Goal: Information Seeking & Learning: Check status

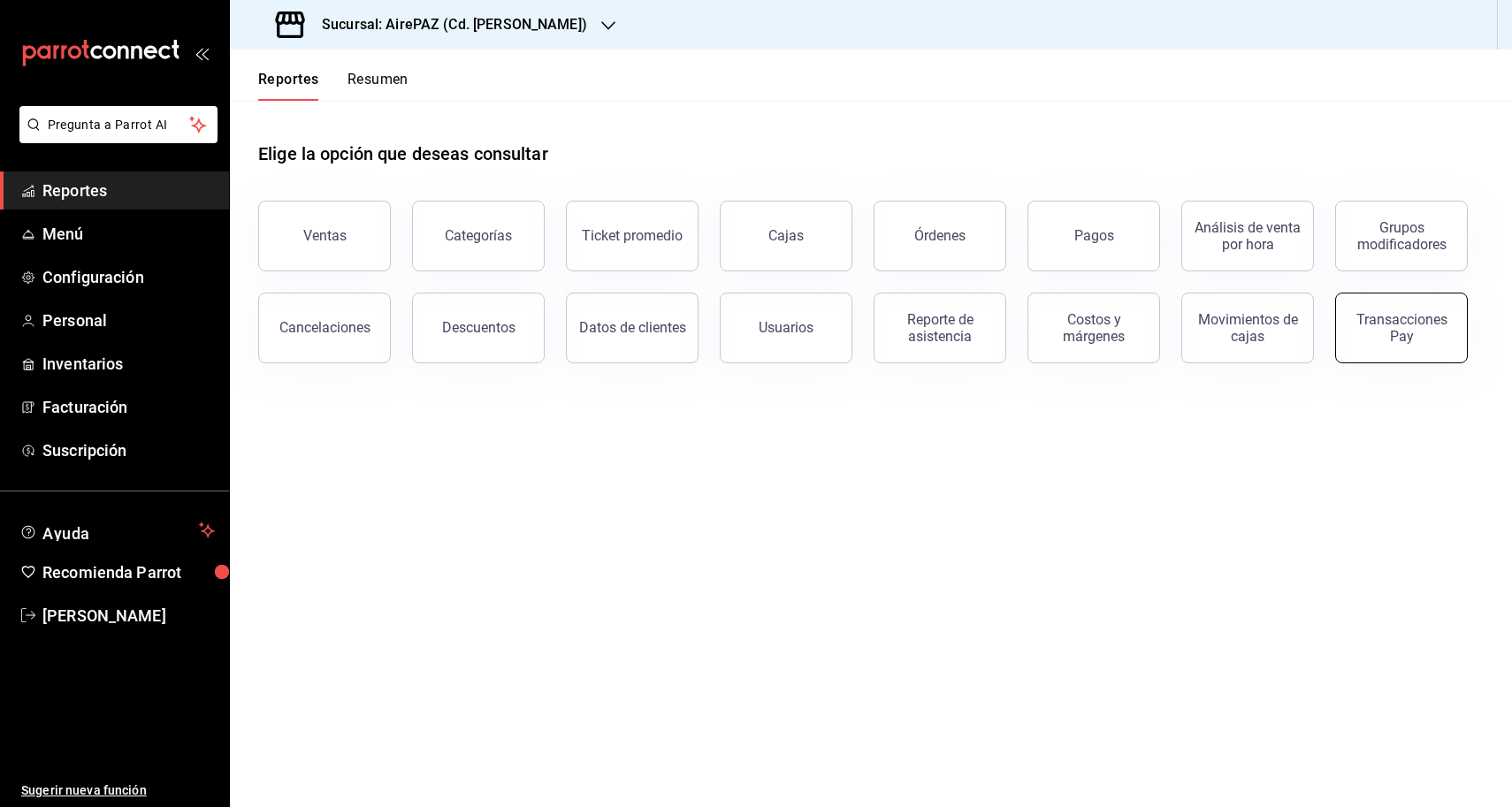
click at [1385, 319] on div "Transacciones Pay" at bounding box center [1401, 328] width 110 height 34
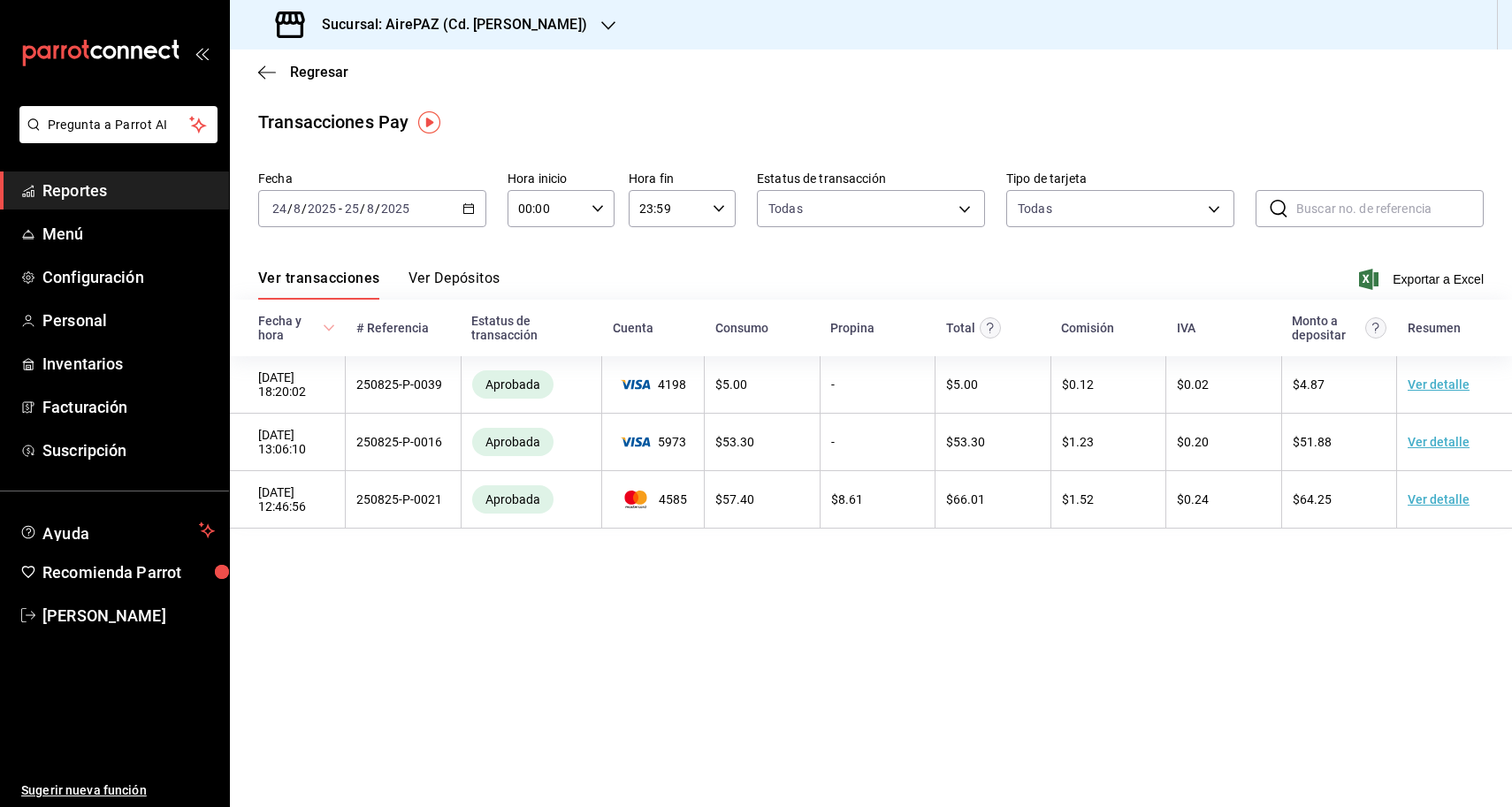
click at [430, 121] on img "button" at bounding box center [430, 123] width 22 height 22
click at [545, 152] on icon "close" at bounding box center [543, 158] width 14 height 14
click at [450, 283] on button "Ver Depósitos" at bounding box center [454, 285] width 92 height 30
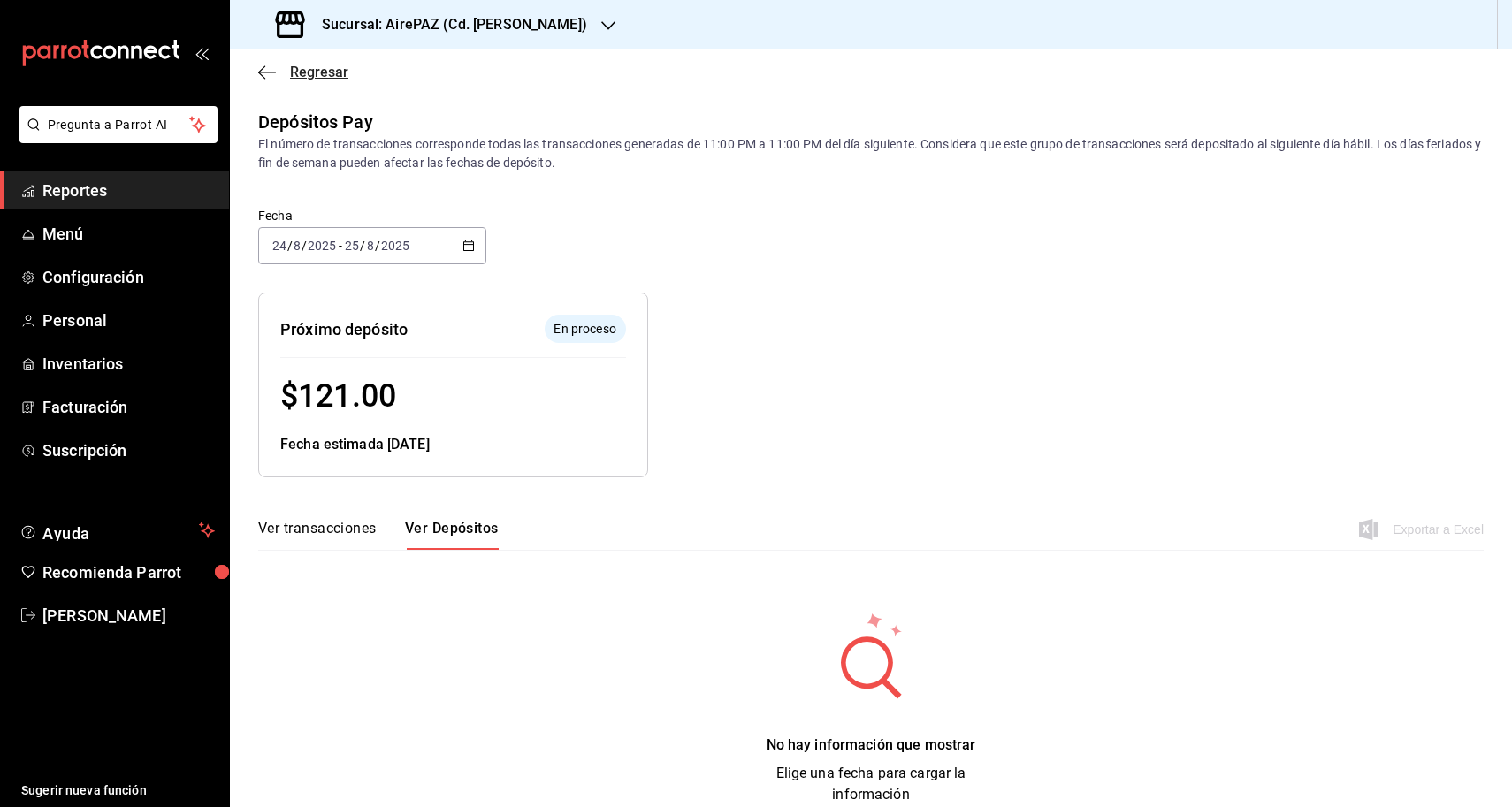
click at [270, 75] on icon "button" at bounding box center [267, 72] width 18 height 16
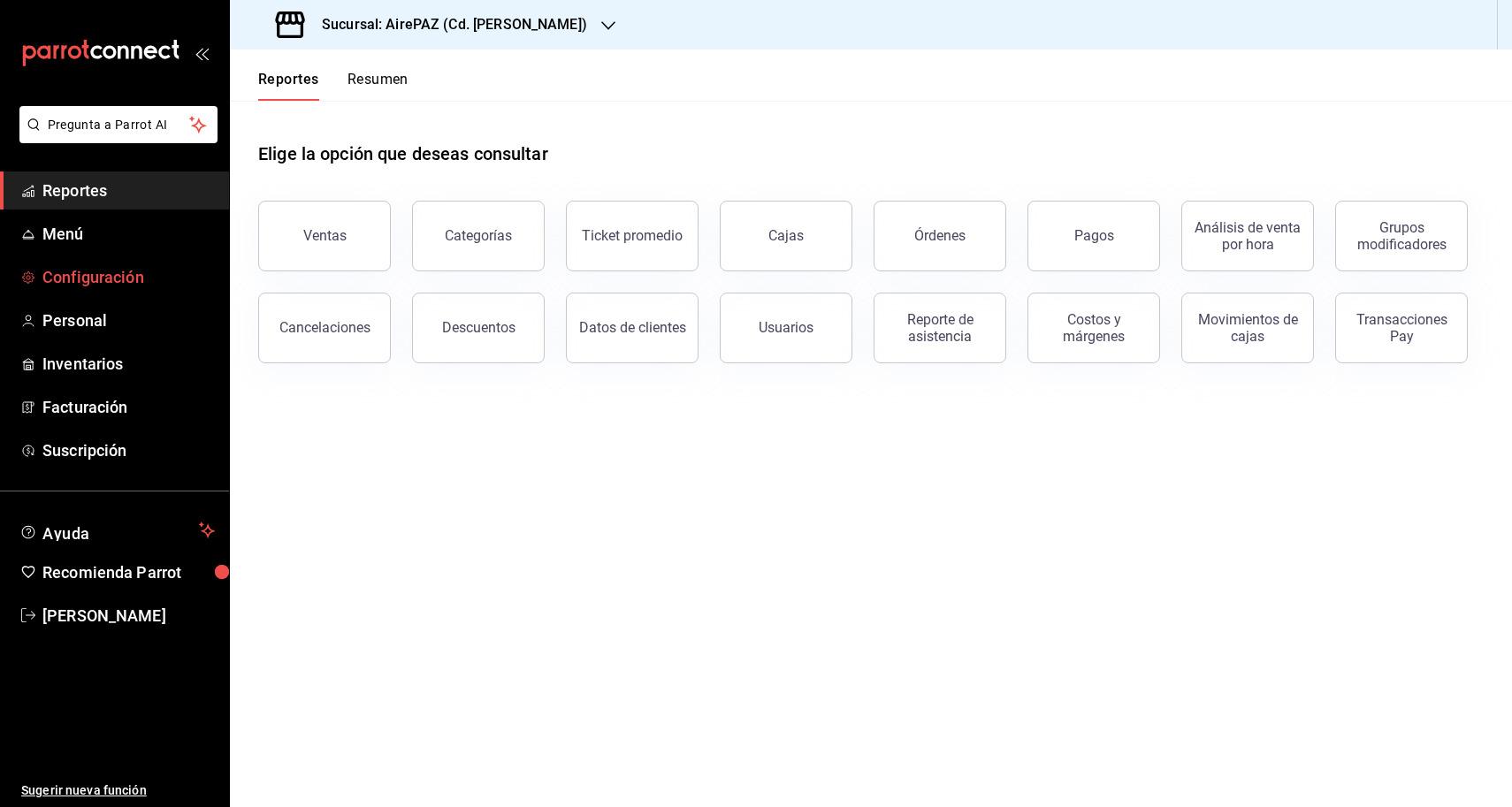
click at [116, 272] on span "Configuración" at bounding box center [128, 277] width 172 height 24
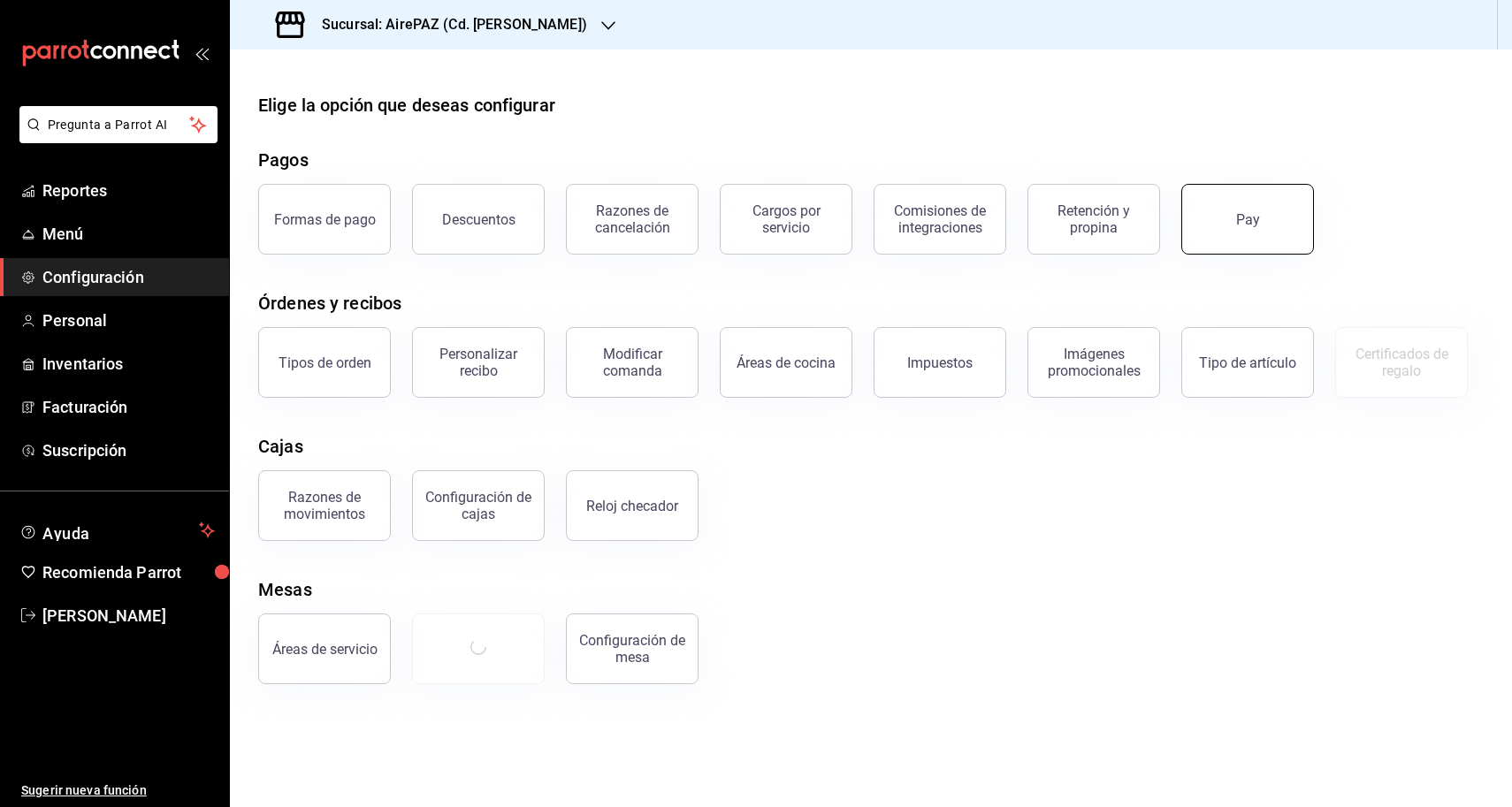
click at [1197, 224] on button "Pay" at bounding box center [1248, 219] width 133 height 71
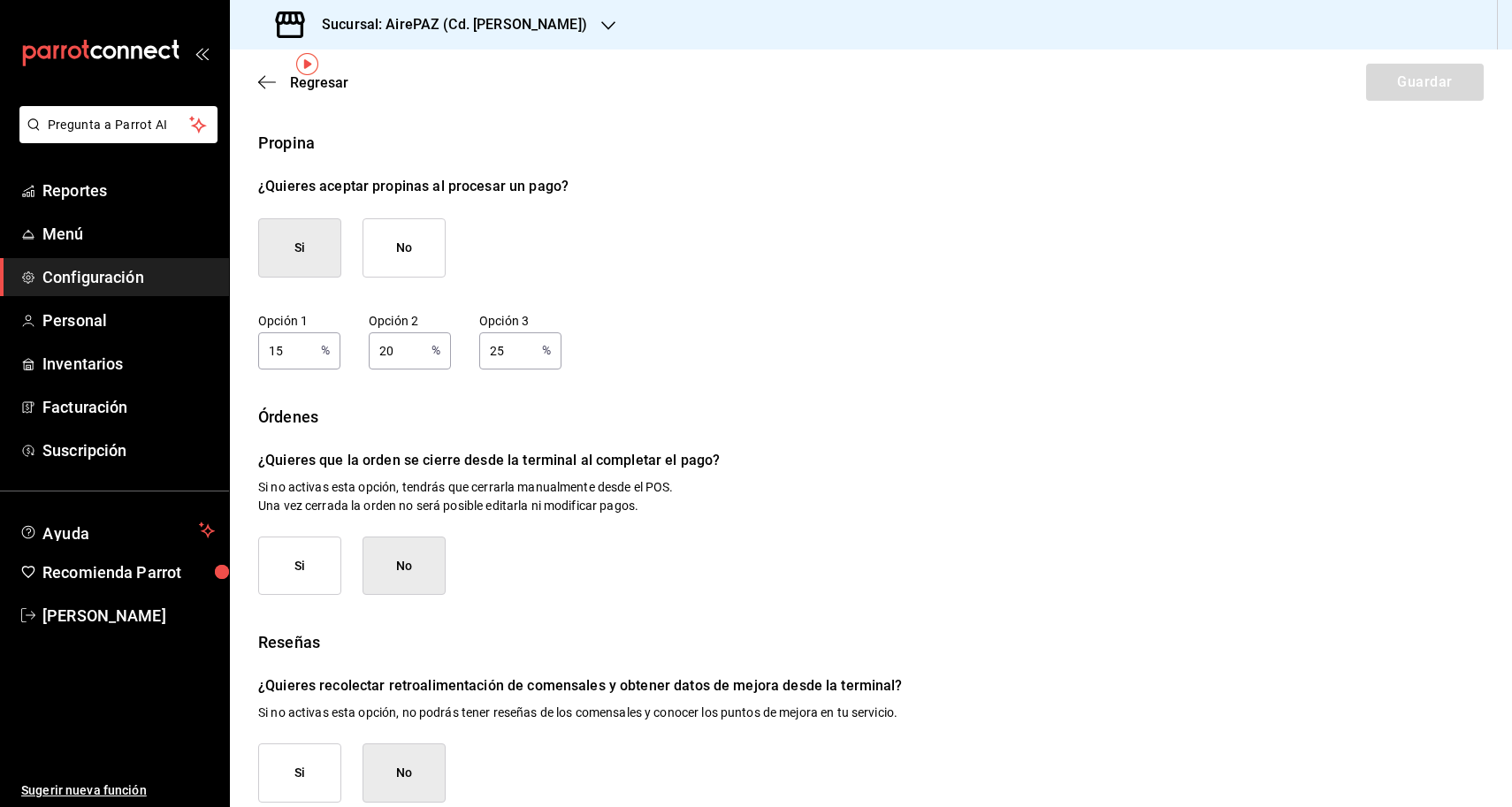
scroll to position [88, 0]
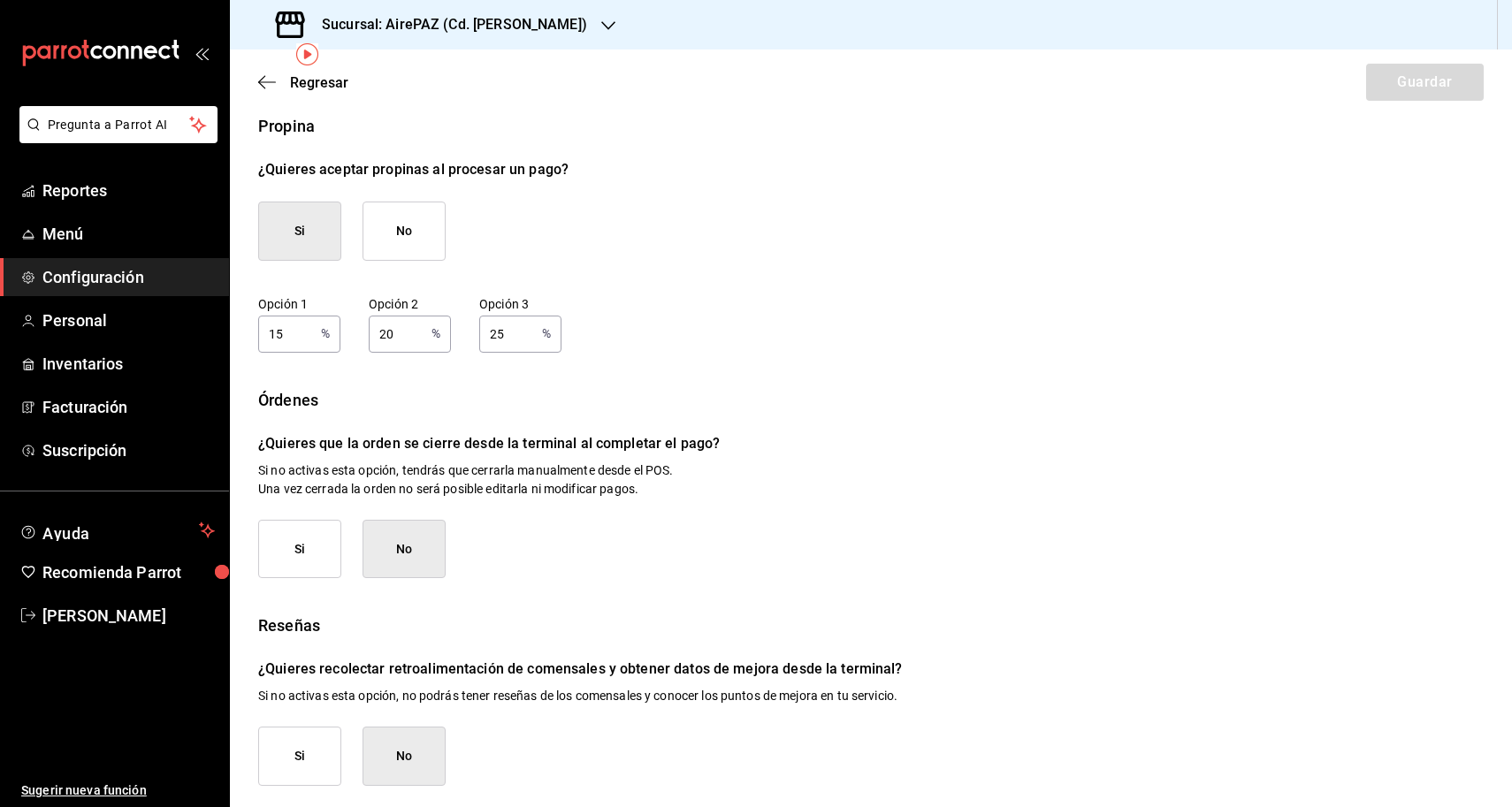
click at [297, 341] on input "15" at bounding box center [286, 333] width 56 height 36
type input "10"
click at [411, 326] on input "20" at bounding box center [397, 333] width 56 height 36
click at [406, 329] on input "20" at bounding box center [397, 333] width 56 height 36
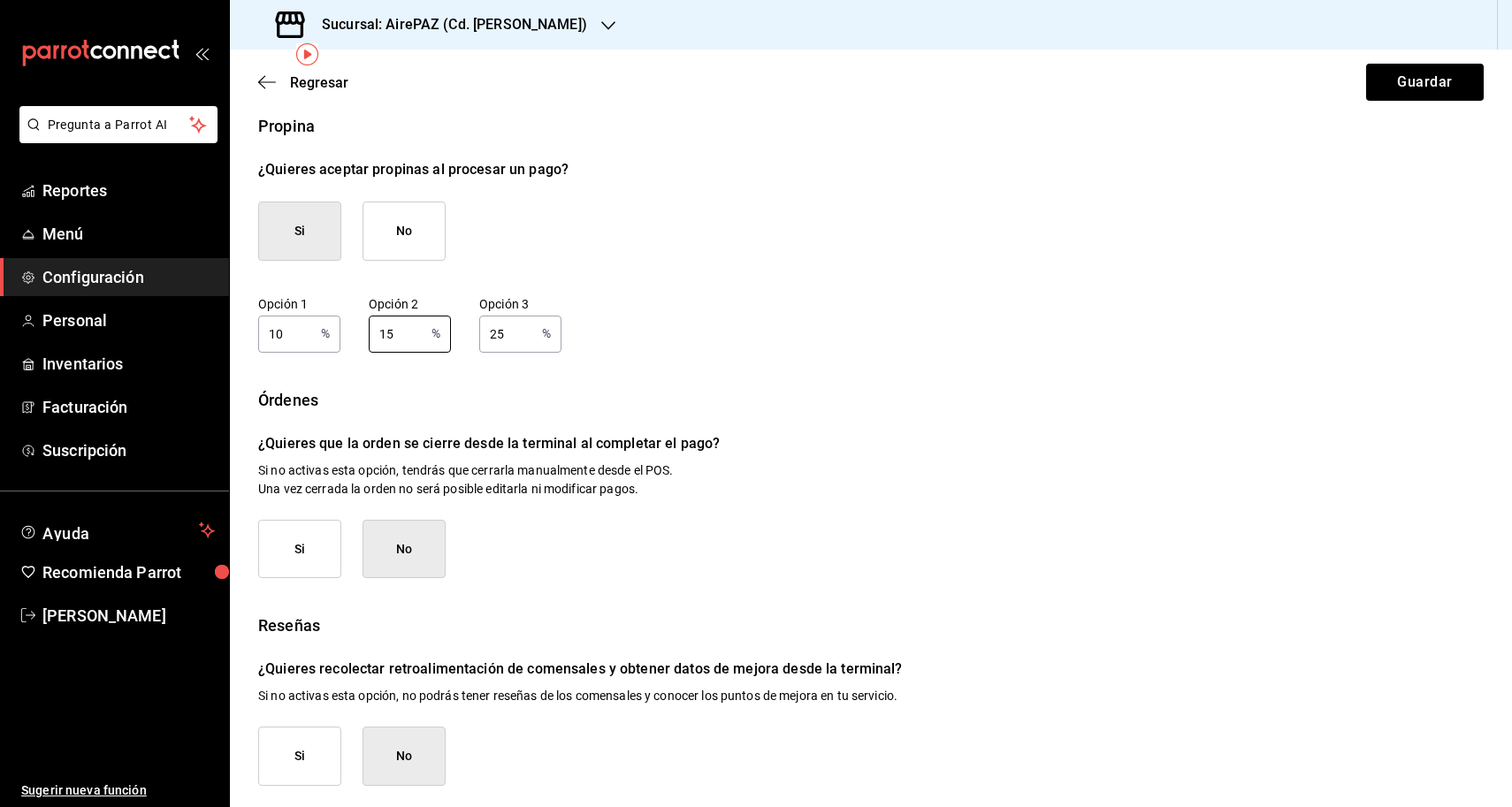
type input "15"
click at [508, 325] on input "25" at bounding box center [507, 333] width 56 height 36
click at [508, 327] on input "25" at bounding box center [507, 333] width 56 height 36
type input "20"
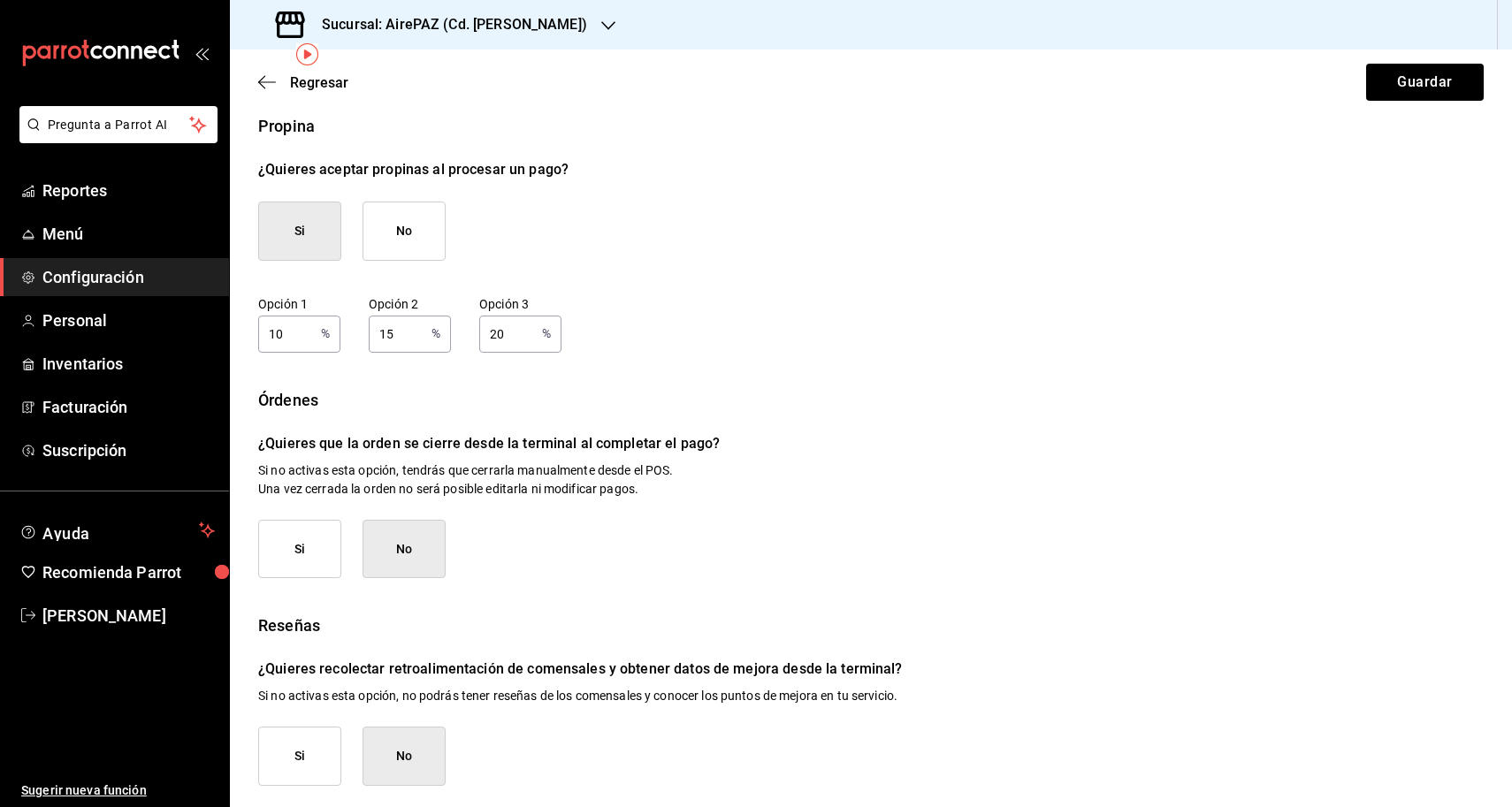
click at [695, 315] on div "Opción 1 10 % Opción 1 Opción 2 15 % Opción 2 Opción 3 20 % Opción 3" at bounding box center [871, 324] width 1226 height 56
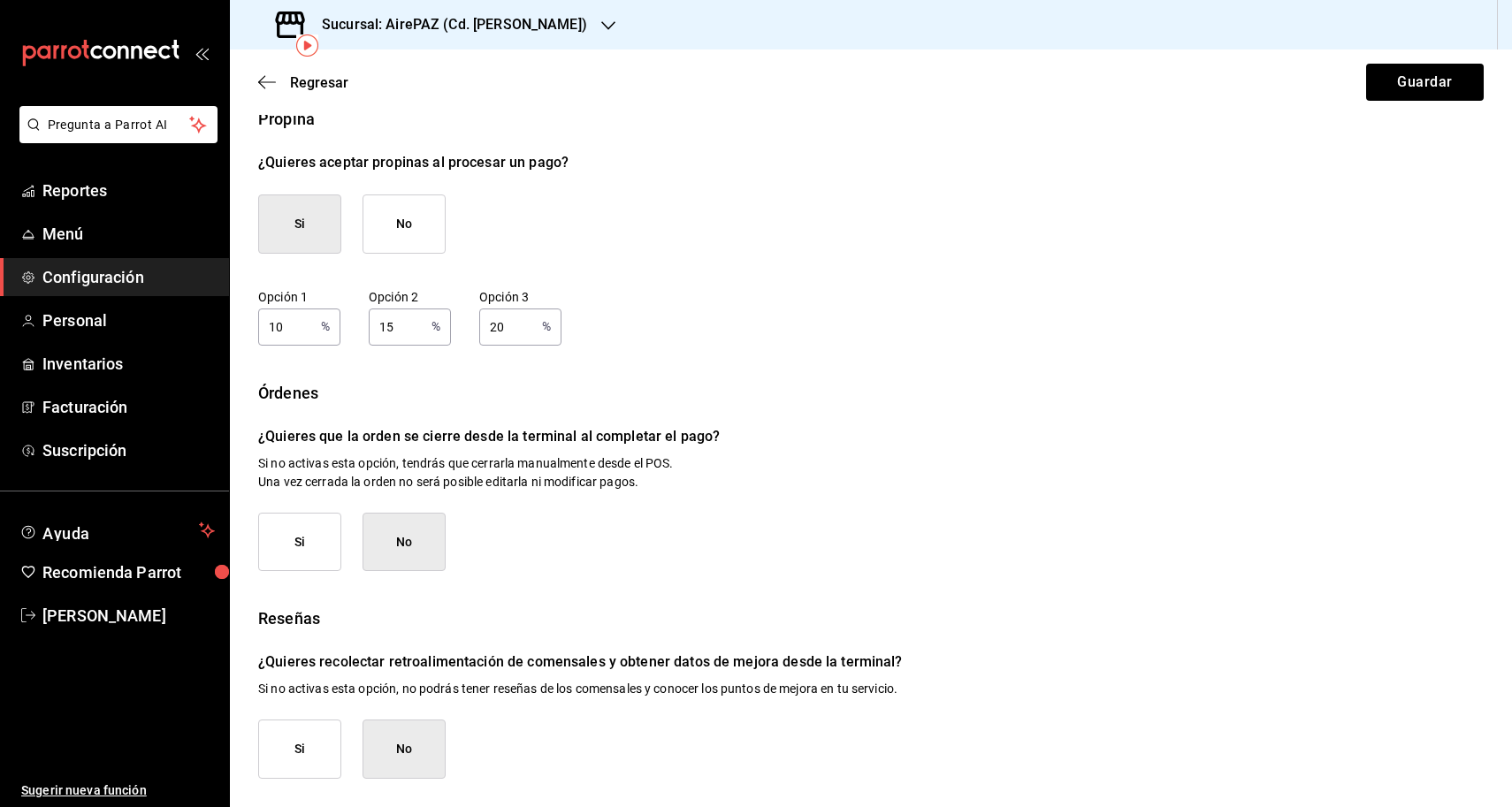
scroll to position [94, 0]
click at [294, 554] on button "Si" at bounding box center [300, 544] width 83 height 59
click at [398, 536] on button "No" at bounding box center [404, 544] width 83 height 59
click at [304, 535] on button "Si" at bounding box center [300, 544] width 83 height 59
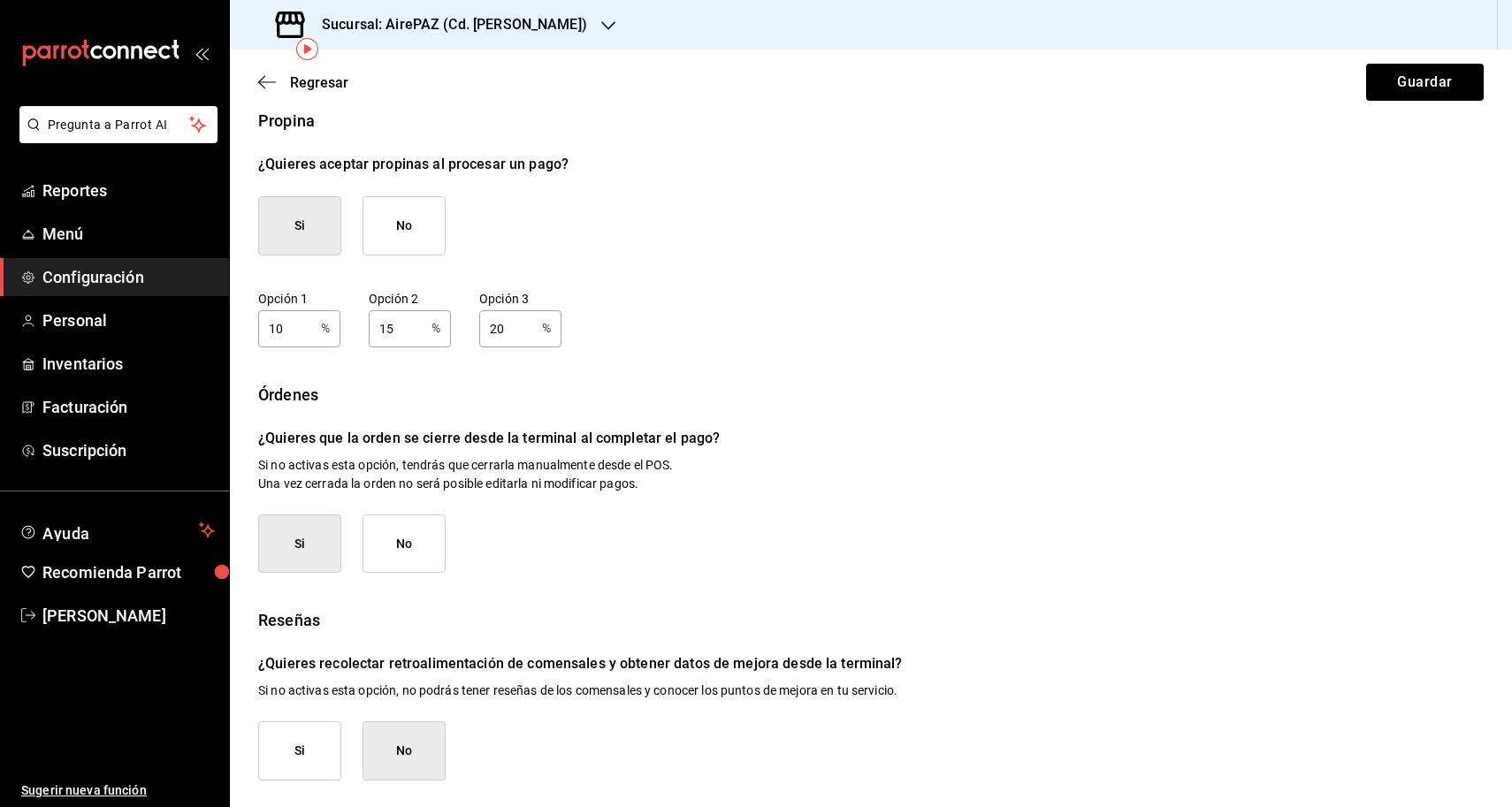
click at [329, 749] on button "Si" at bounding box center [300, 751] width 83 height 59
click at [1403, 77] on button "Guardar" at bounding box center [1425, 82] width 118 height 37
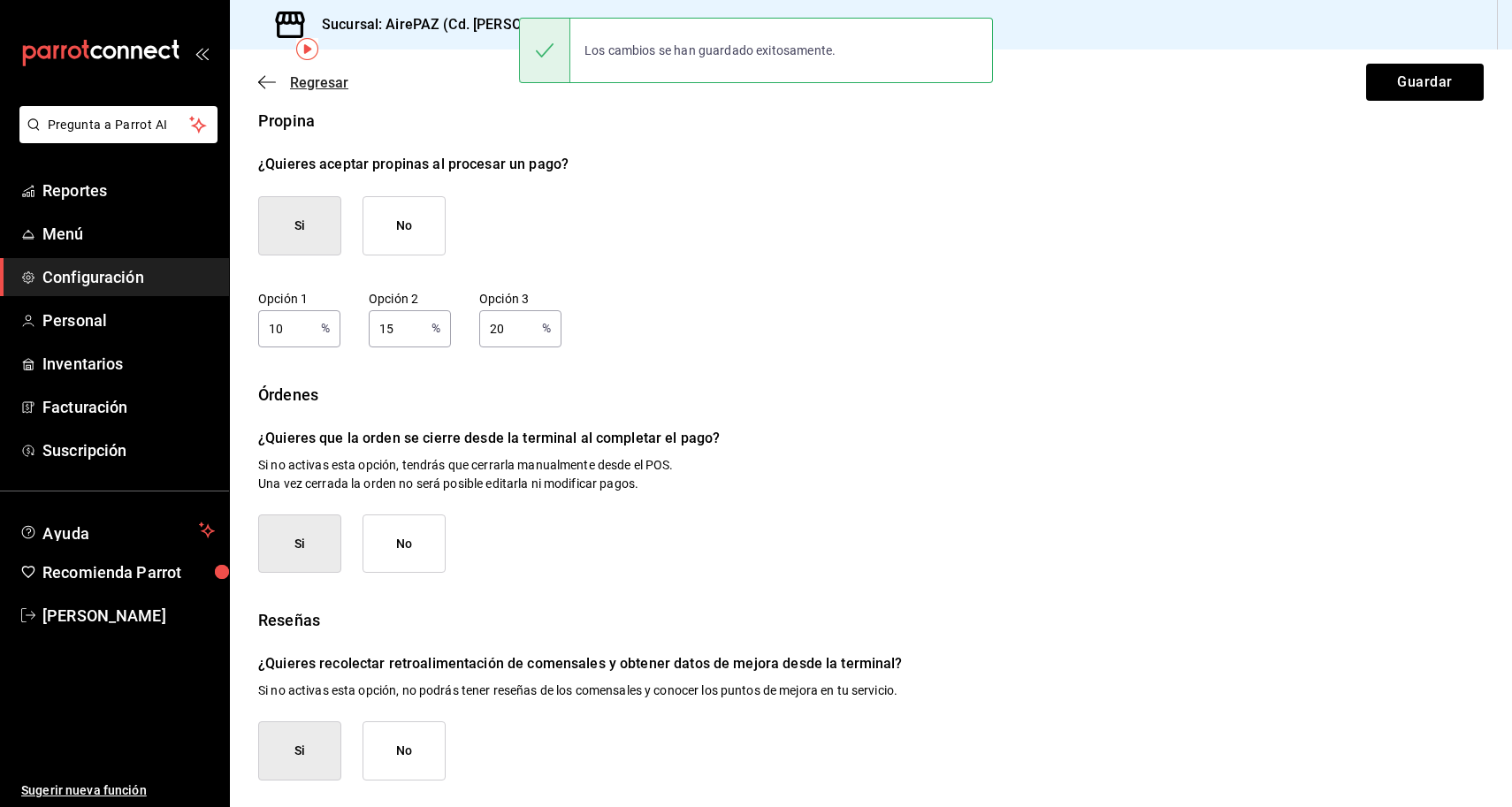
click at [265, 85] on icon "button" at bounding box center [267, 81] width 18 height 16
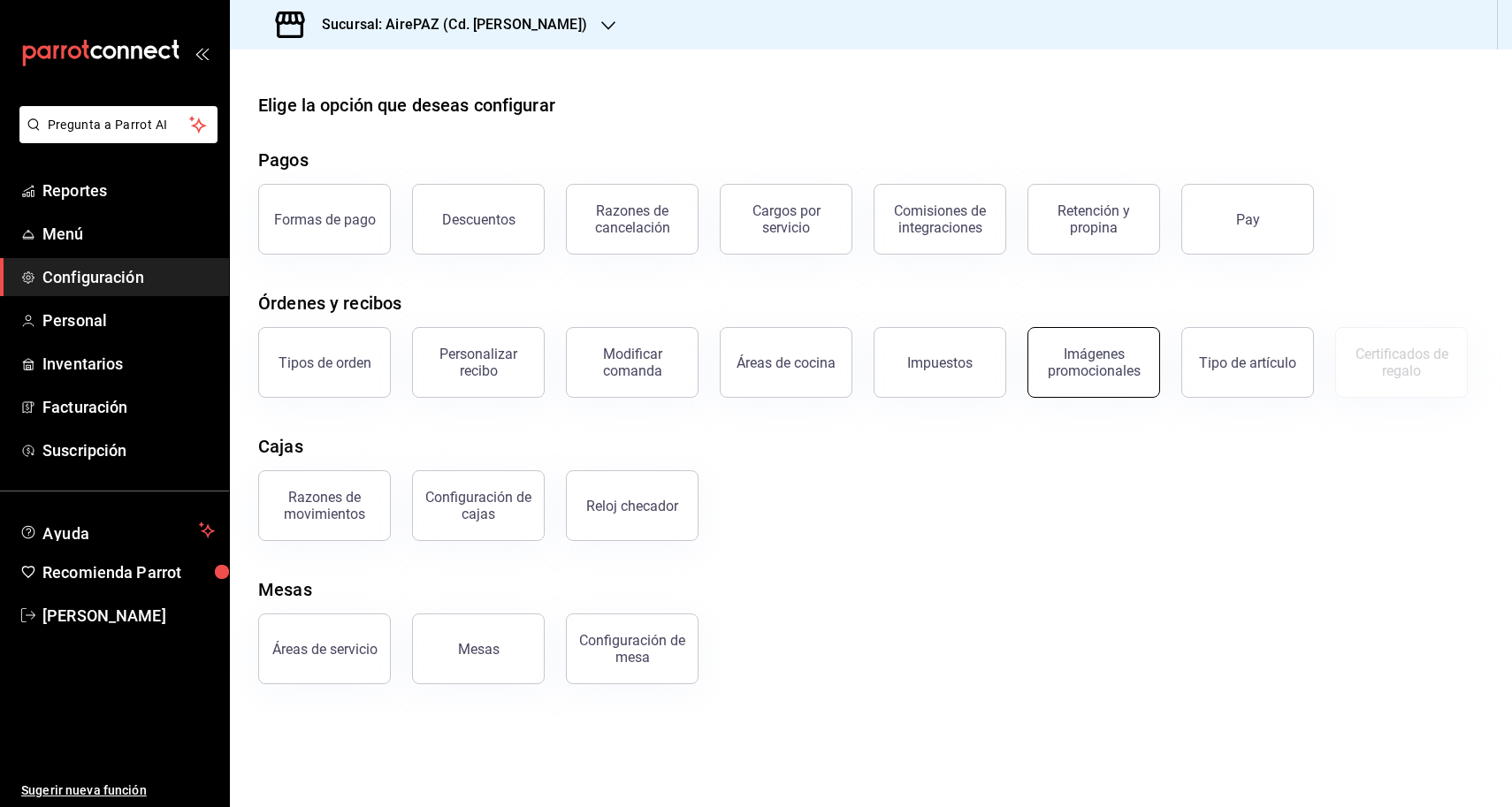
click at [1079, 375] on div "Imágenes promocionales" at bounding box center [1094, 362] width 110 height 34
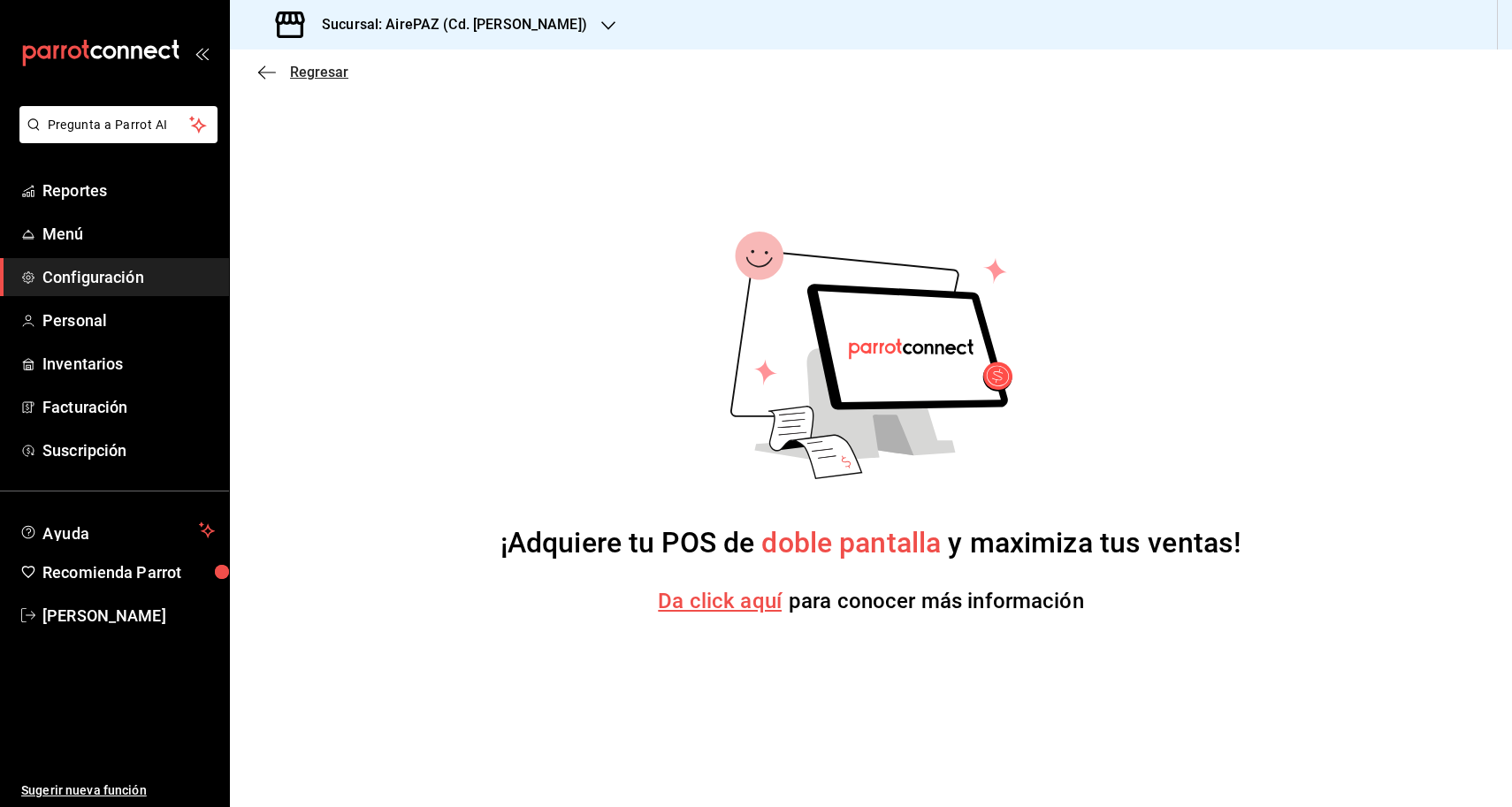
click at [259, 70] on icon "button" at bounding box center [267, 72] width 18 height 16
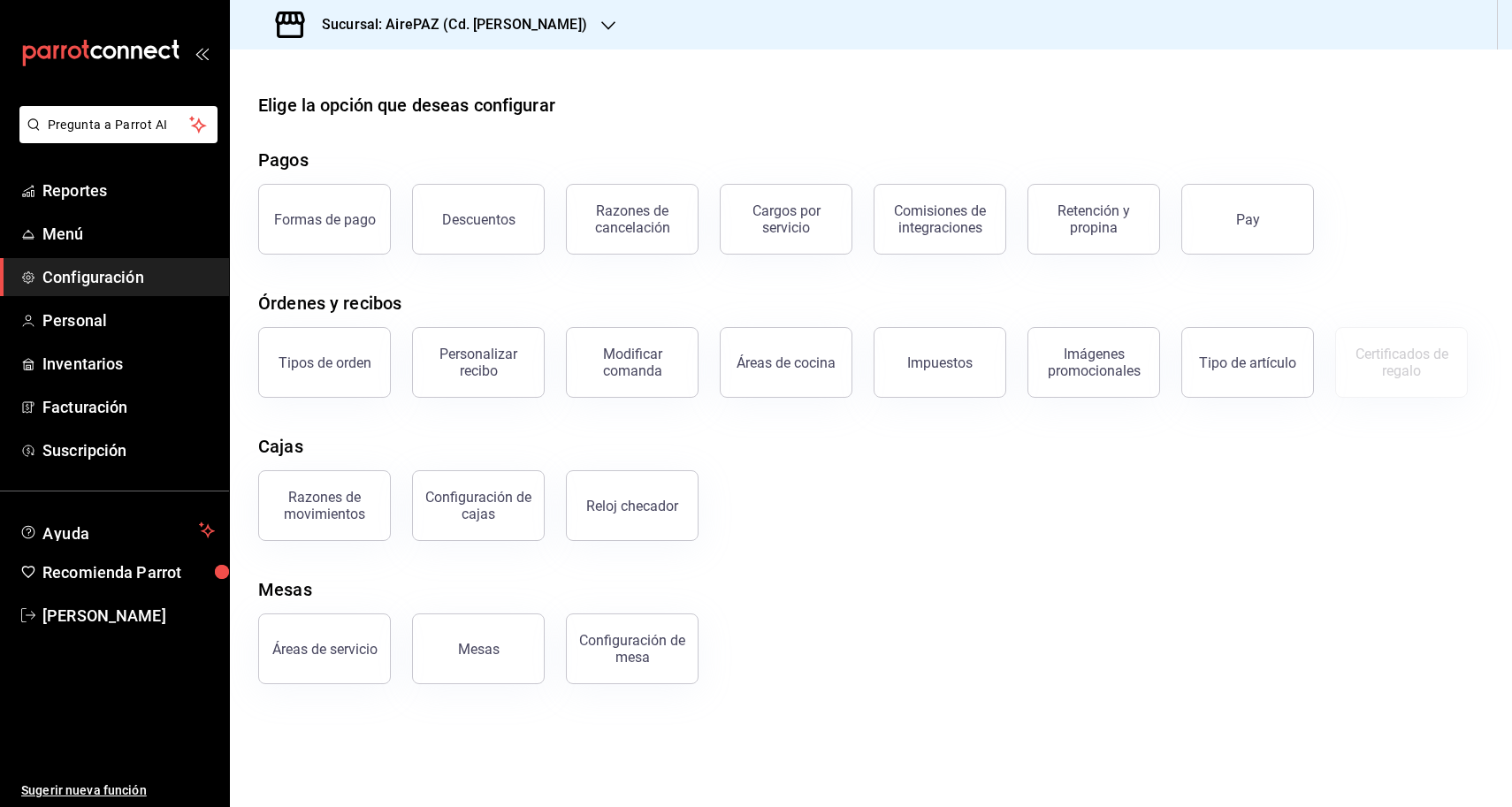
click at [115, 284] on span "Configuración" at bounding box center [128, 277] width 172 height 24
click at [1077, 232] on div "Retención y propina" at bounding box center [1094, 219] width 110 height 34
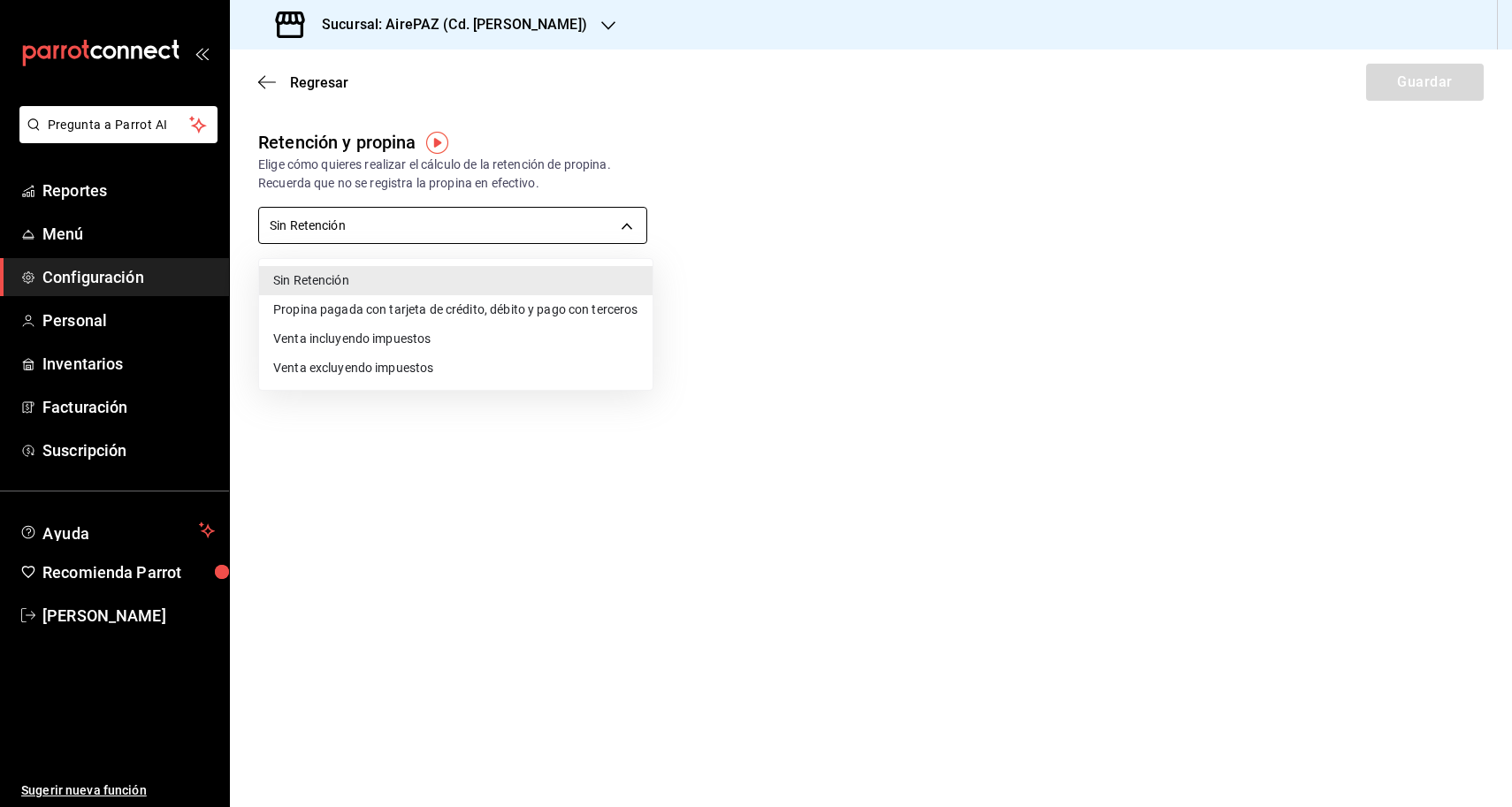
click at [588, 225] on body "Pregunta a Parrot AI Reportes Menú Configuración Personal Inventarios Facturaci…" at bounding box center [756, 404] width 1512 height 807
click at [510, 305] on li "Propina pagada con tarjeta de crédito, débito y pago con terceros" at bounding box center [456, 309] width 393 height 29
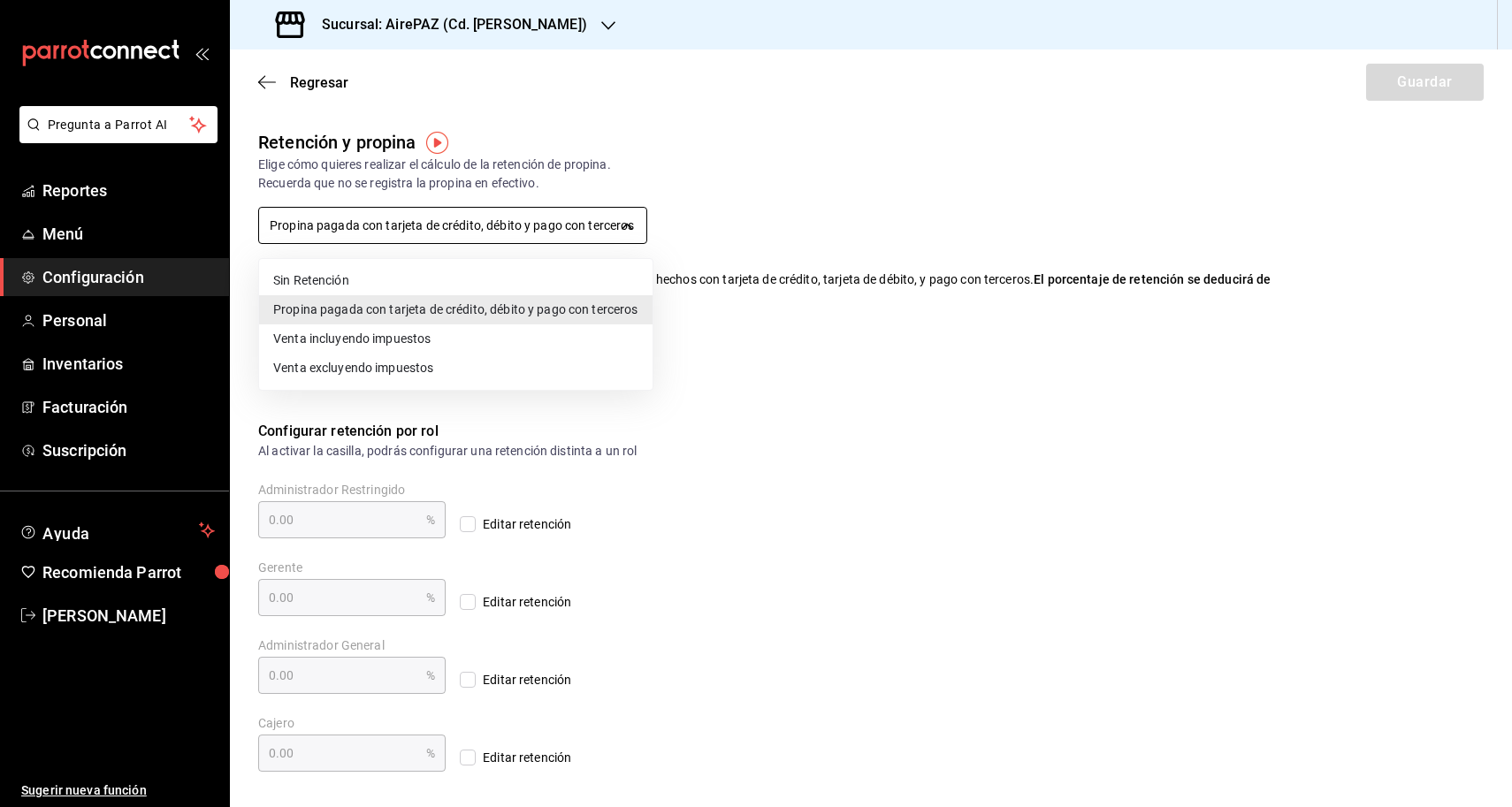
click at [465, 232] on body "Pregunta a Parrot AI Reportes Menú Configuración Personal Inventarios Facturaci…" at bounding box center [756, 404] width 1512 height 807
click at [453, 279] on li "Sin Retención" at bounding box center [456, 280] width 393 height 29
type input "NO_RETENTION"
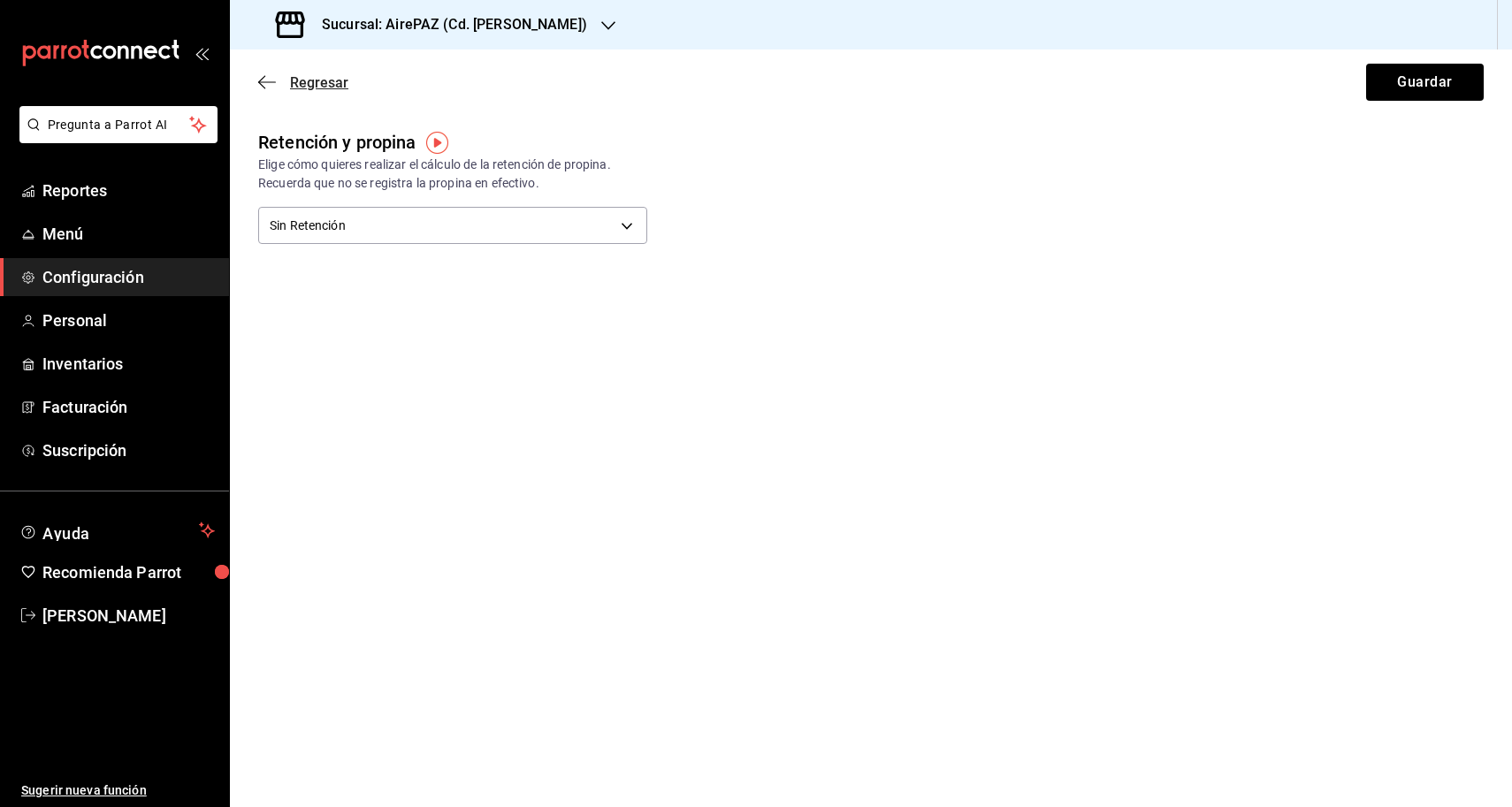
click at [265, 81] on icon "button" at bounding box center [267, 81] width 18 height 16
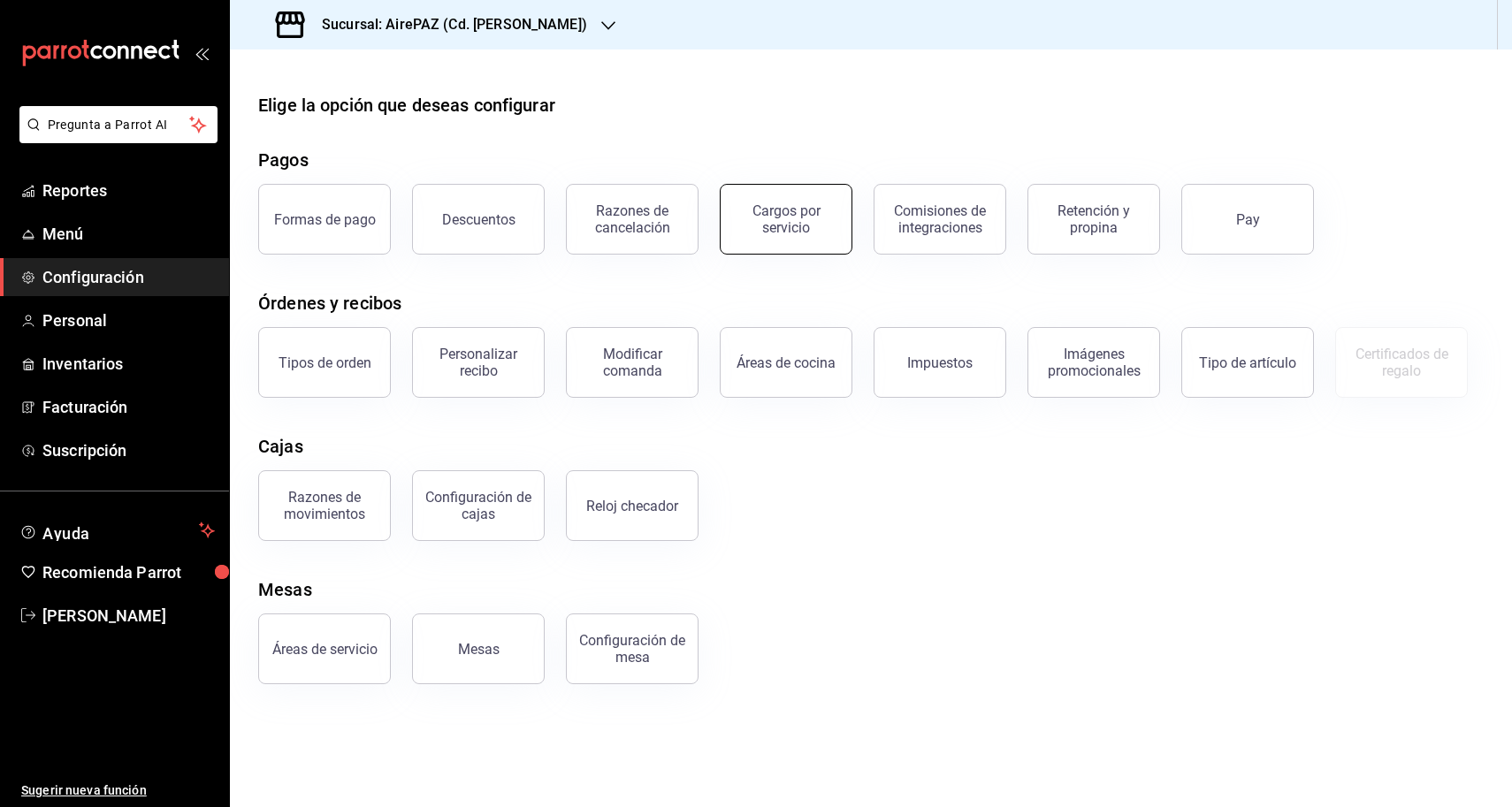
click at [802, 227] on div "Cargos por servicio" at bounding box center [785, 219] width 110 height 34
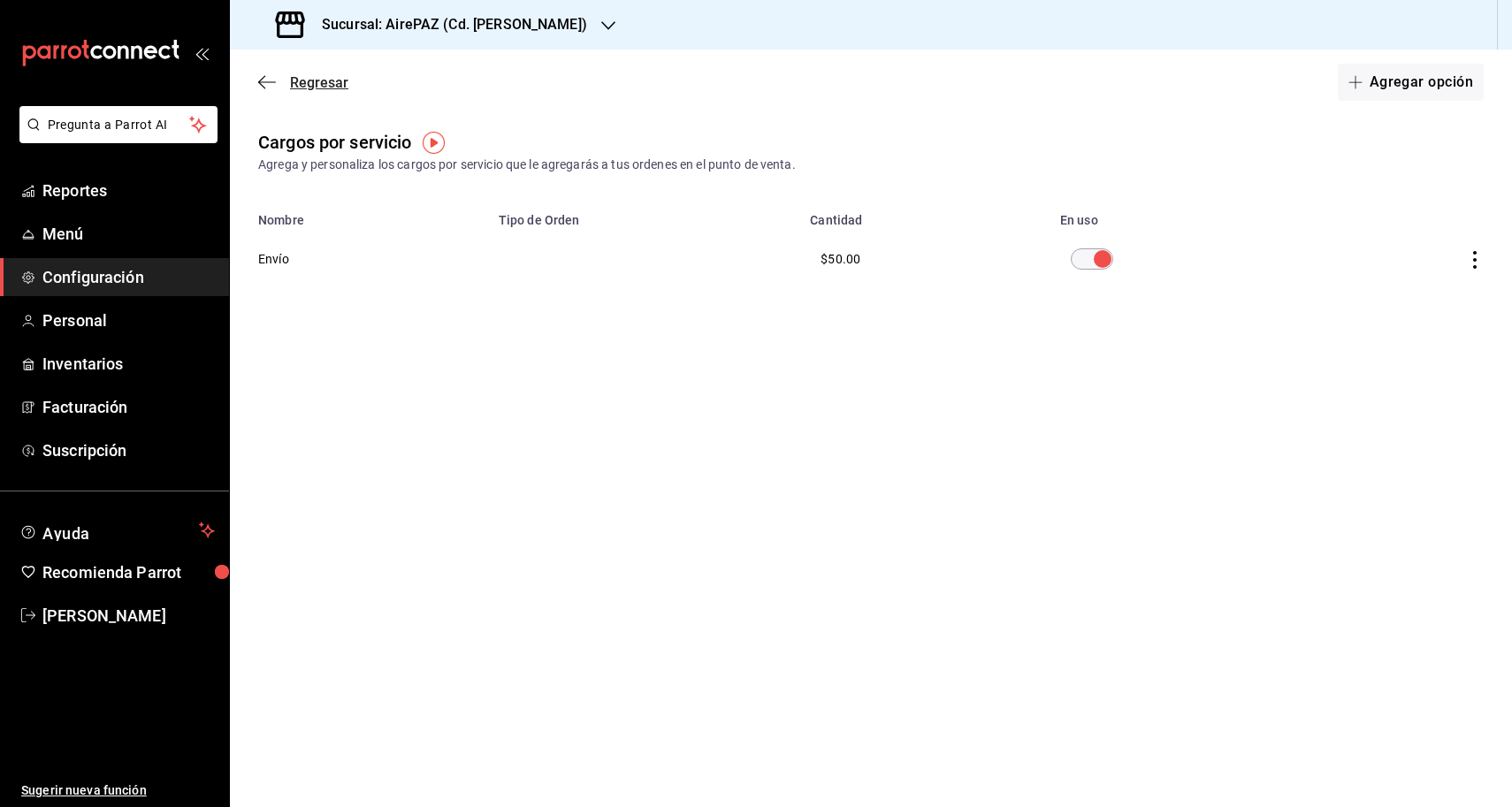
click at [272, 81] on icon "button" at bounding box center [267, 81] width 18 height 16
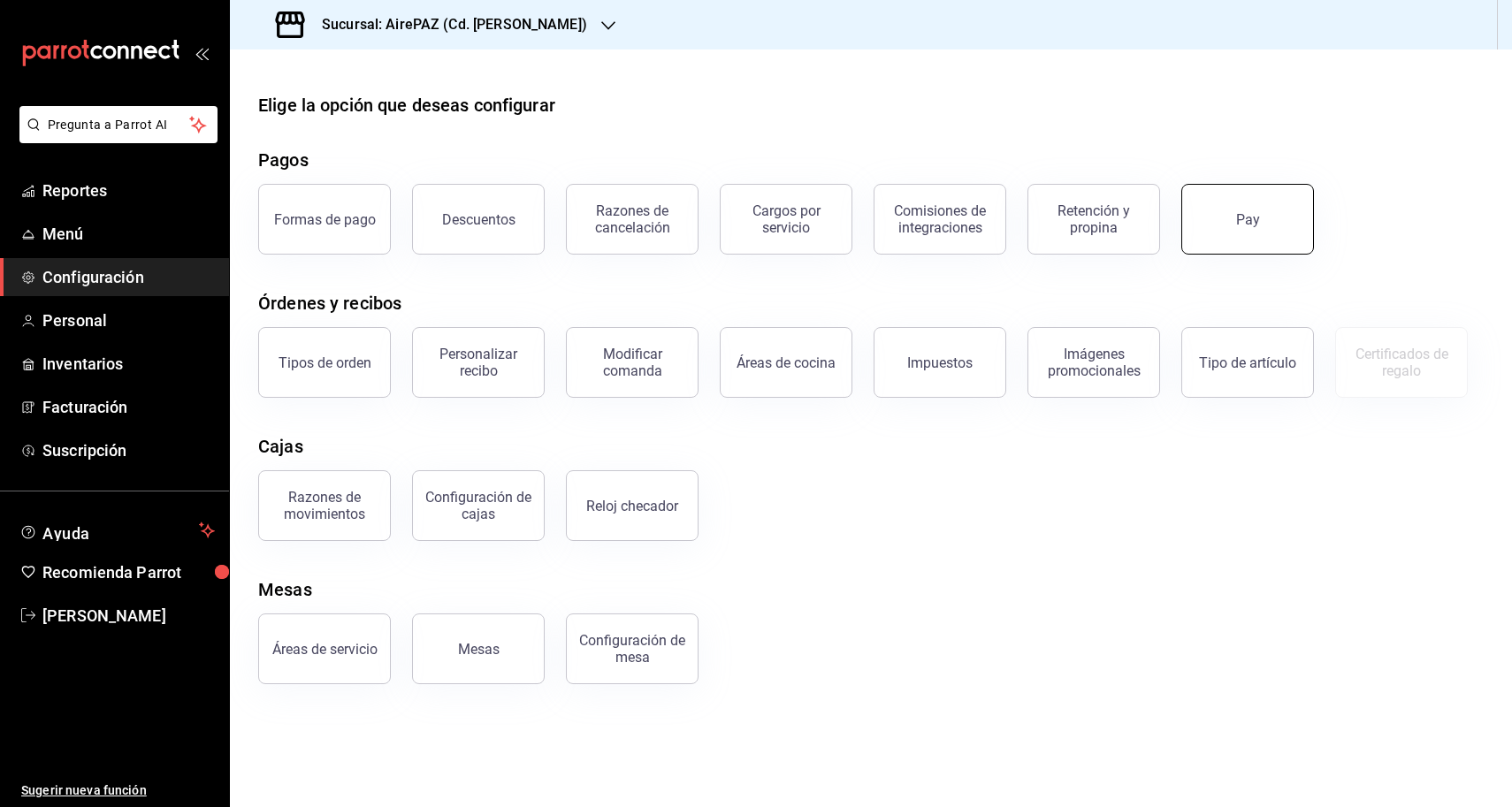
click at [1229, 215] on button "Pay" at bounding box center [1248, 219] width 133 height 71
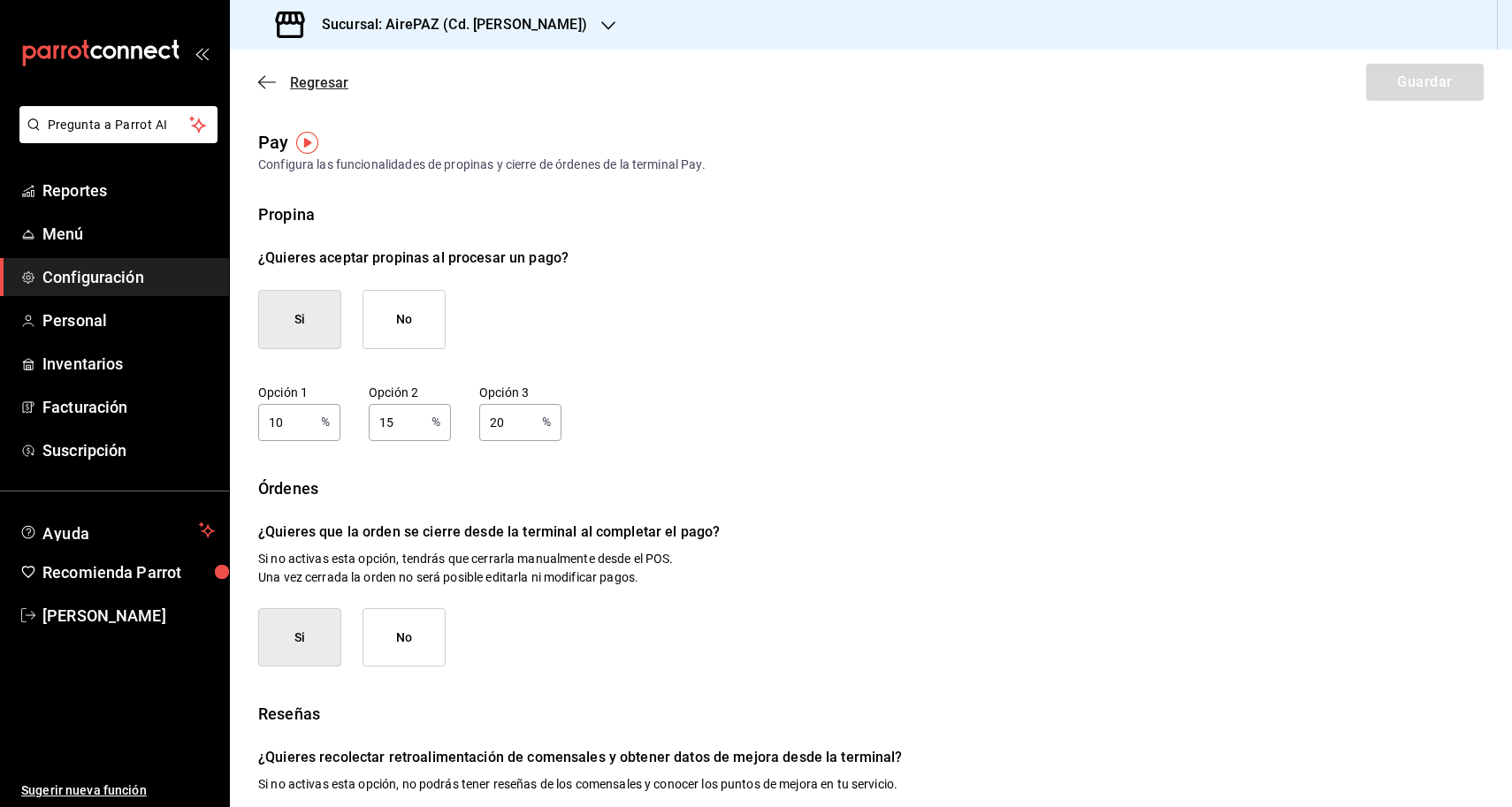
click at [273, 77] on icon "button" at bounding box center [267, 81] width 18 height 16
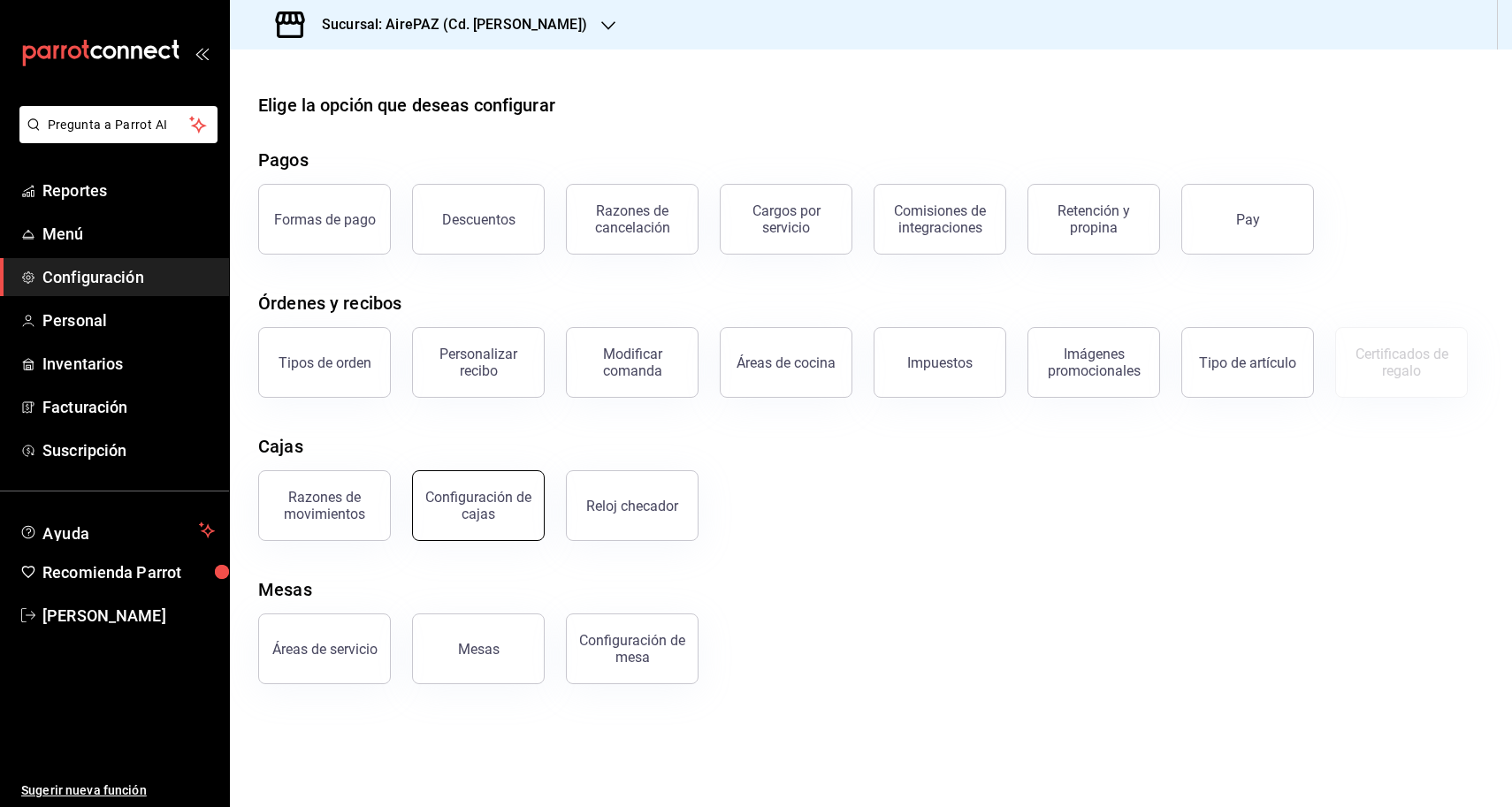
click at [506, 522] on button "Configuración de cajas" at bounding box center [478, 506] width 133 height 71
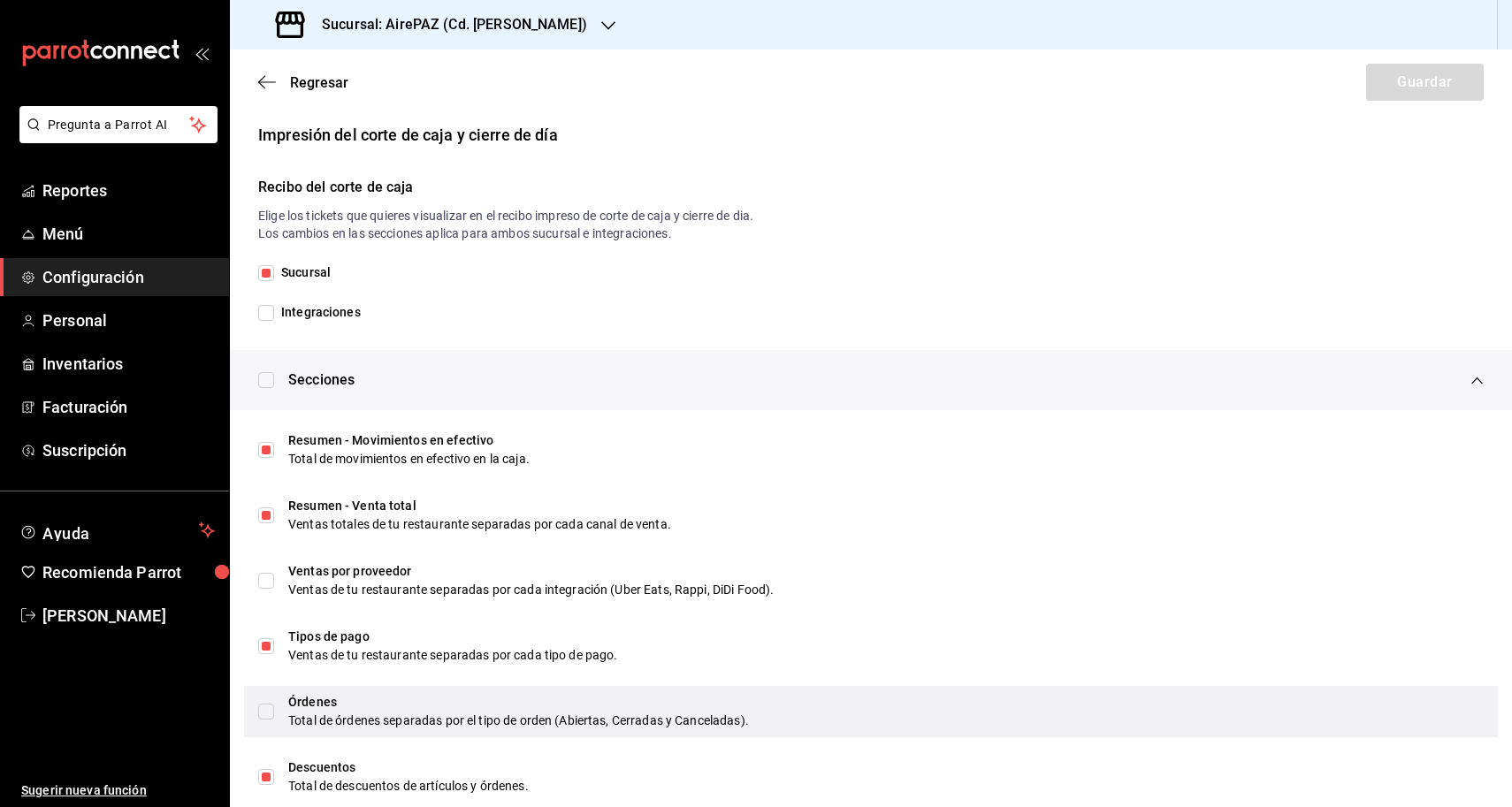
scroll to position [376, 0]
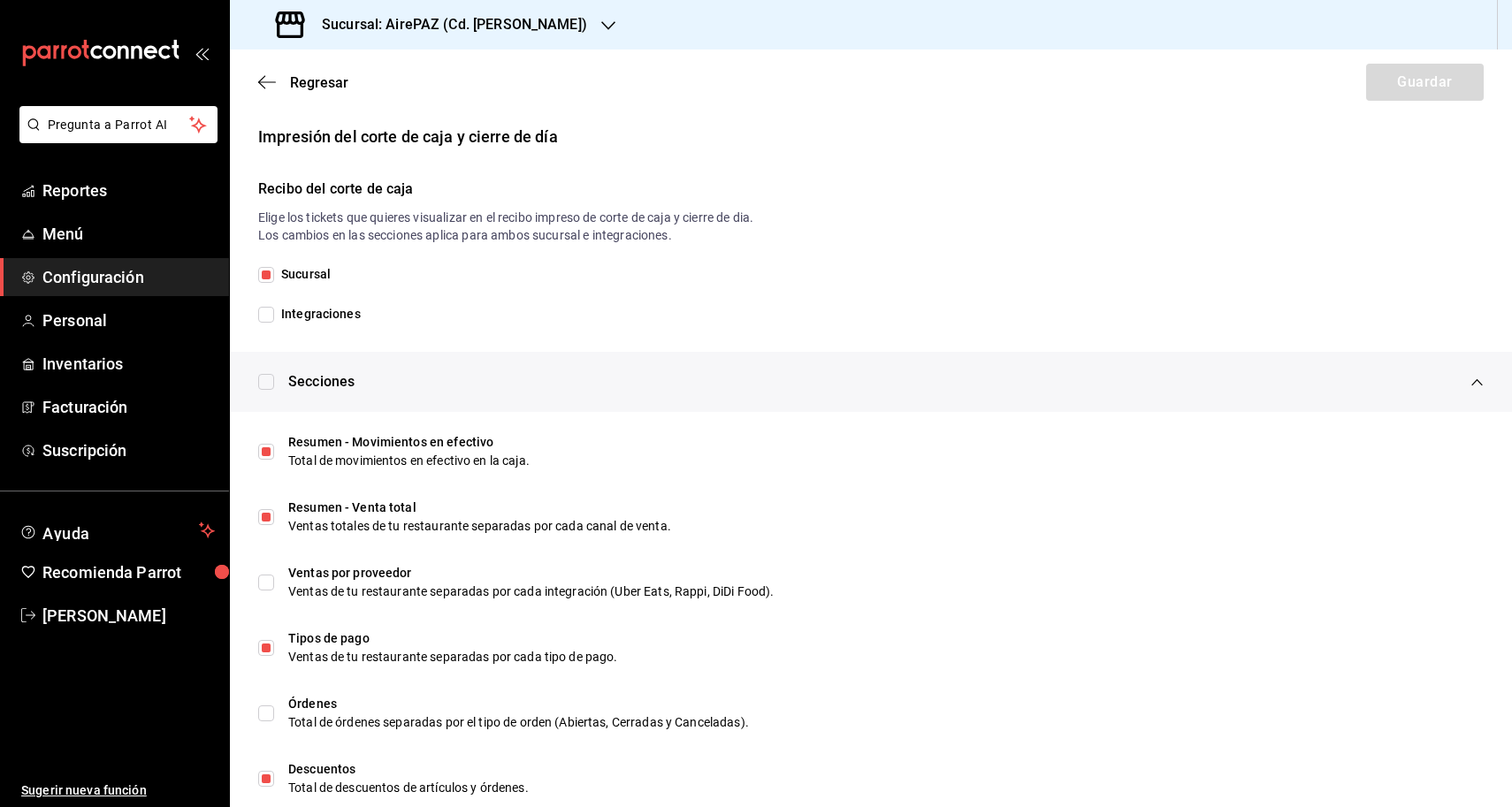
click at [316, 302] on div "Sucursal Integraciones" at bounding box center [871, 294] width 1226 height 58
click at [316, 309] on span "Integraciones" at bounding box center [317, 315] width 87 height 19
click at [274, 309] on input "Integraciones" at bounding box center [266, 315] width 16 height 16
click at [316, 311] on span "Integraciones" at bounding box center [317, 315] width 87 height 19
click at [274, 311] on input "Integraciones" at bounding box center [266, 315] width 16 height 16
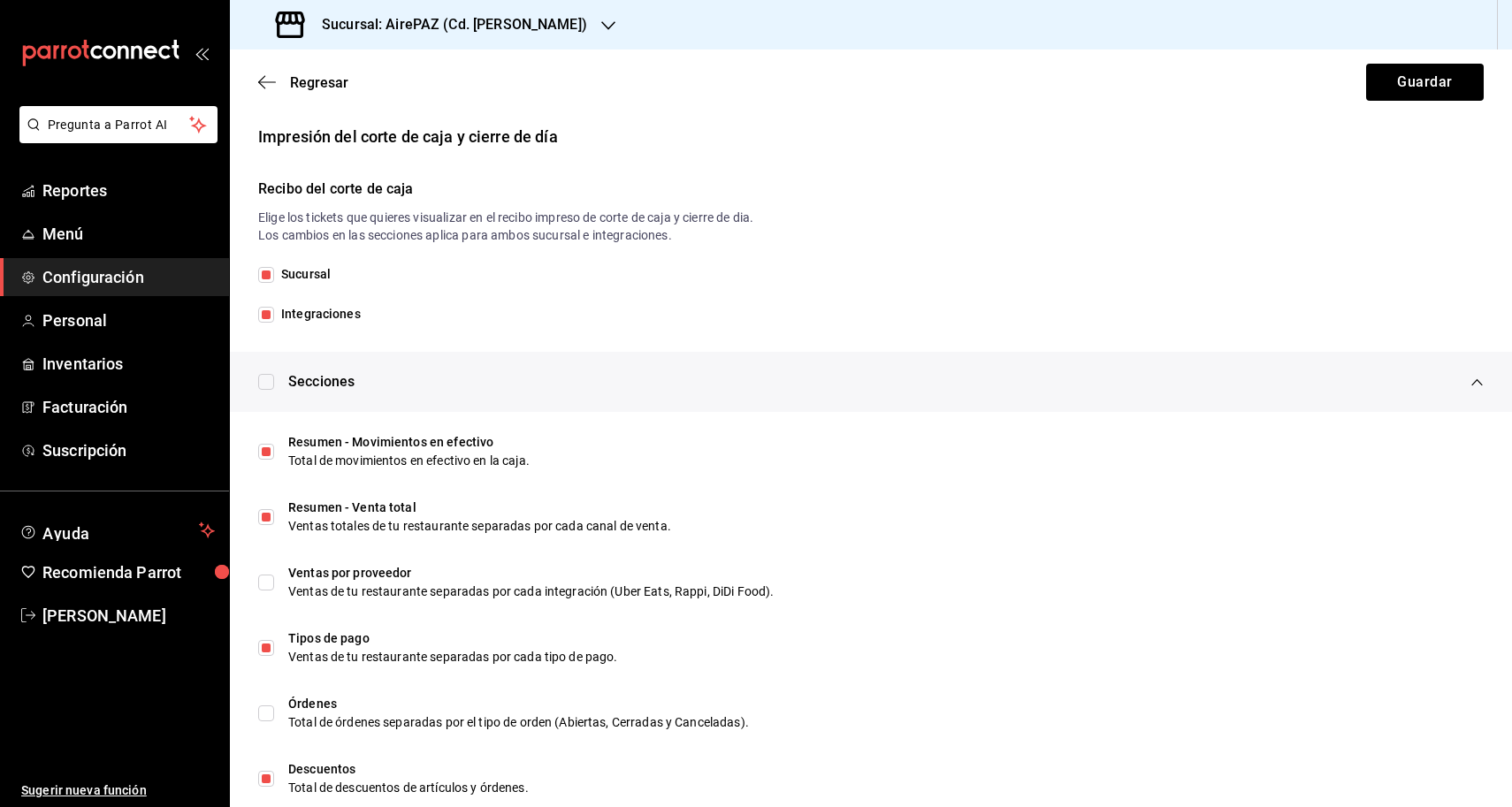
checkbox input "false"
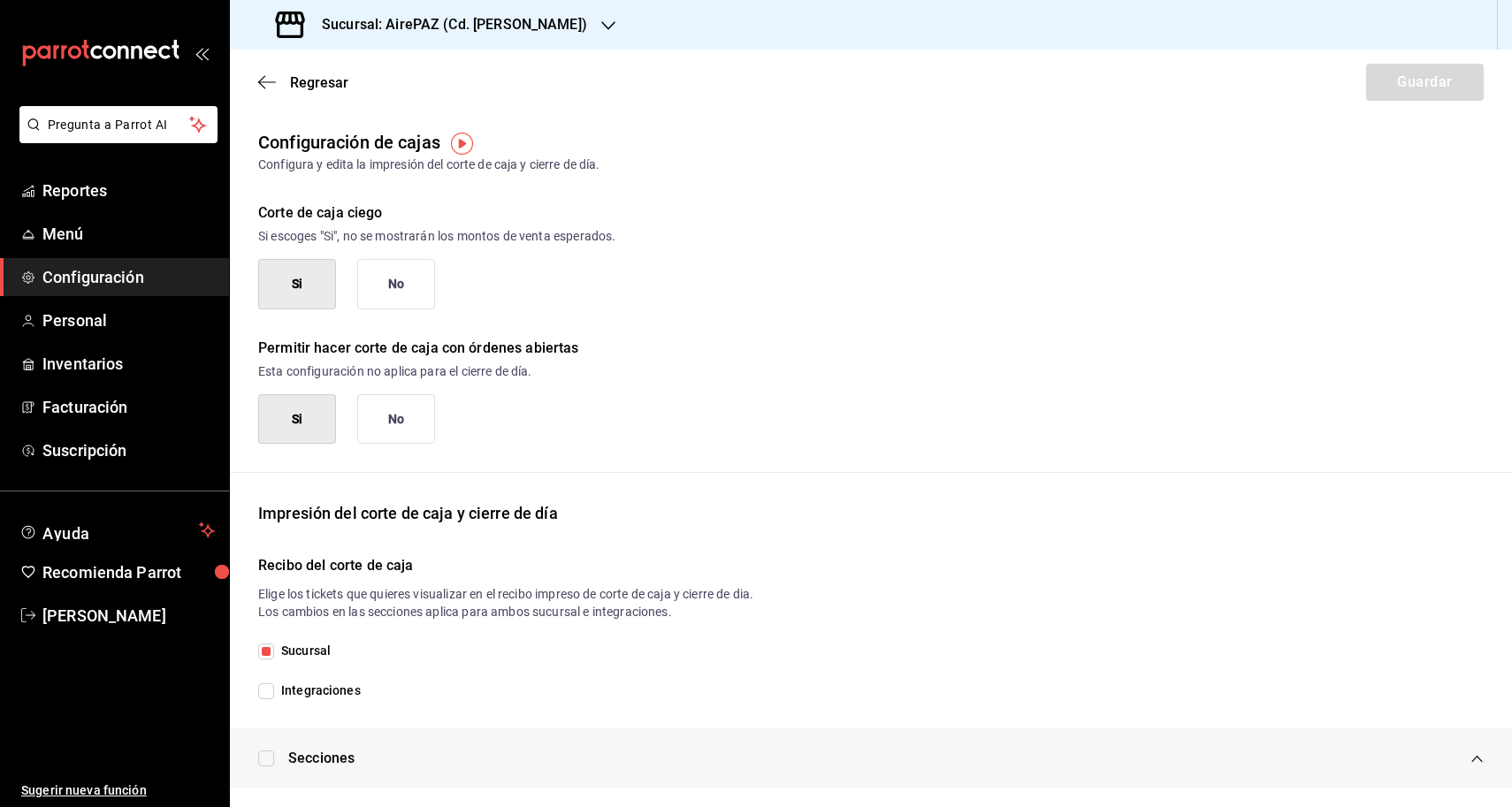
scroll to position [0, 0]
click at [416, 410] on button "No" at bounding box center [396, 419] width 78 height 51
click at [318, 425] on button "Si" at bounding box center [297, 419] width 78 height 51
click at [271, 76] on icon "button" at bounding box center [267, 81] width 18 height 16
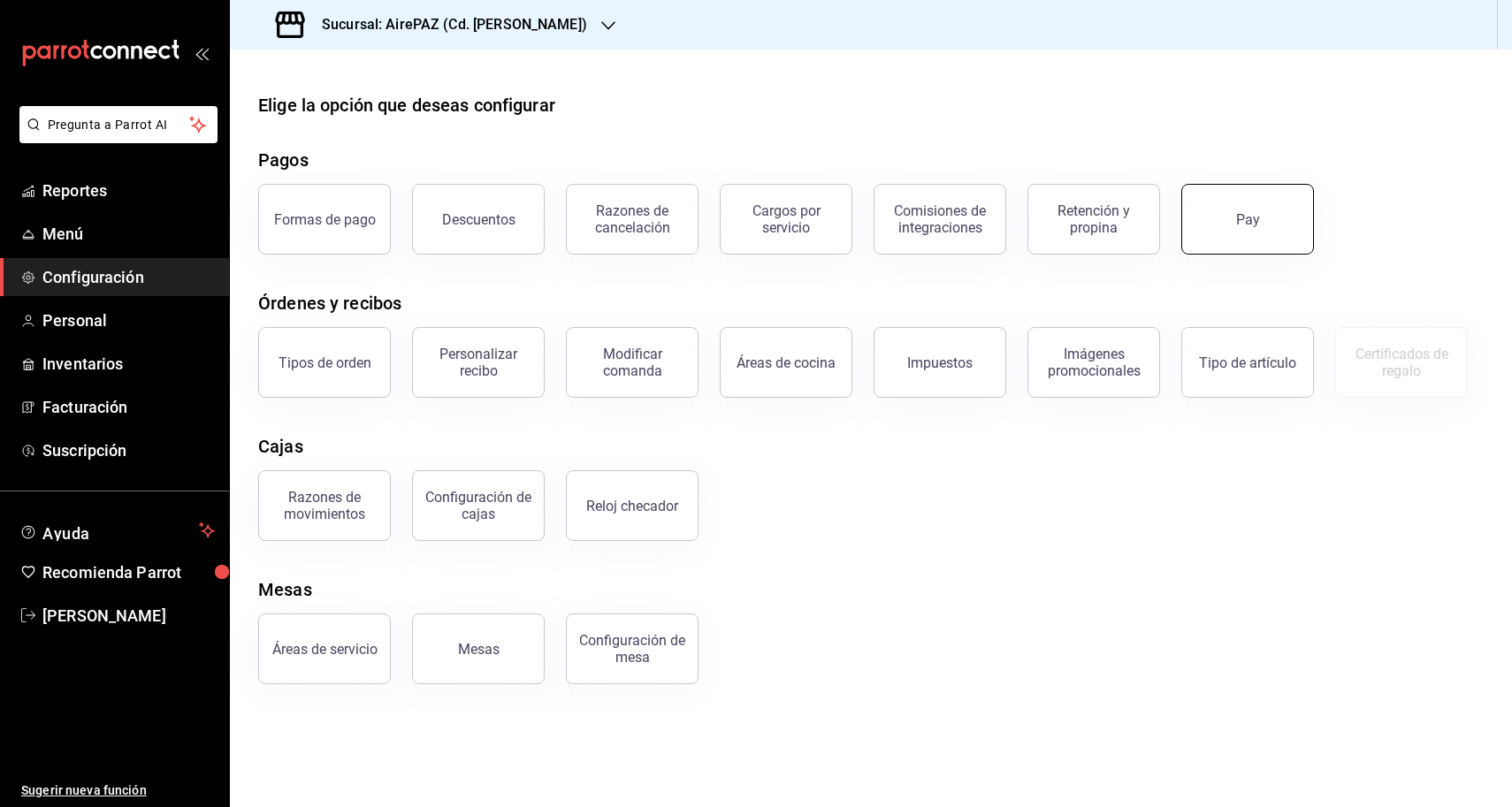
click at [1238, 216] on div "Pay" at bounding box center [1248, 220] width 24 height 17
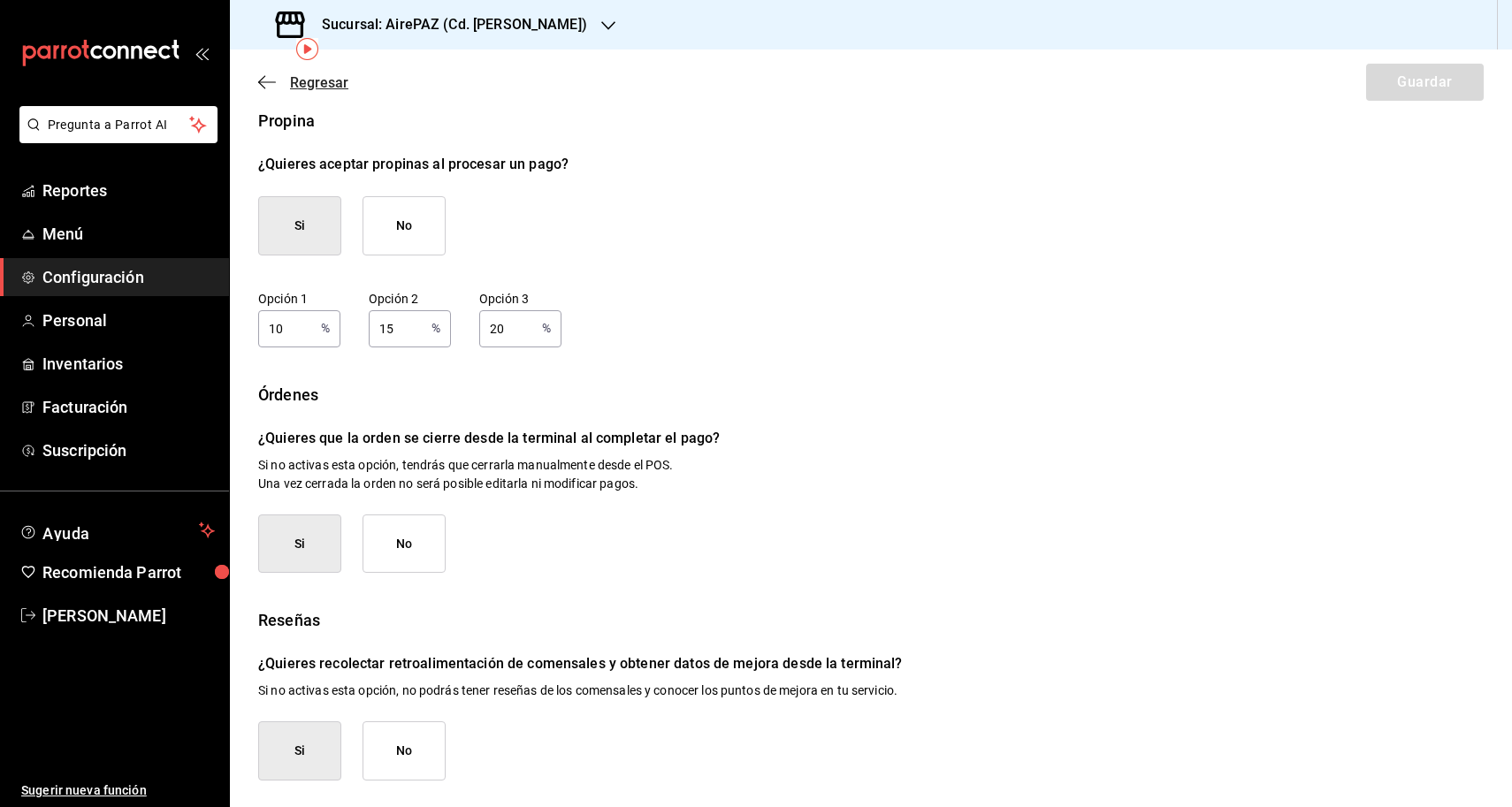
click at [264, 79] on icon "button" at bounding box center [267, 81] width 18 height 16
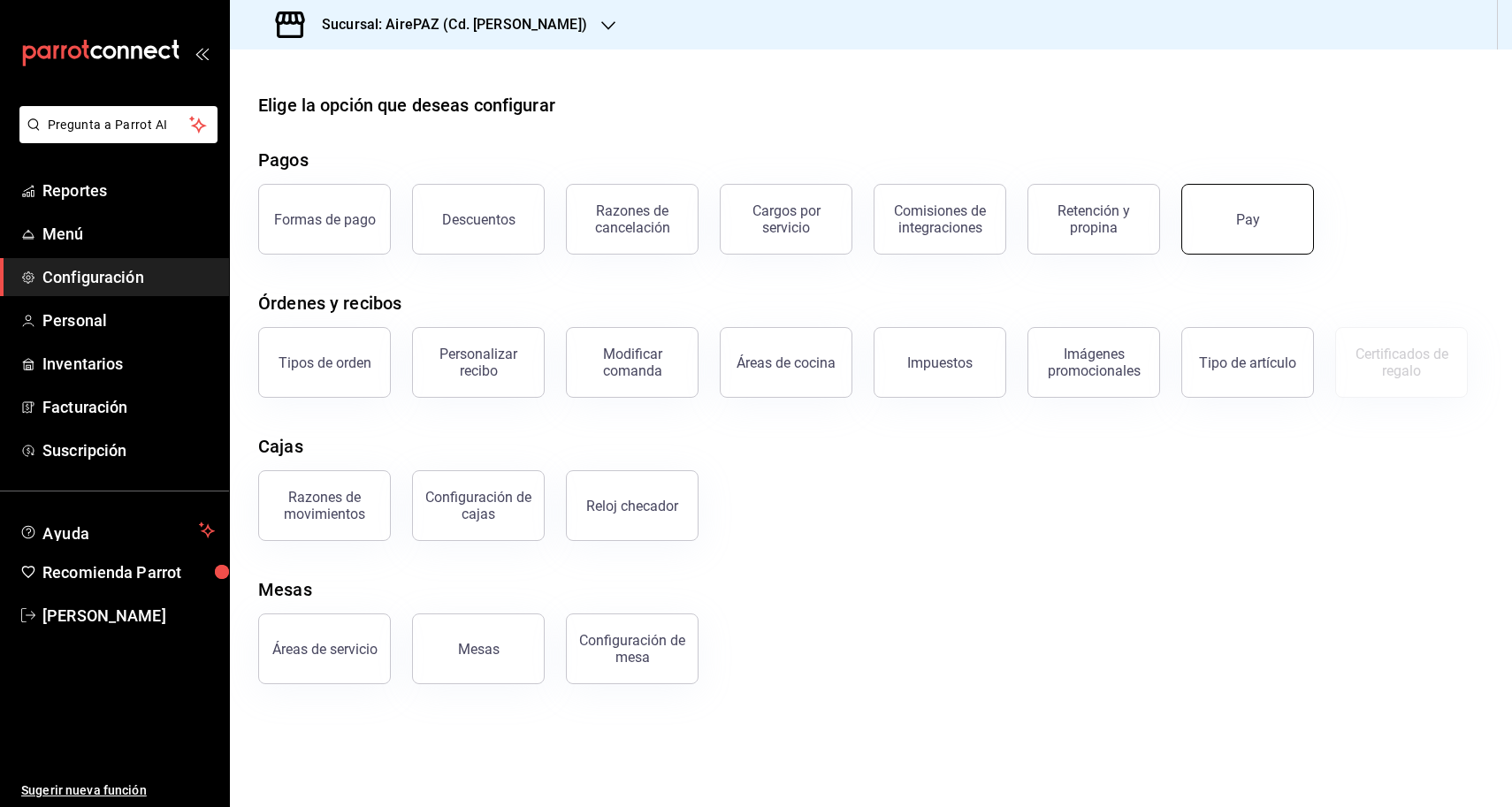
click at [1254, 198] on button "Pay" at bounding box center [1248, 219] width 133 height 71
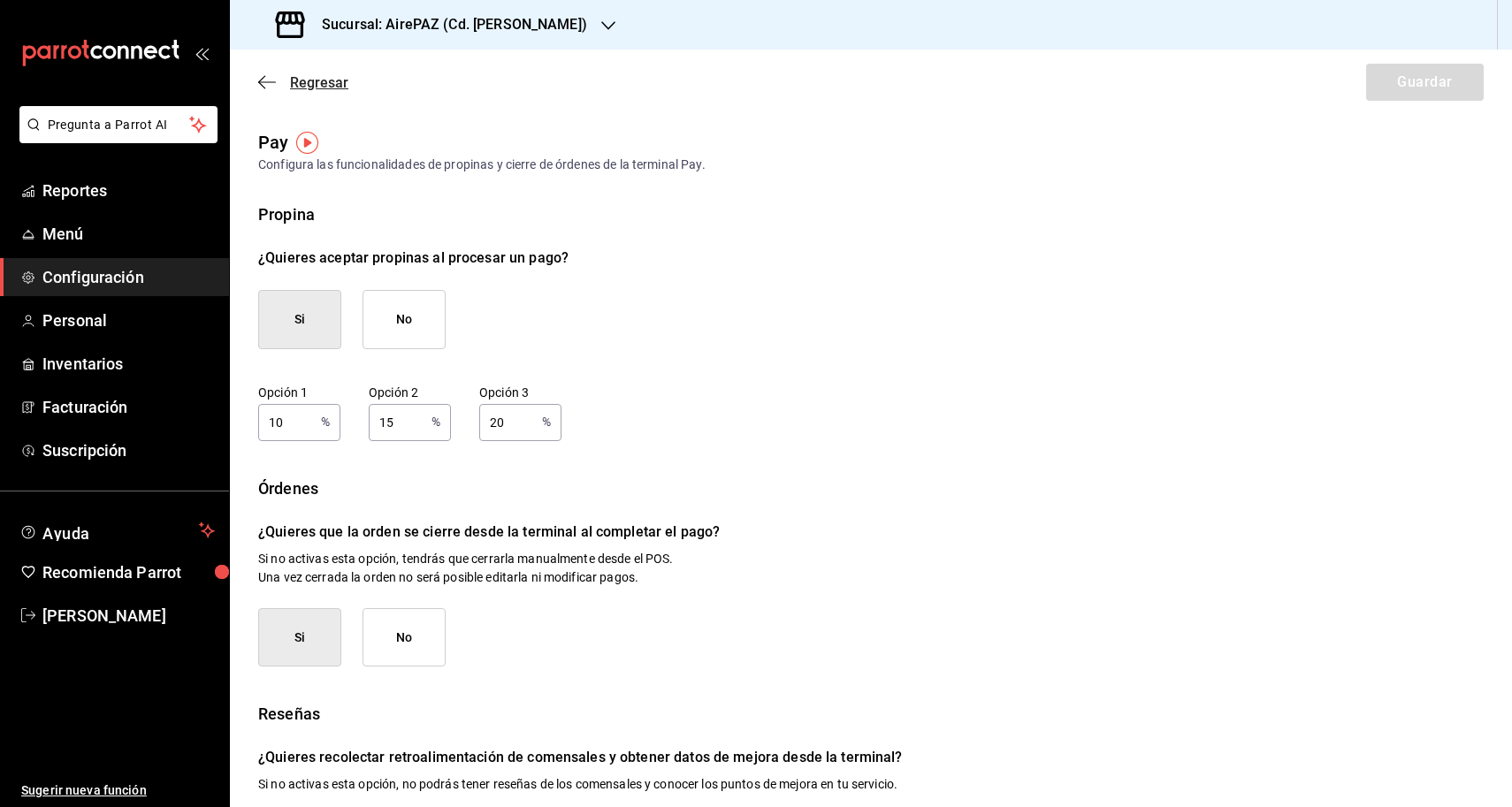
click at [267, 80] on icon "button" at bounding box center [267, 81] width 18 height 16
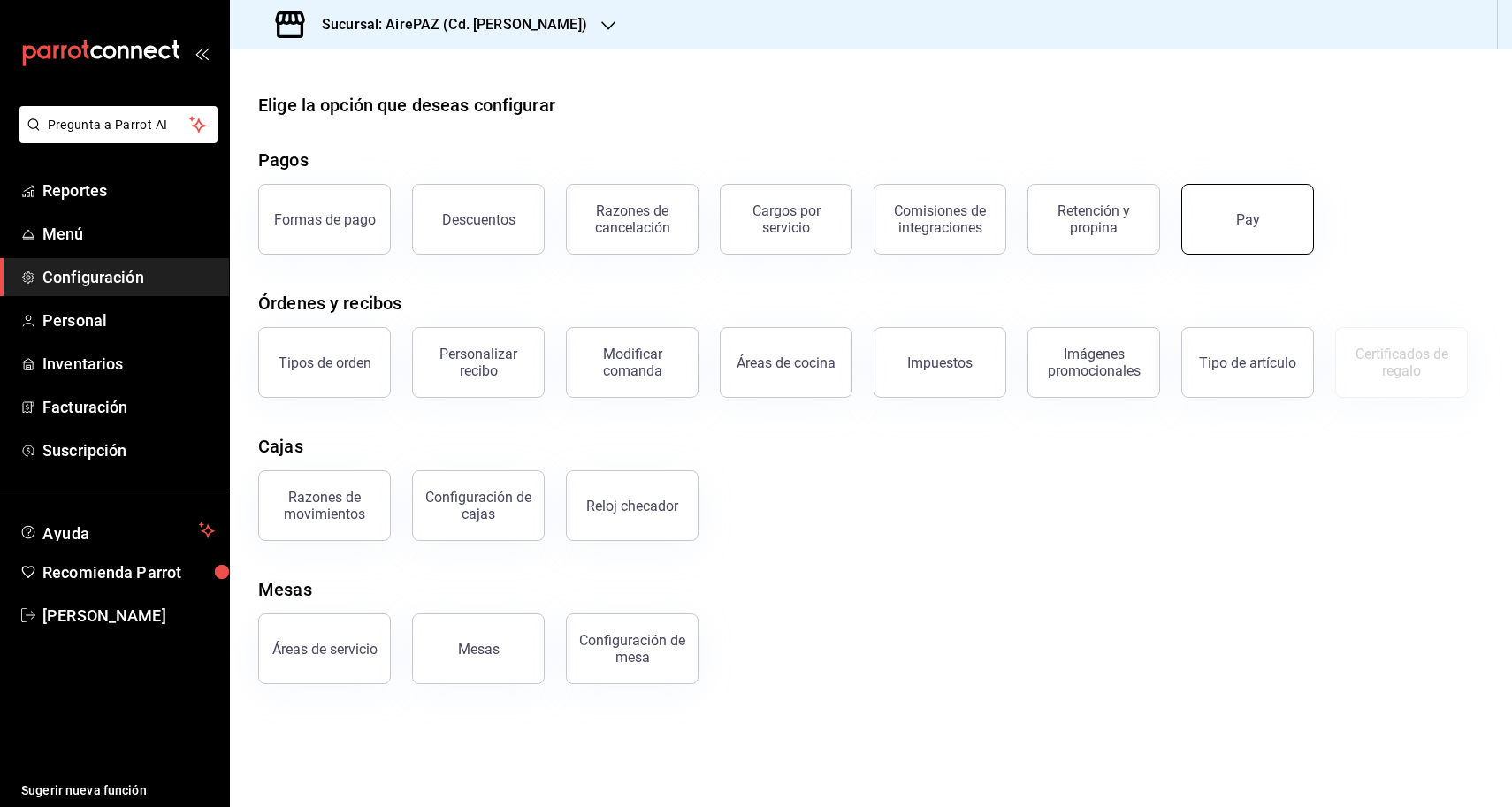
click at [1197, 226] on button "Pay" at bounding box center [1248, 219] width 133 height 71
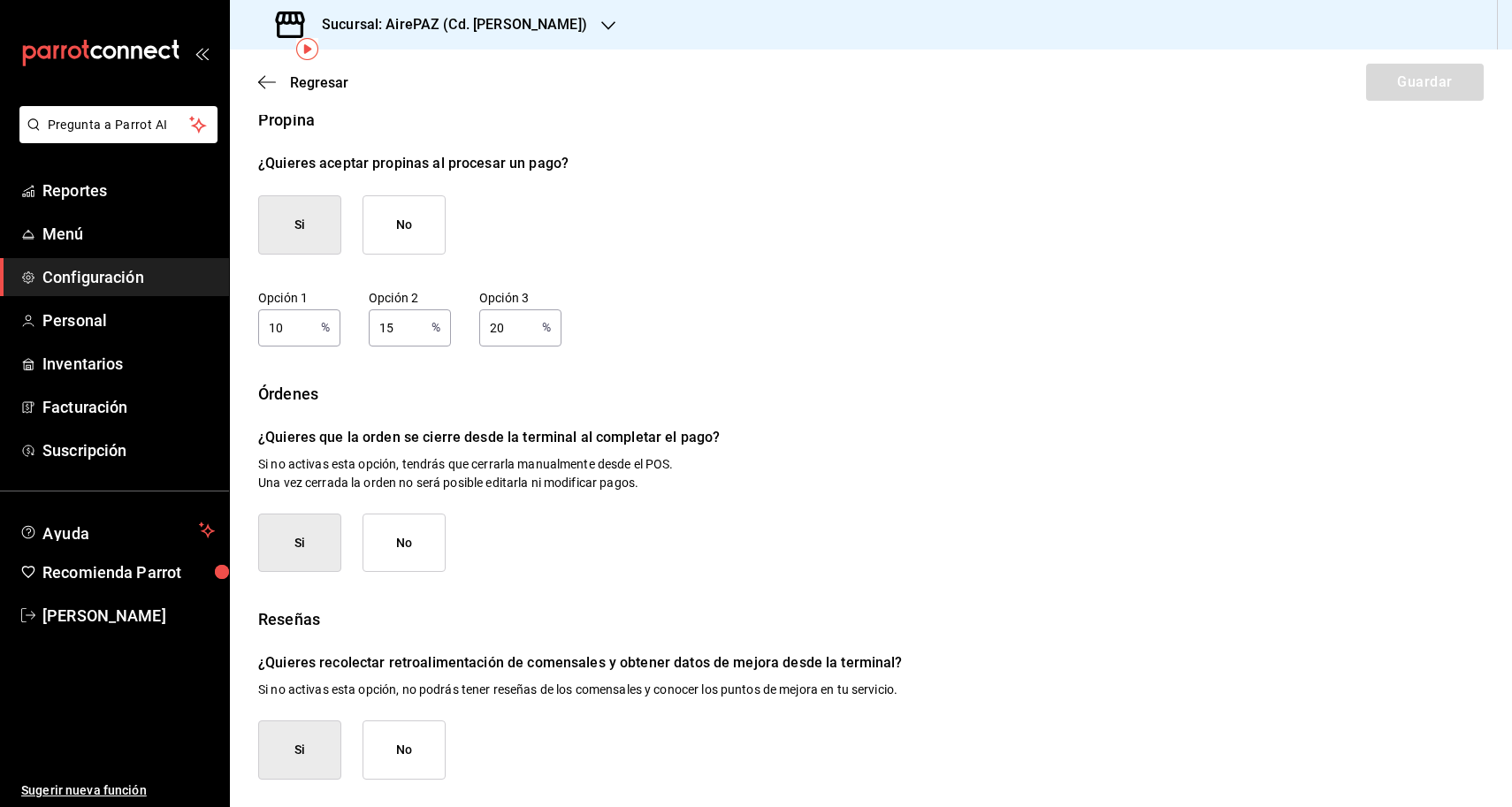
scroll to position [94, 0]
click at [263, 80] on icon "button" at bounding box center [267, 81] width 18 height 16
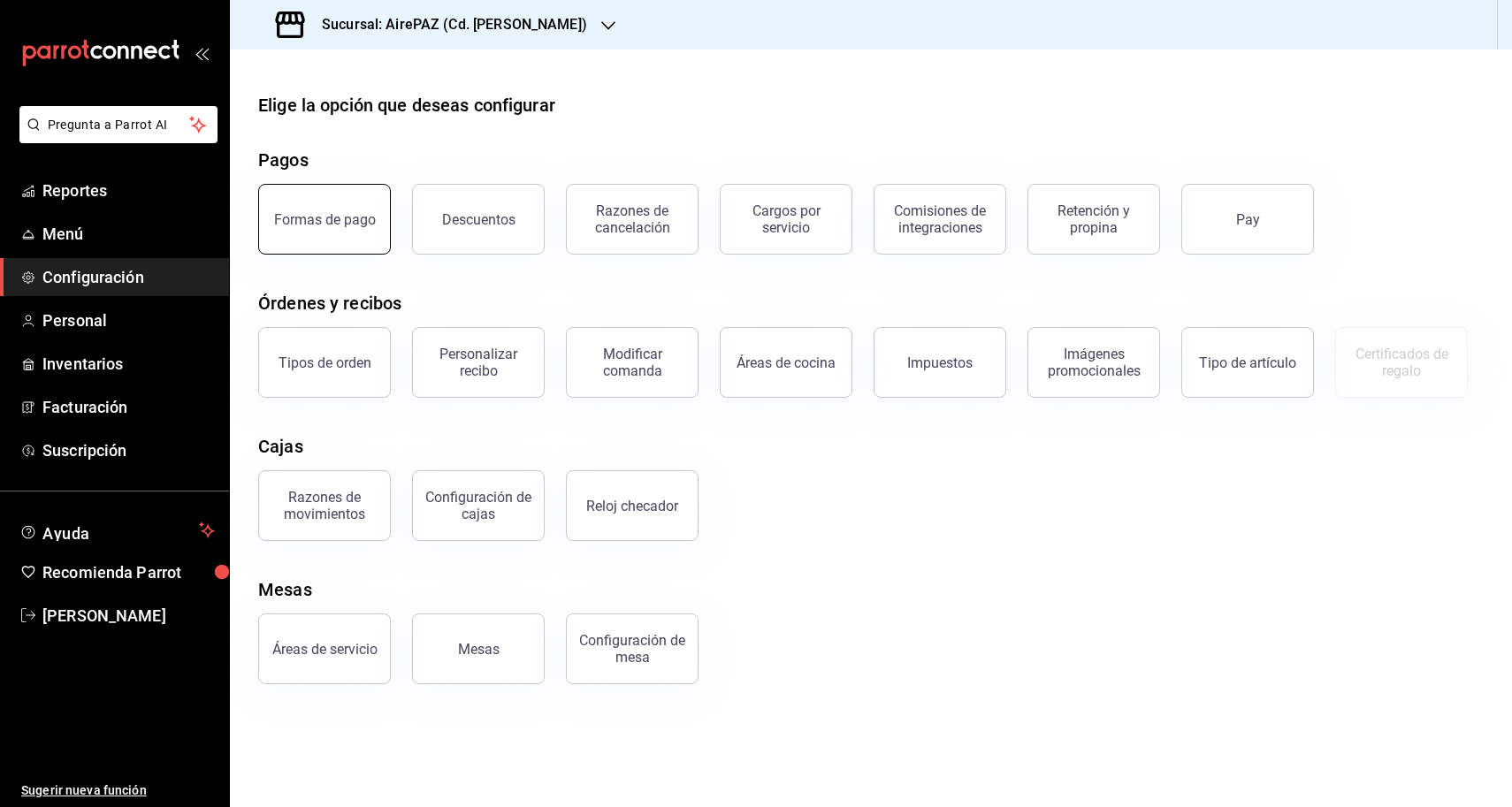
click at [352, 209] on button "Formas de pago" at bounding box center [325, 219] width 133 height 71
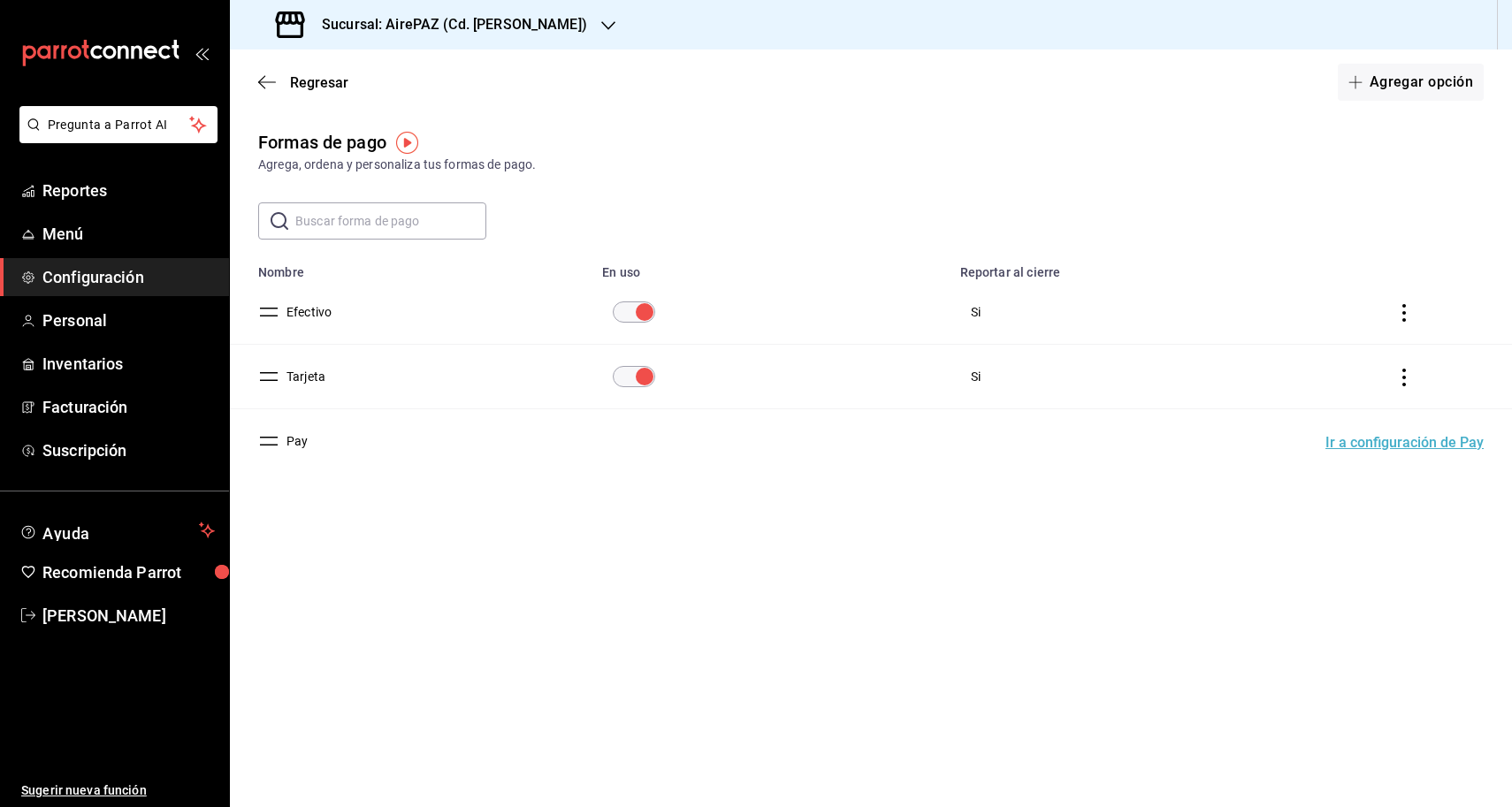
click at [1370, 445] on button "Ir a configuración de Pay" at bounding box center [1404, 443] width 158 height 14
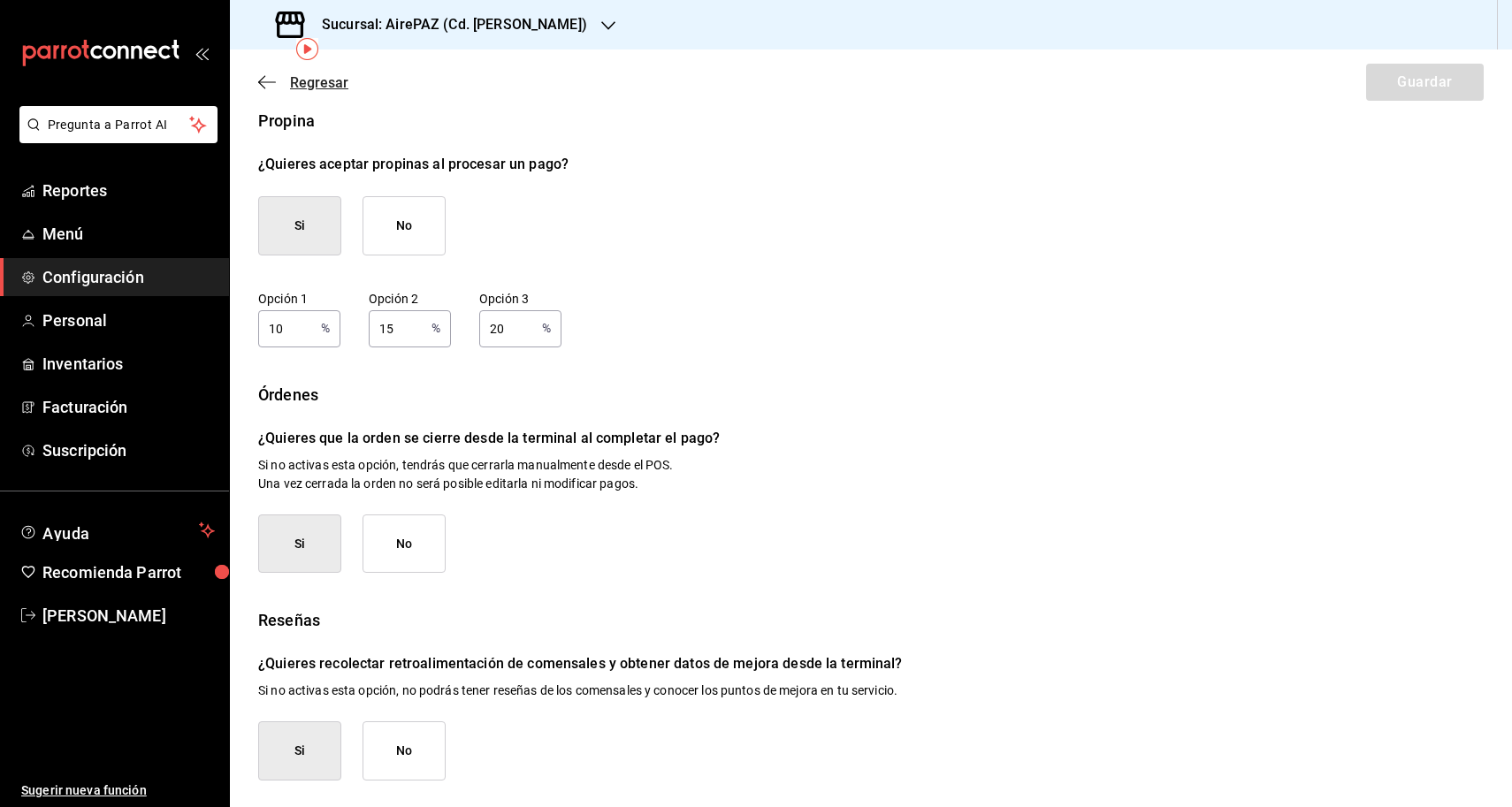
click at [270, 76] on icon "button" at bounding box center [267, 81] width 18 height 16
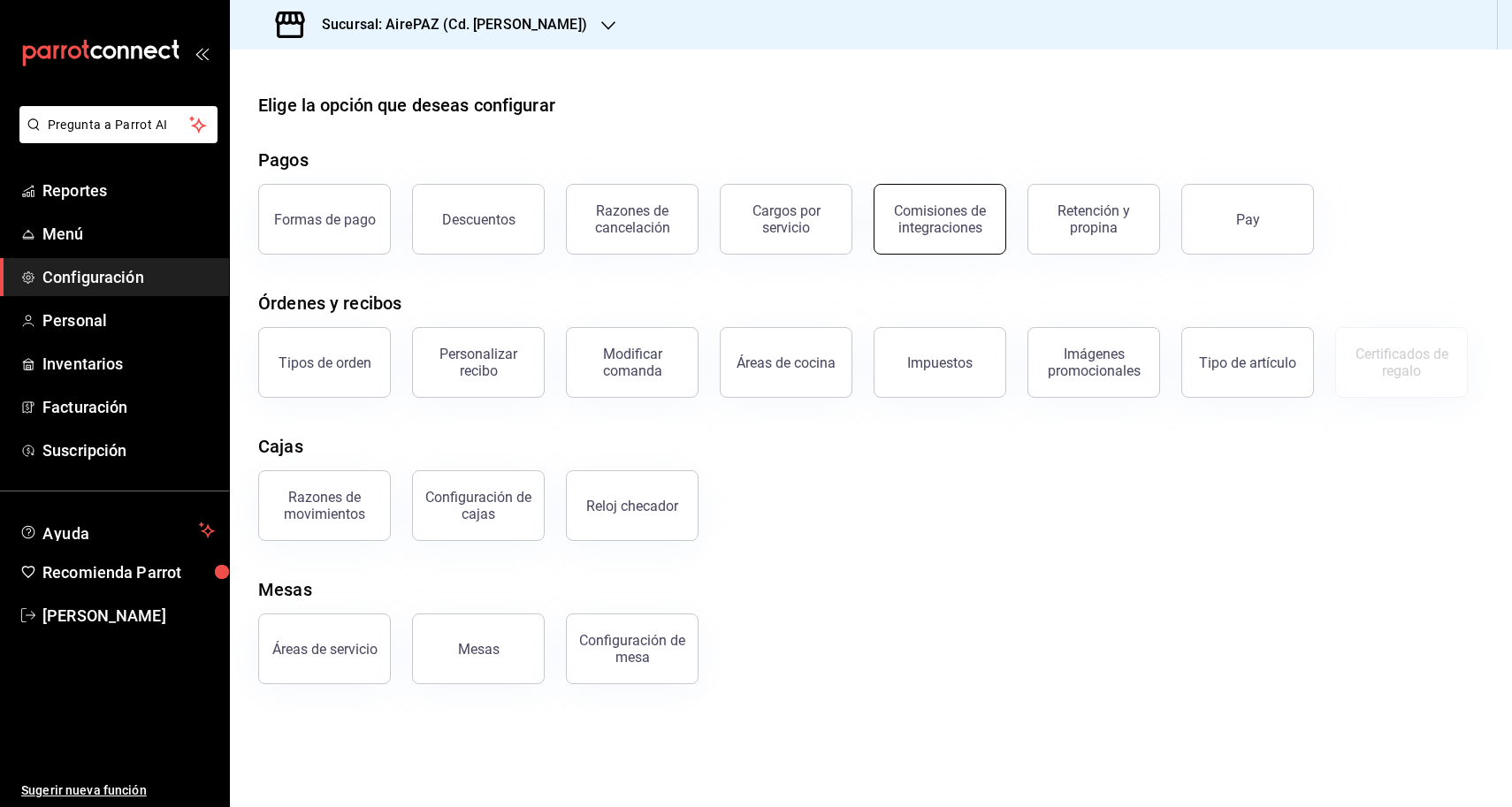
click at [967, 228] on div "Comisiones de integraciones" at bounding box center [939, 219] width 110 height 34
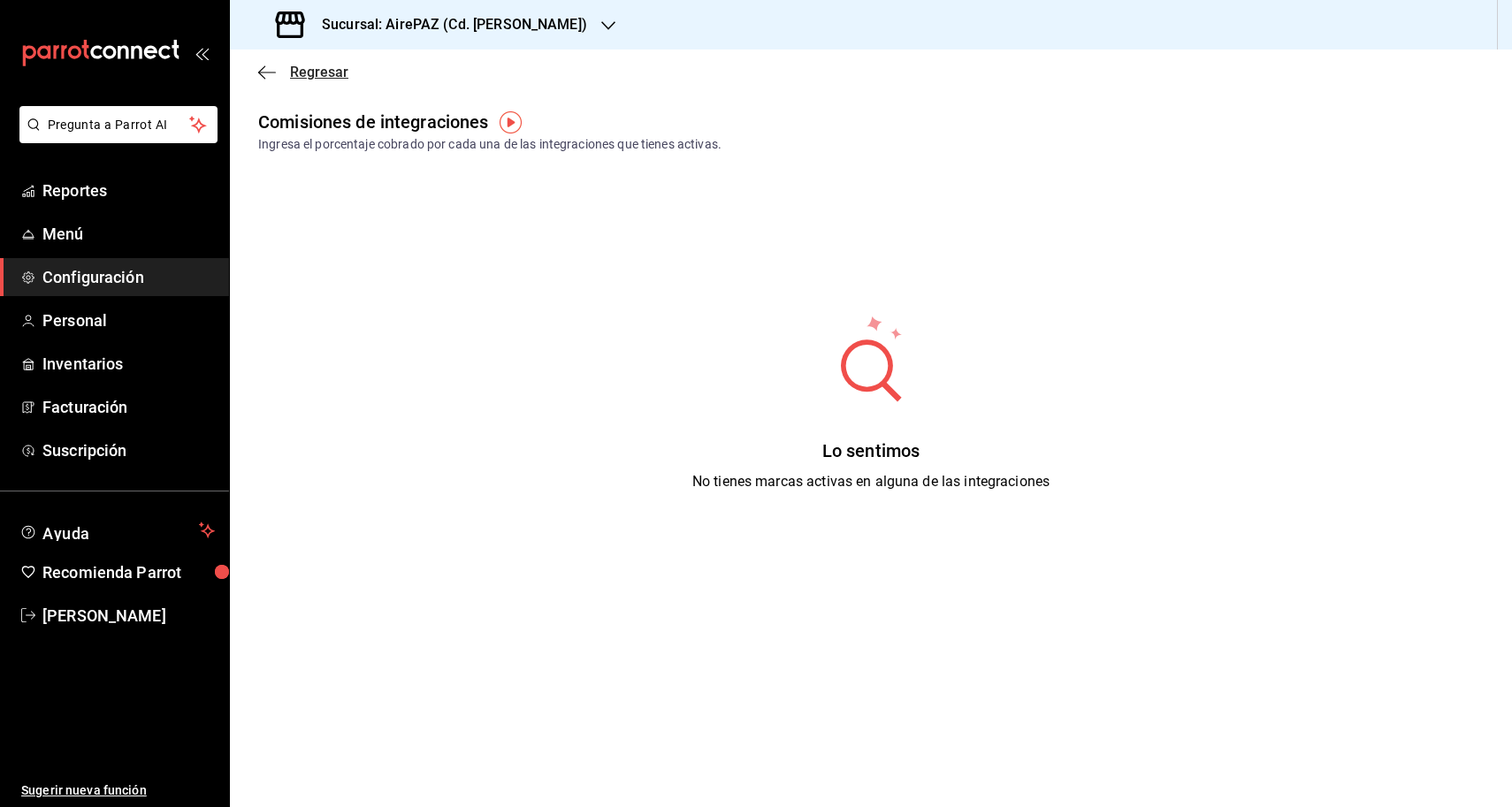
click at [270, 77] on icon "button" at bounding box center [267, 72] width 18 height 16
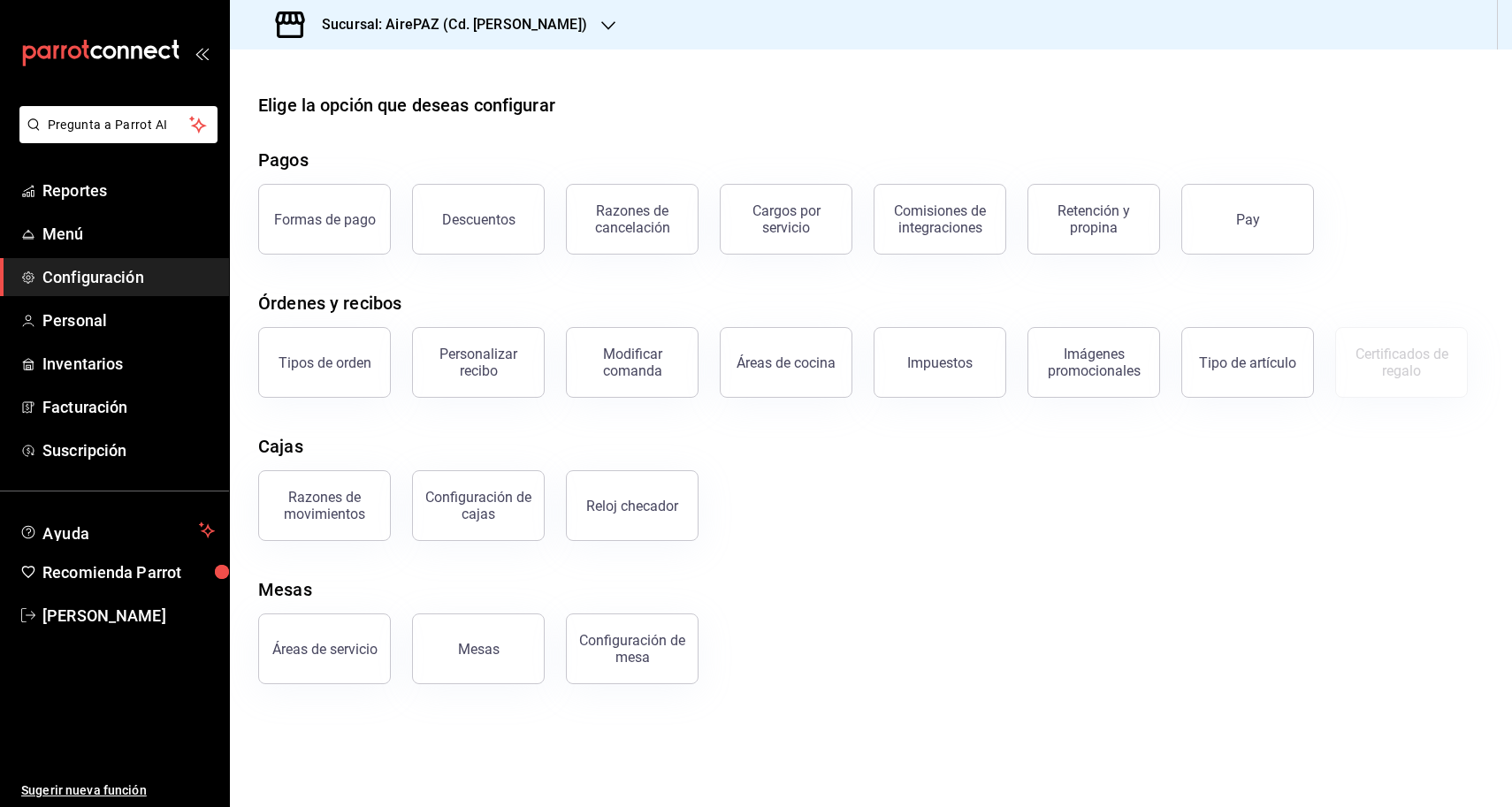
click at [127, 279] on span "Configuración" at bounding box center [128, 277] width 172 height 24
click at [332, 218] on div "Formas de pago" at bounding box center [325, 220] width 102 height 17
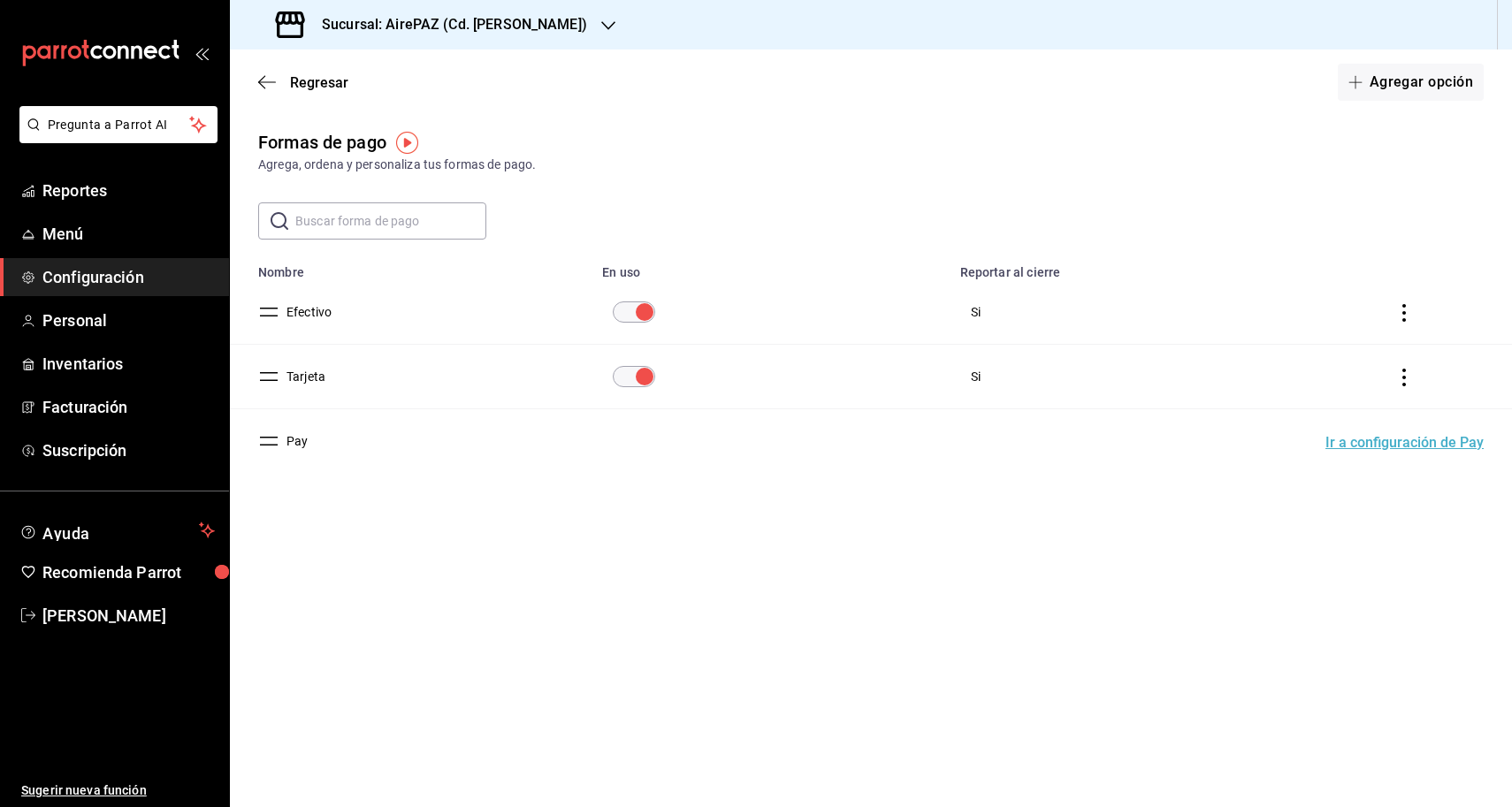
click at [435, 221] on input "text" at bounding box center [390, 221] width 191 height 36
click at [485, 526] on div "Formas de pago Agrega, ordena y personaliza tus formas de pago. ​ ​ Lo sentimos…" at bounding box center [872, 332] width 1283 height 407
click at [1442, 82] on button "Agregar opción" at bounding box center [1411, 82] width 146 height 37
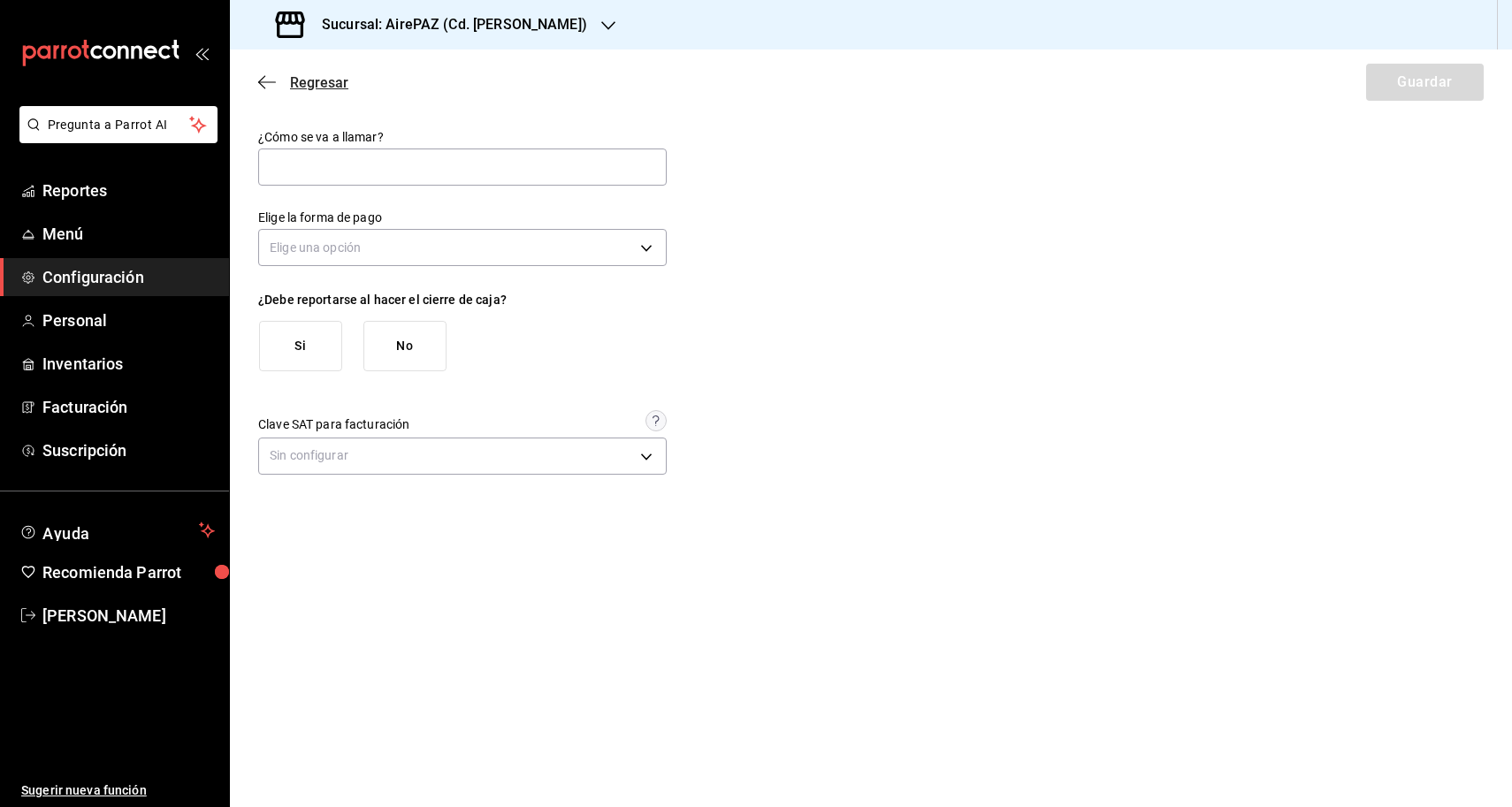
click at [282, 84] on span "Regresar" at bounding box center [303, 82] width 90 height 17
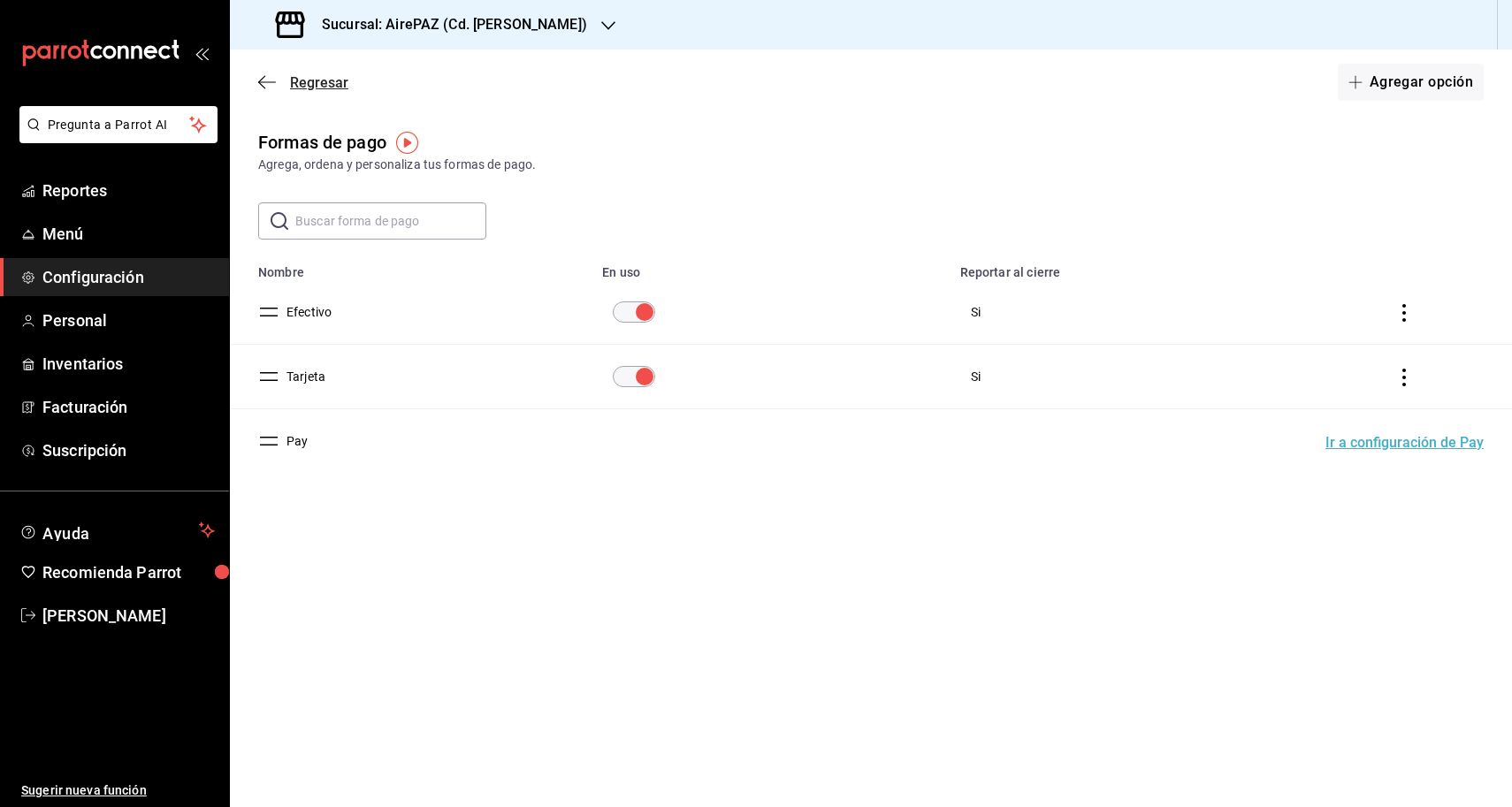
click at [267, 85] on icon "button" at bounding box center [267, 81] width 18 height 16
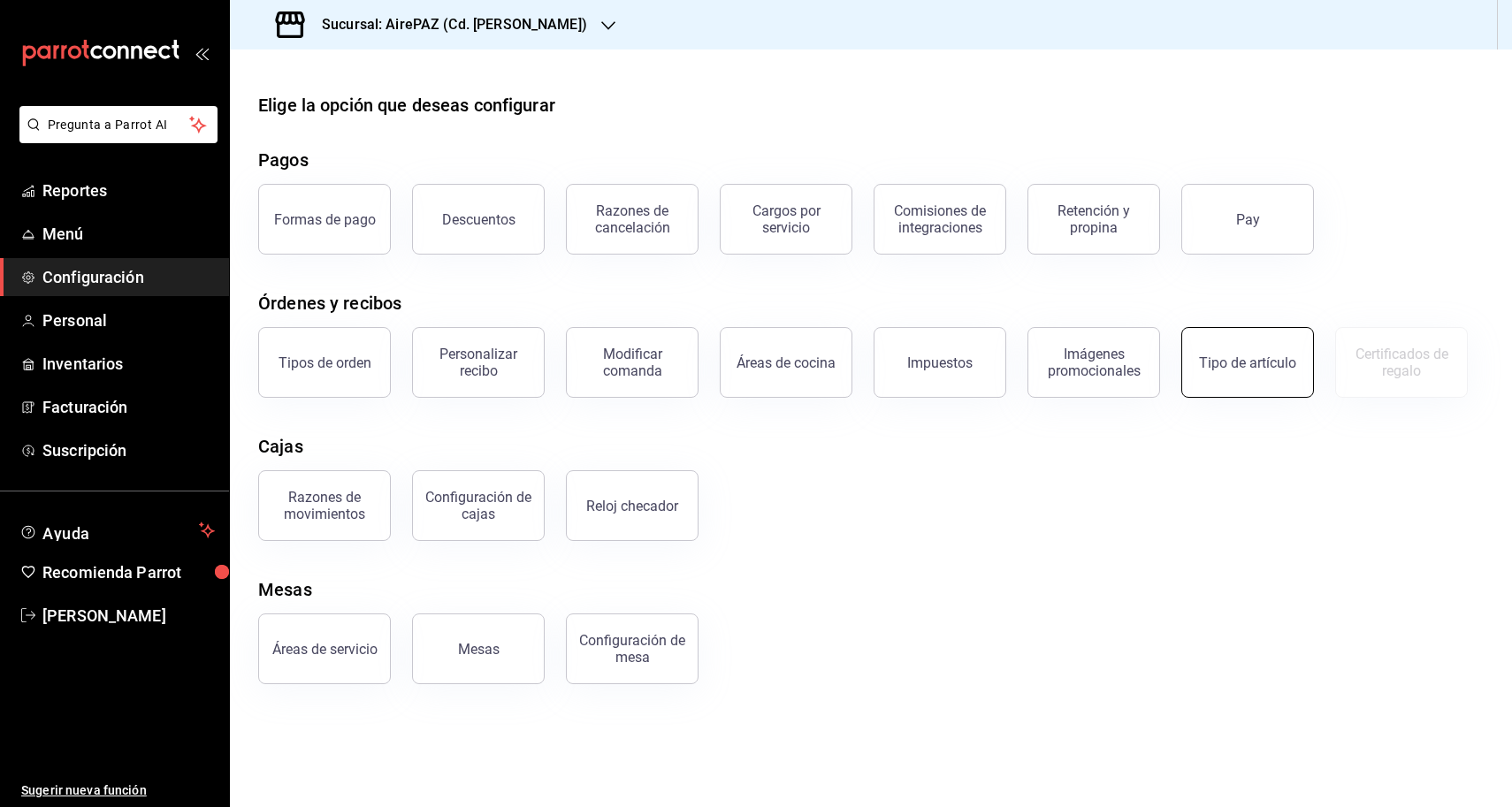
click at [1281, 353] on button "Tipo de artículo" at bounding box center [1248, 362] width 133 height 71
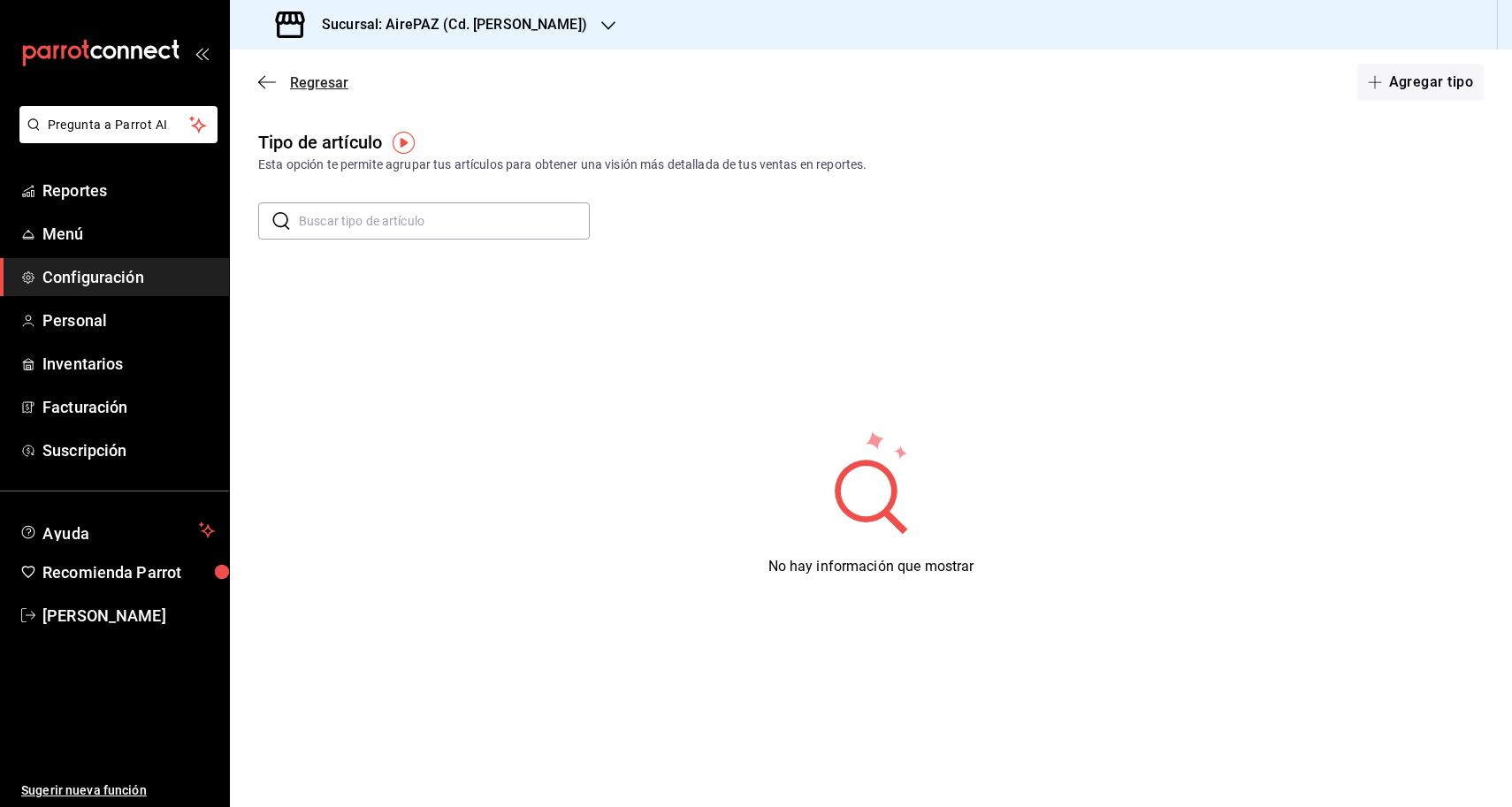
click at [271, 78] on icon "button" at bounding box center [267, 81] width 18 height 16
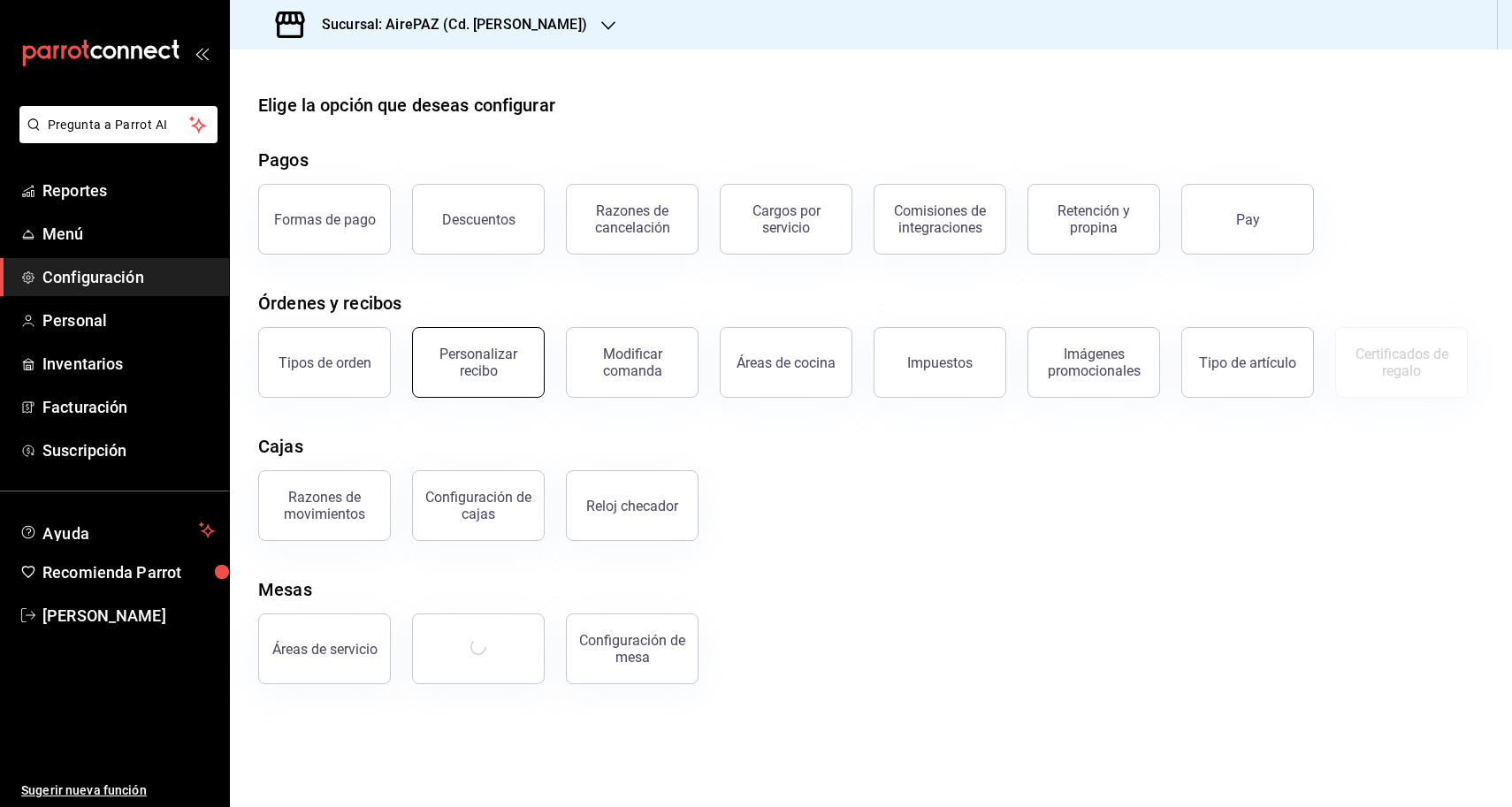
click at [496, 348] on div "Personalizar recibo" at bounding box center [477, 362] width 110 height 34
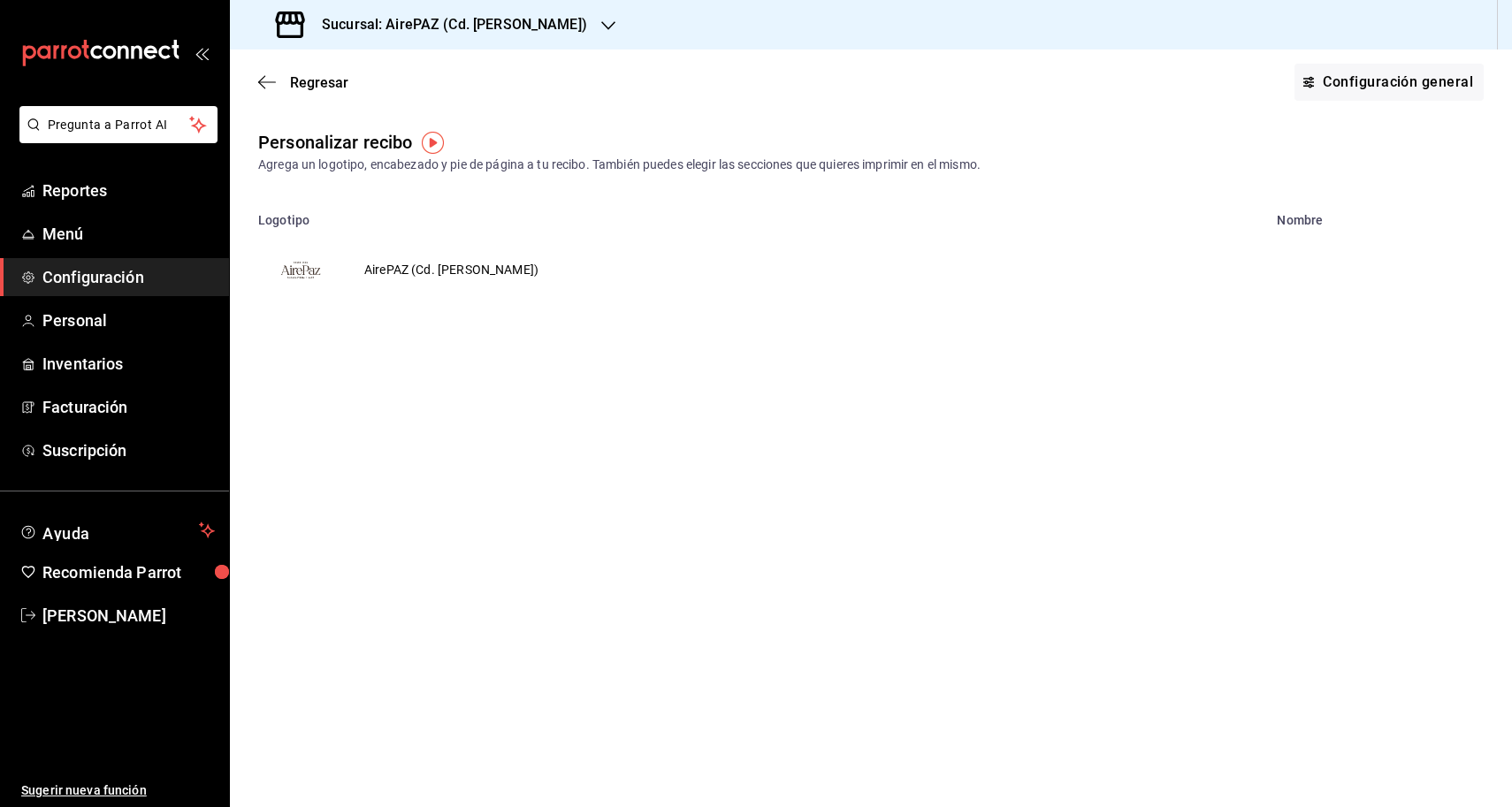
click at [442, 275] on td "AirePAZ (Cd. [PERSON_NAME])" at bounding box center [450, 270] width 216 height 85
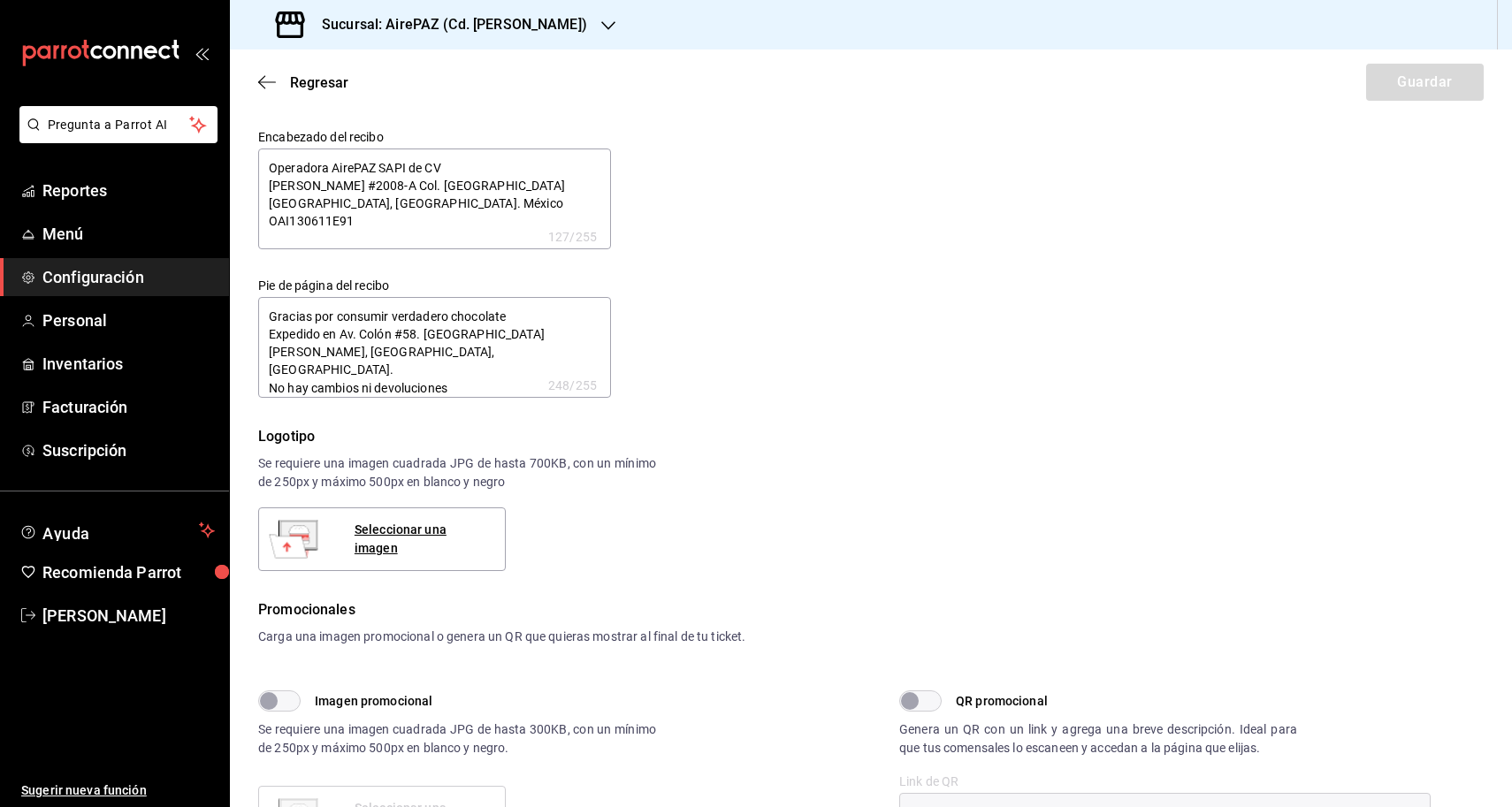
type textarea "x"
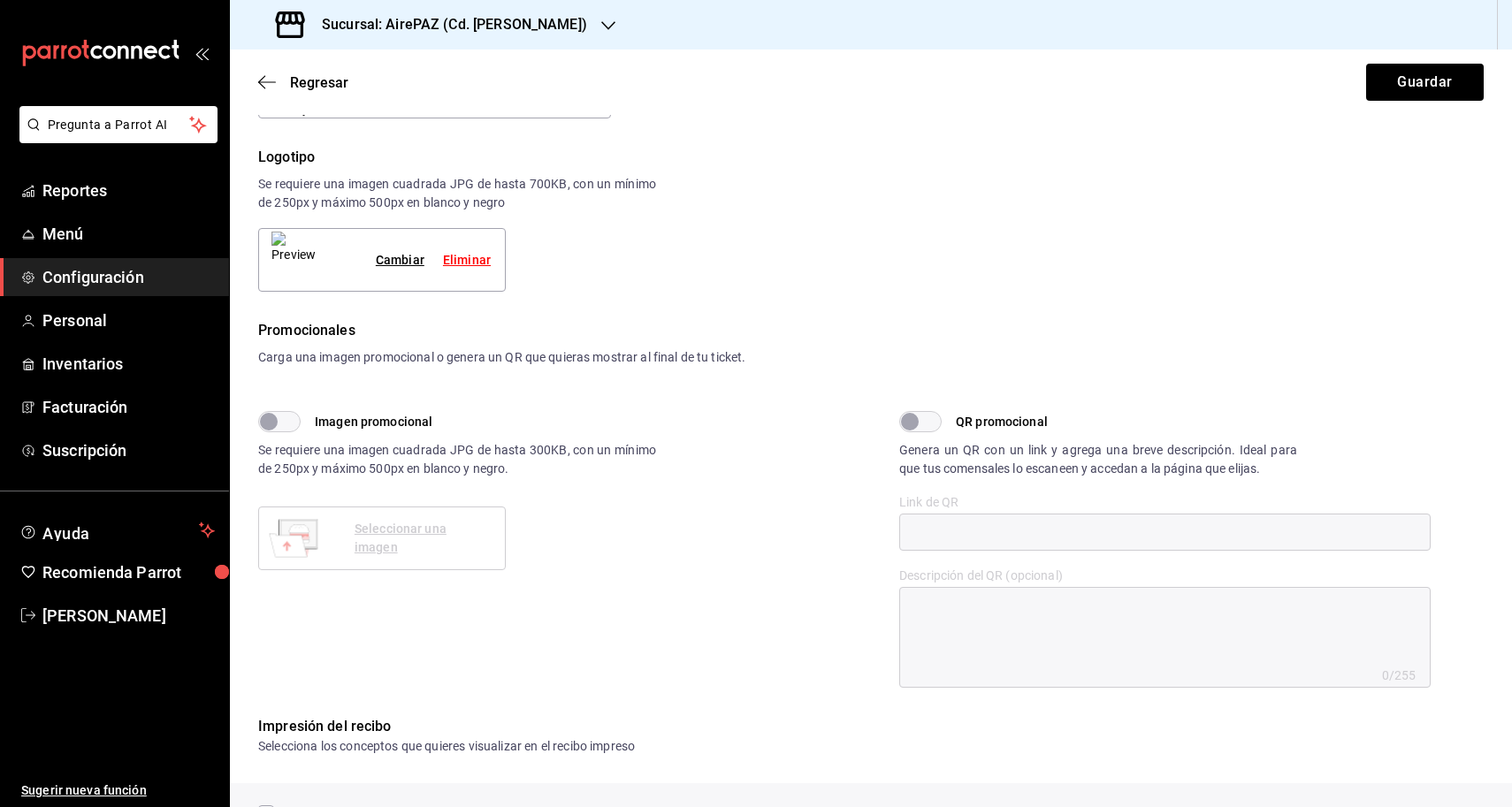
type textarea "x"
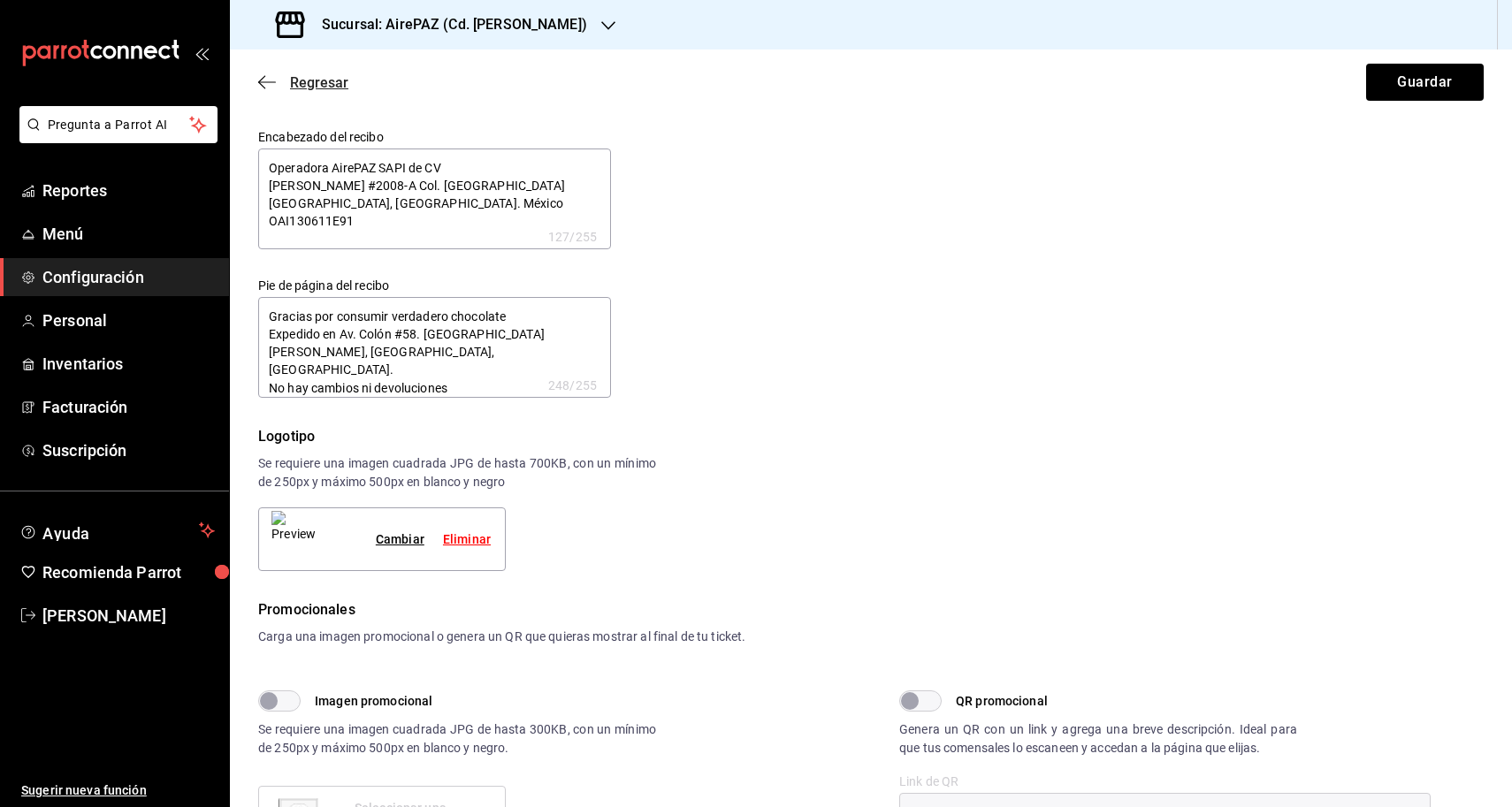
click at [265, 83] on icon "button" at bounding box center [267, 81] width 18 height 16
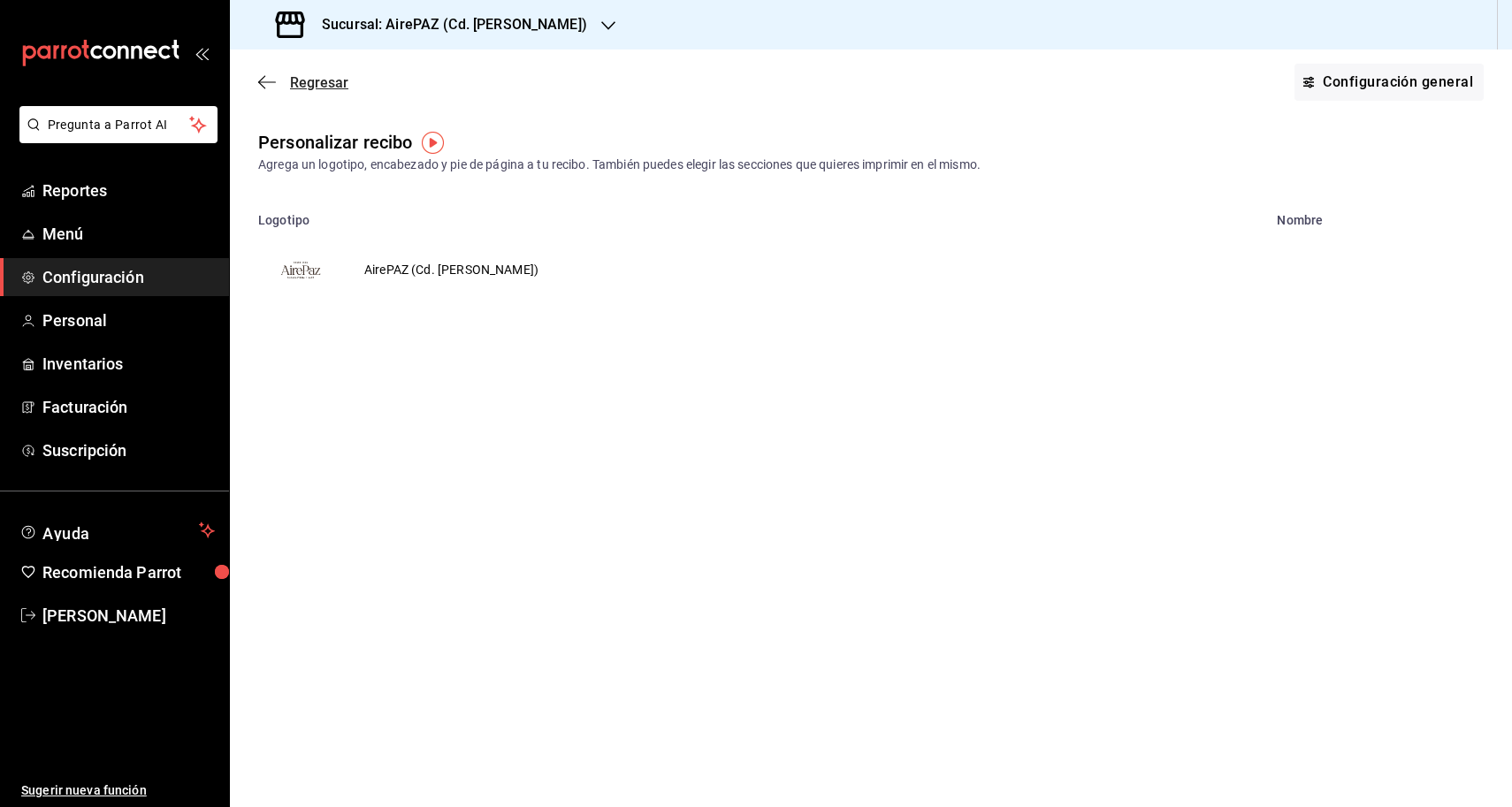
click at [270, 76] on icon "button" at bounding box center [267, 81] width 18 height 16
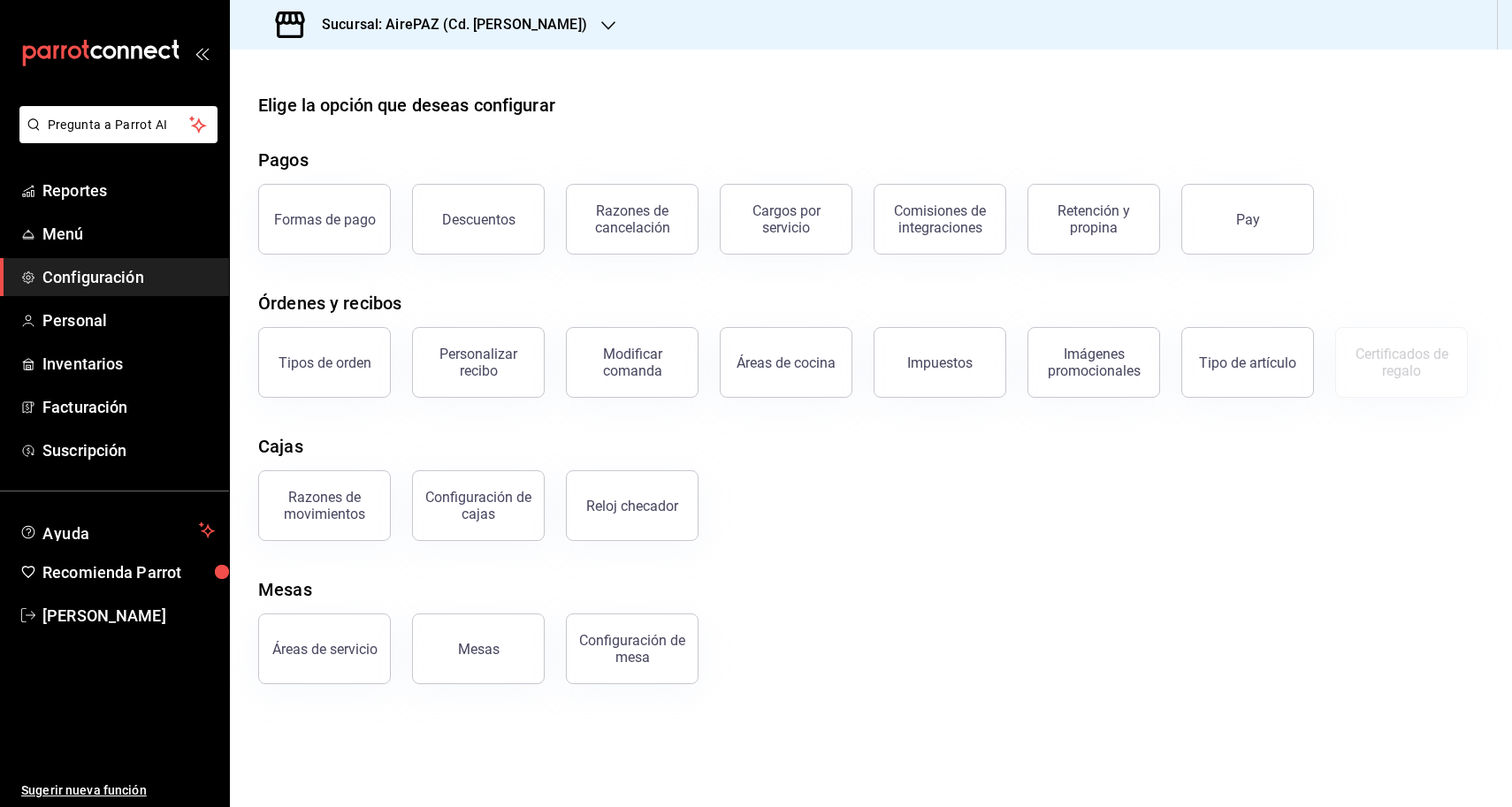
click at [120, 278] on span "Configuración" at bounding box center [128, 277] width 172 height 24
click at [72, 320] on span "Personal" at bounding box center [128, 321] width 172 height 24
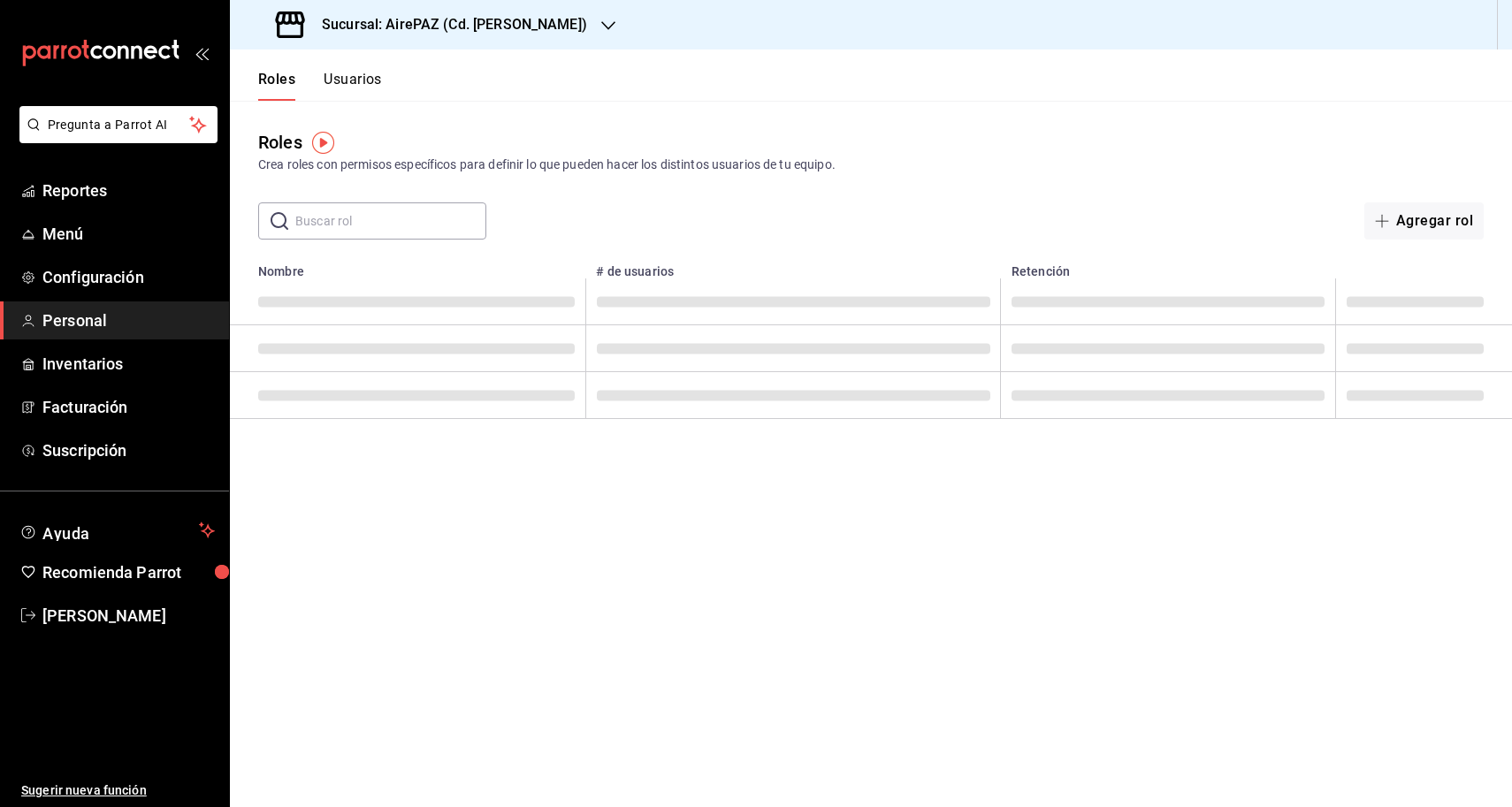
click at [960, 249] on main "Roles Crea roles con permisos específicos para definir lo que pueden hacer los …" at bounding box center [872, 454] width 1283 height 707
click at [79, 236] on span "Menú" at bounding box center [128, 234] width 172 height 24
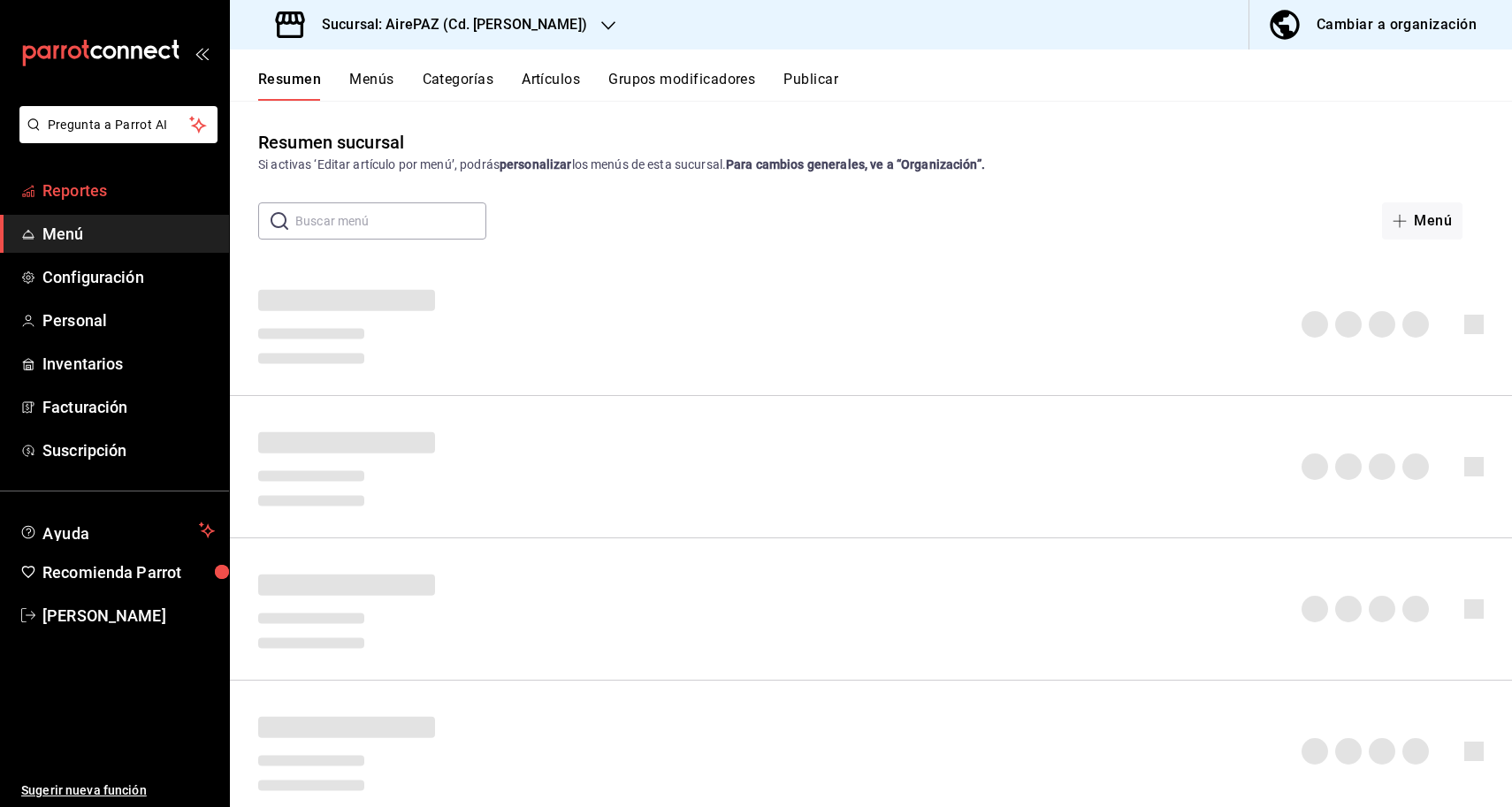
click at [82, 192] on span "Reportes" at bounding box center [128, 191] width 172 height 24
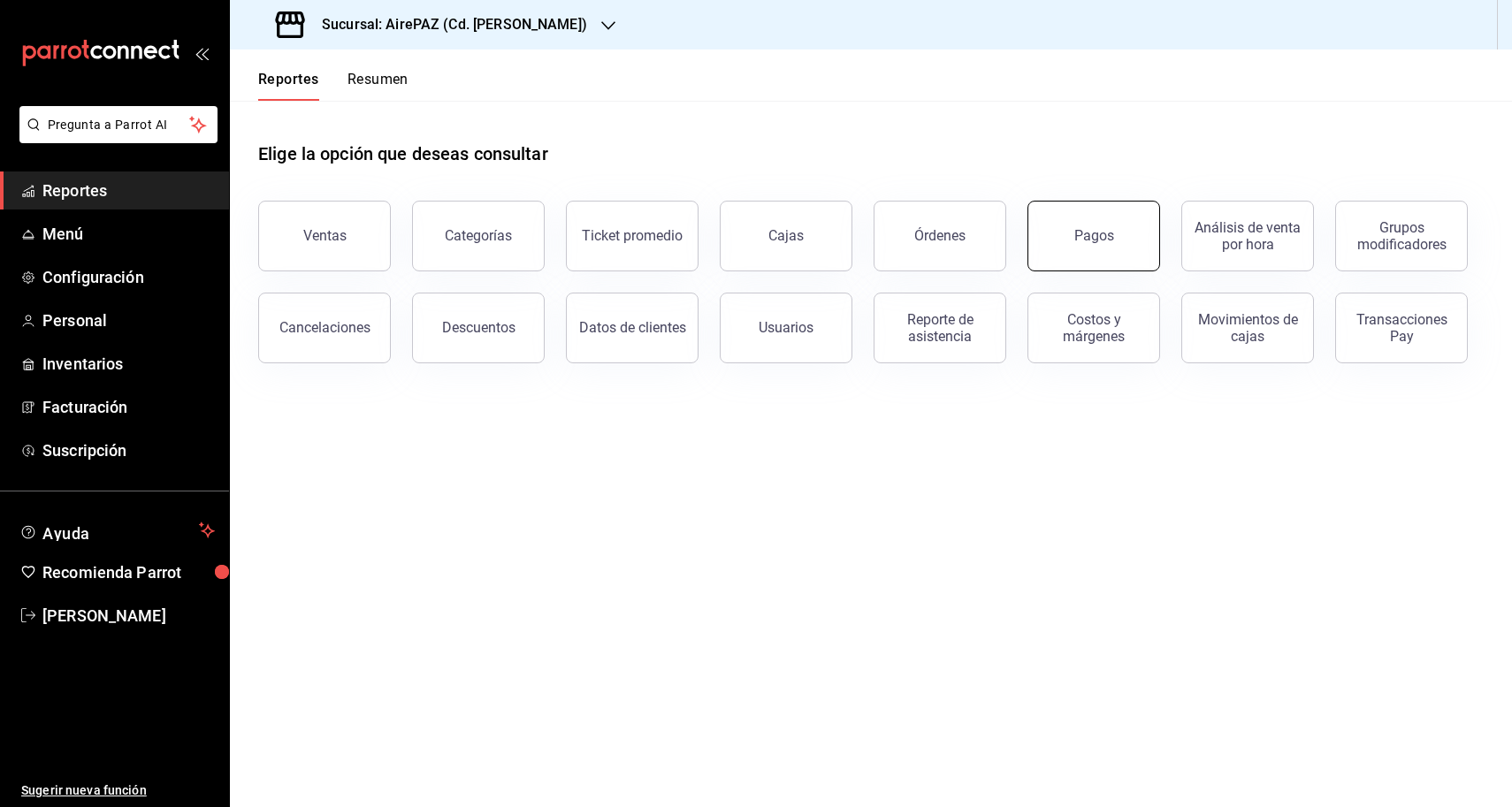
click at [1098, 226] on button "Pagos" at bounding box center [1094, 236] width 133 height 71
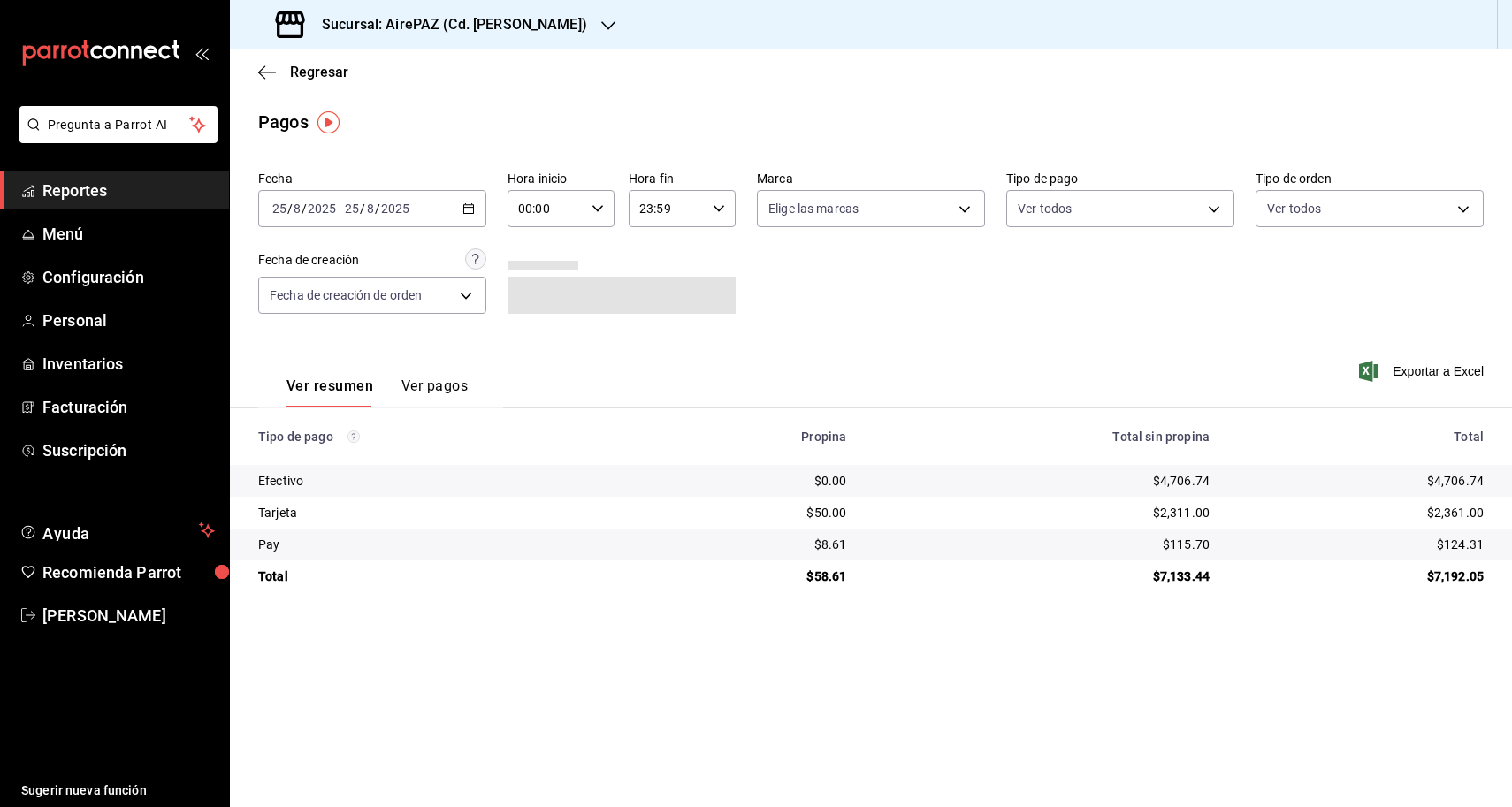
click at [430, 383] on button "Ver pagos" at bounding box center [434, 392] width 66 height 30
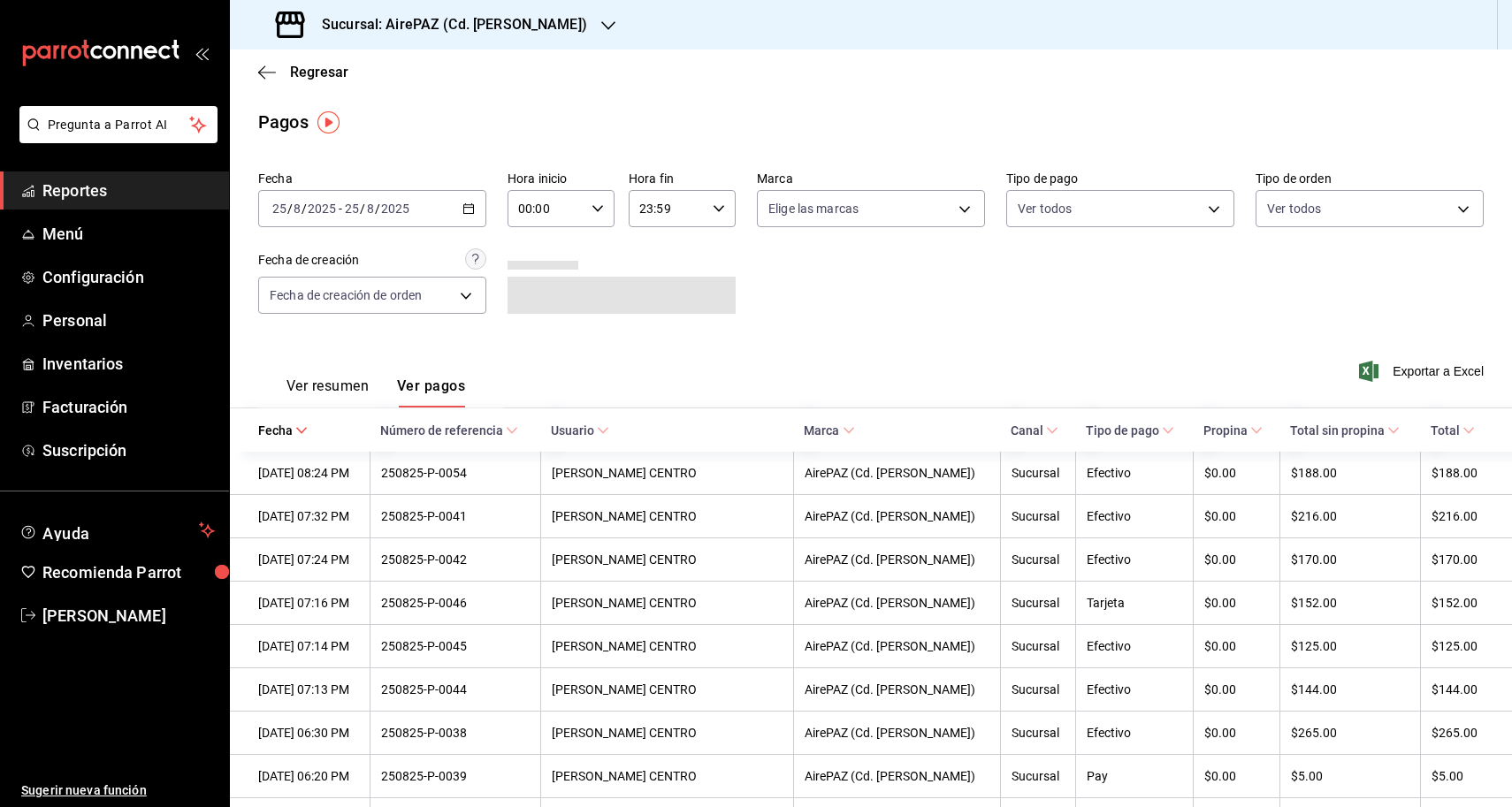
click at [336, 395] on button "Ver resumen" at bounding box center [328, 392] width 82 height 30
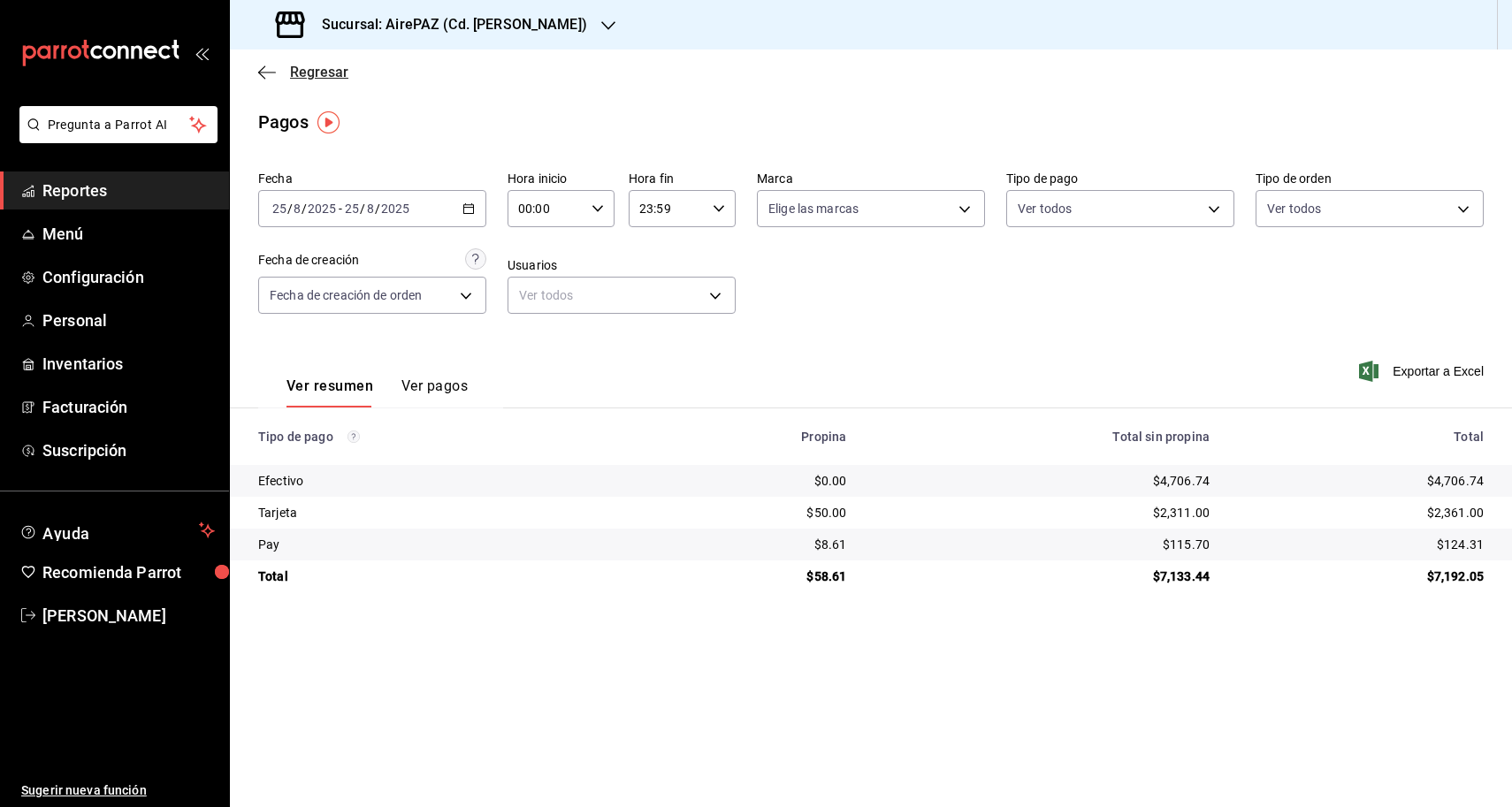
click at [267, 71] on icon "button" at bounding box center [267, 72] width 18 height 16
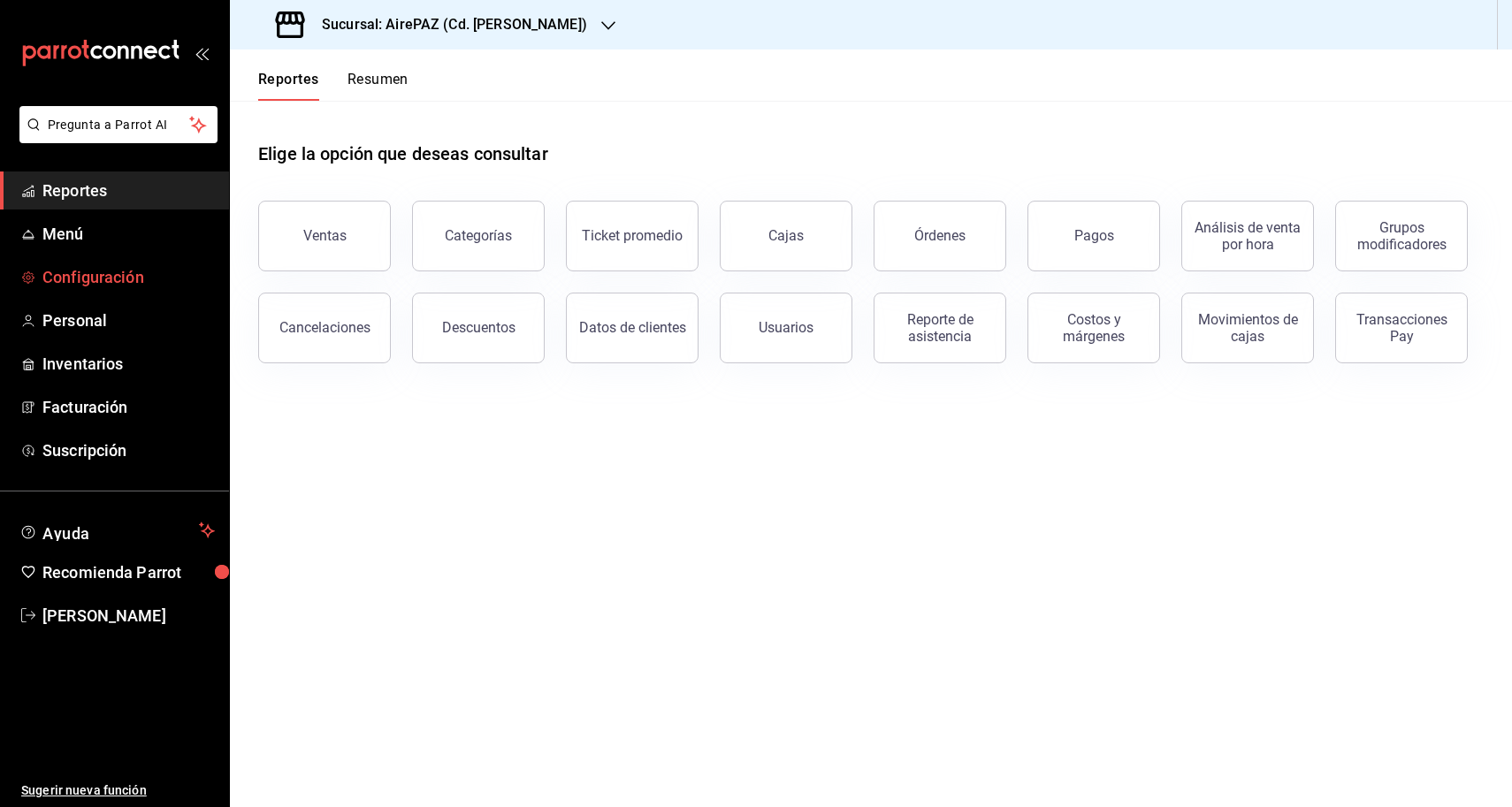
click at [110, 280] on span "Configuración" at bounding box center [128, 277] width 172 height 24
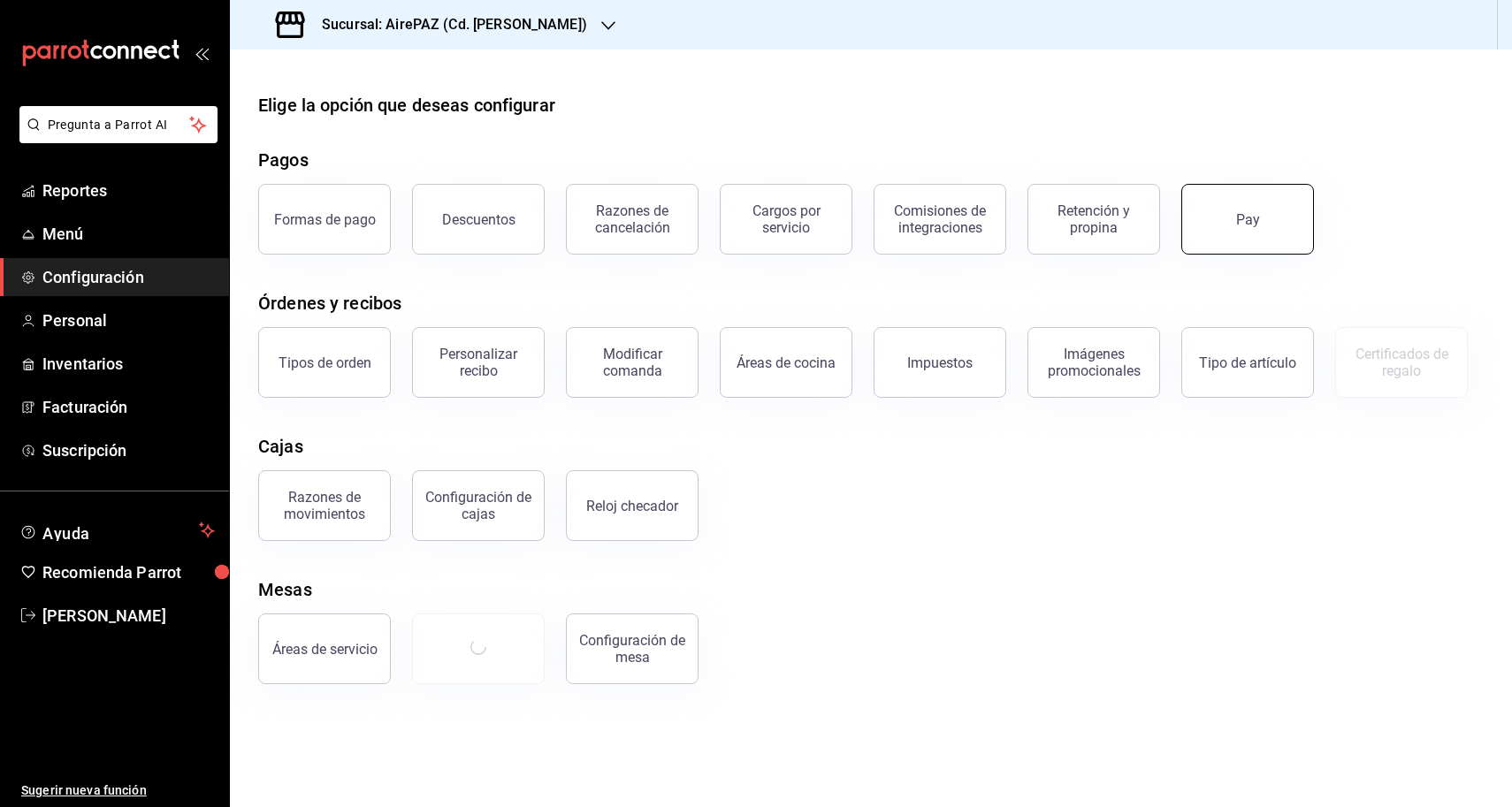
click at [1203, 215] on button "Pay" at bounding box center [1248, 219] width 133 height 71
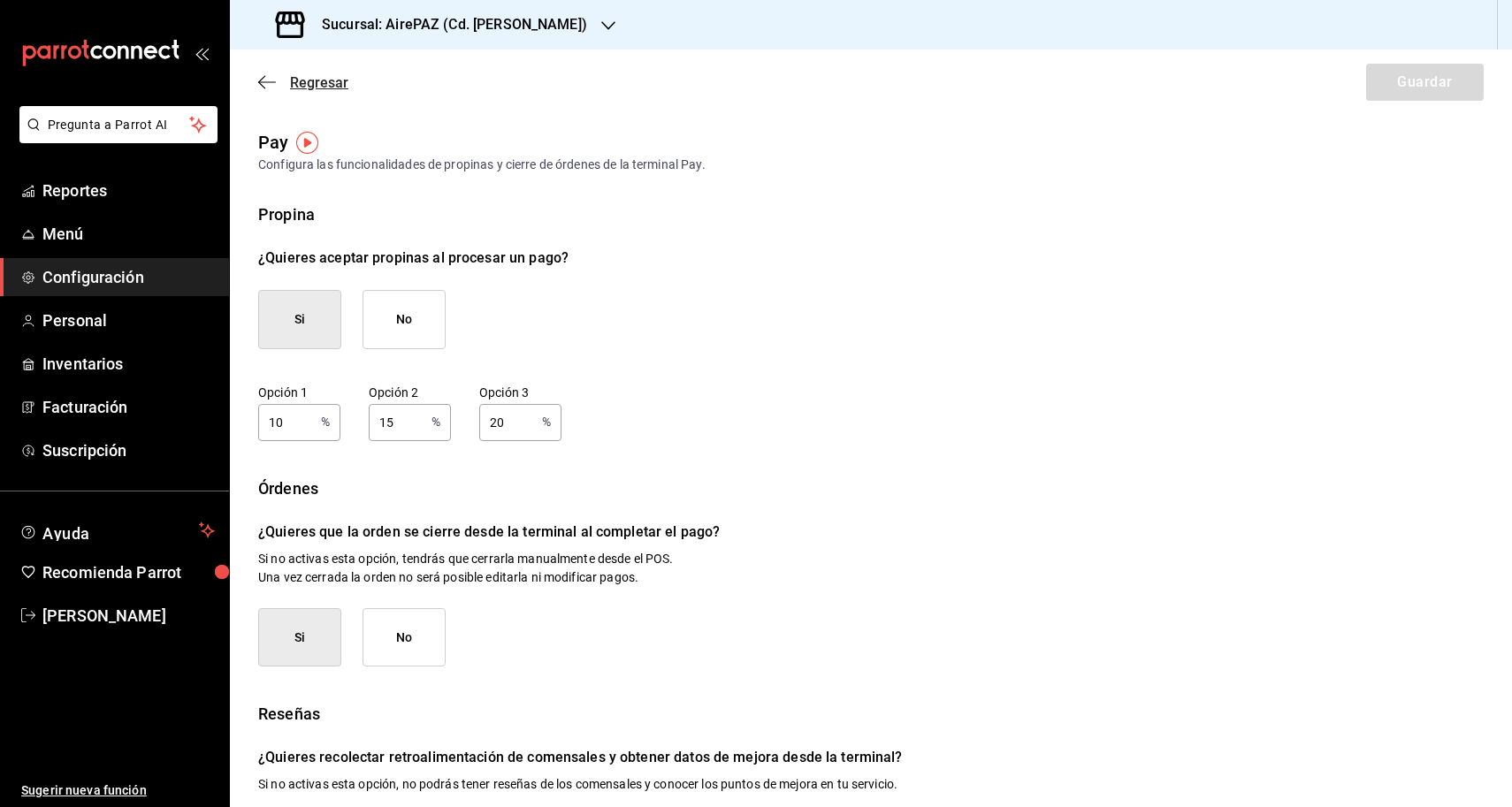
click at [267, 86] on icon "button" at bounding box center [267, 81] width 18 height 16
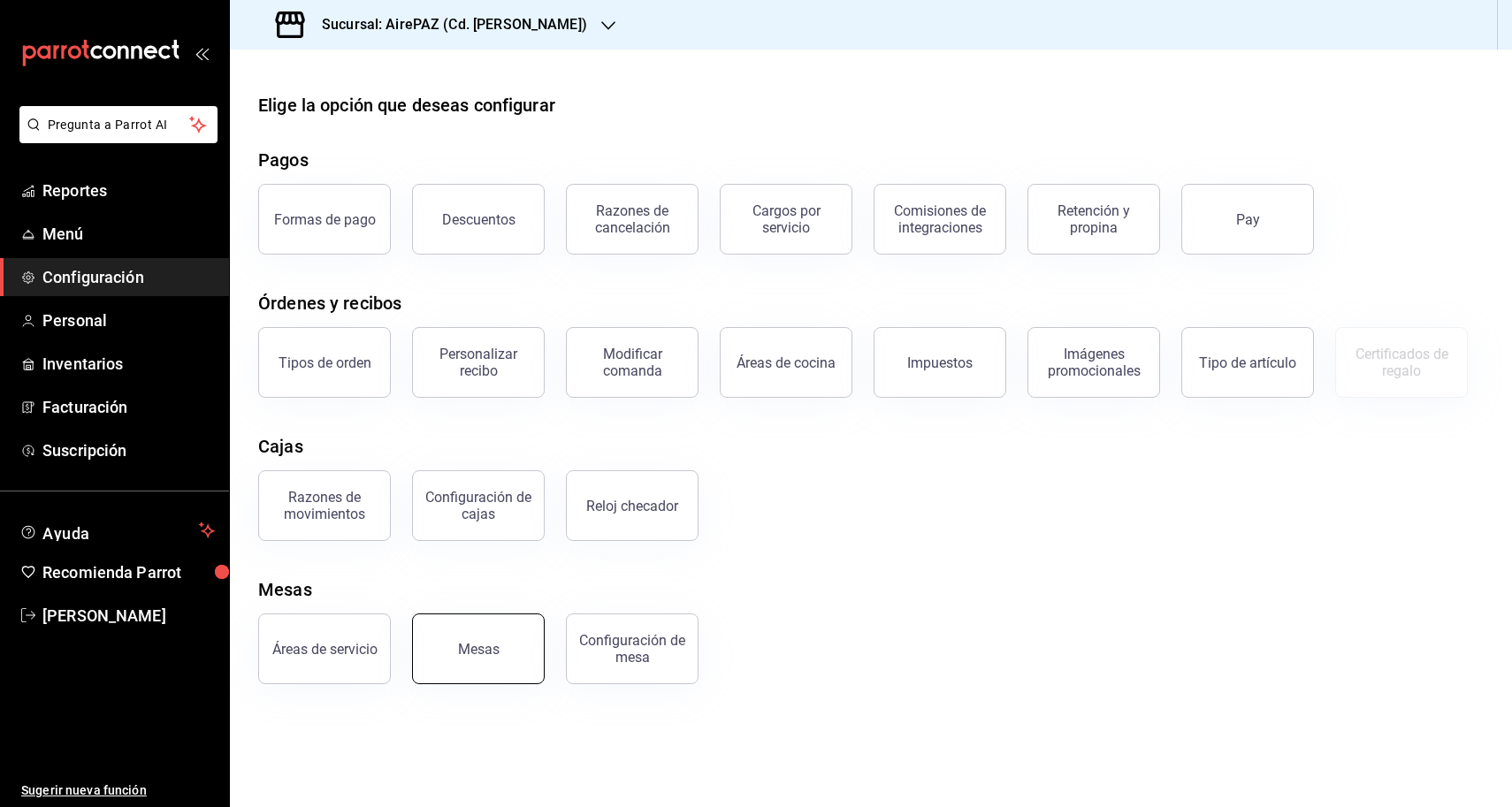
click at [502, 654] on button "Mesas" at bounding box center [478, 649] width 133 height 71
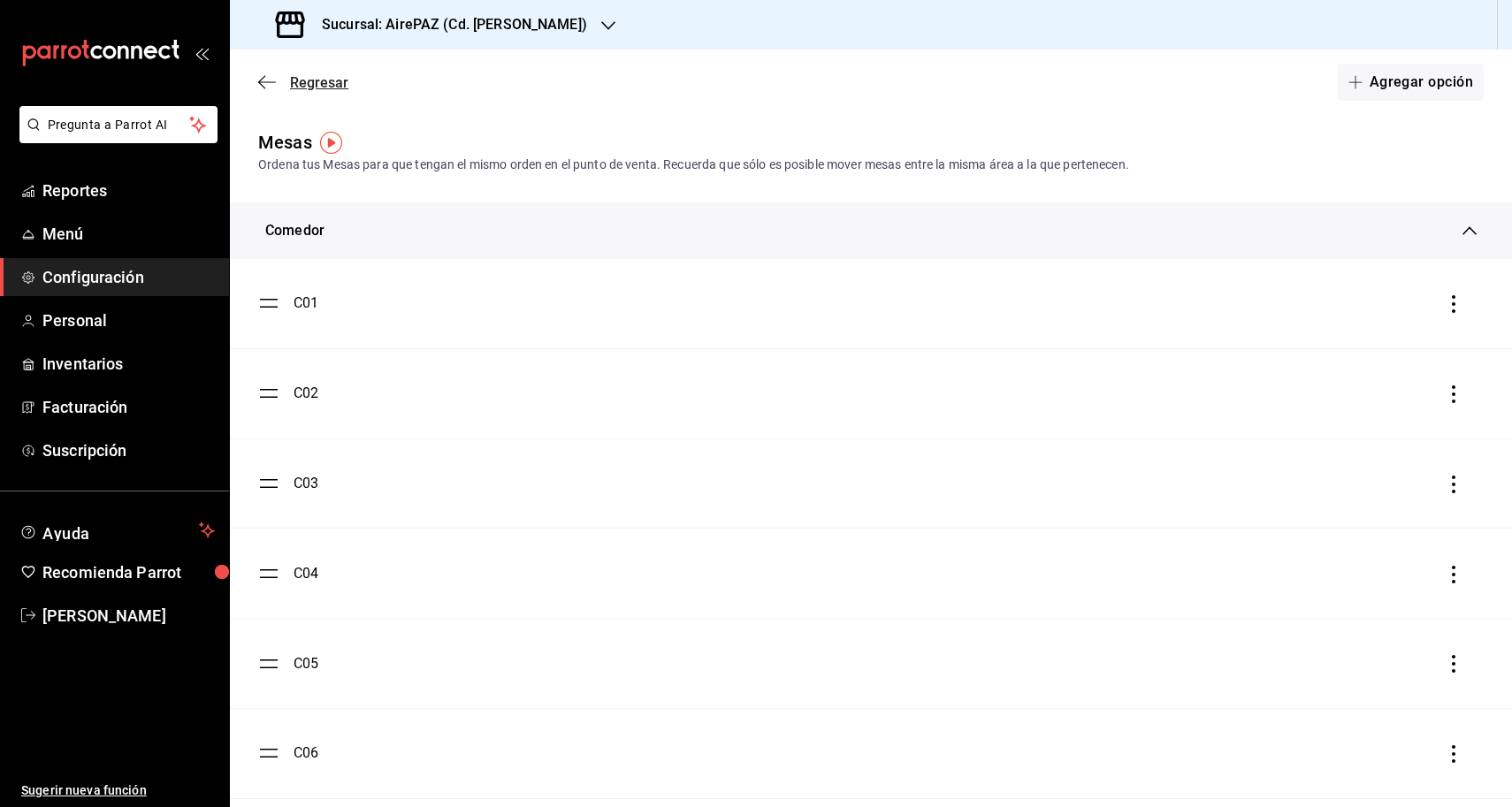
click at [266, 84] on icon "button" at bounding box center [267, 81] width 18 height 16
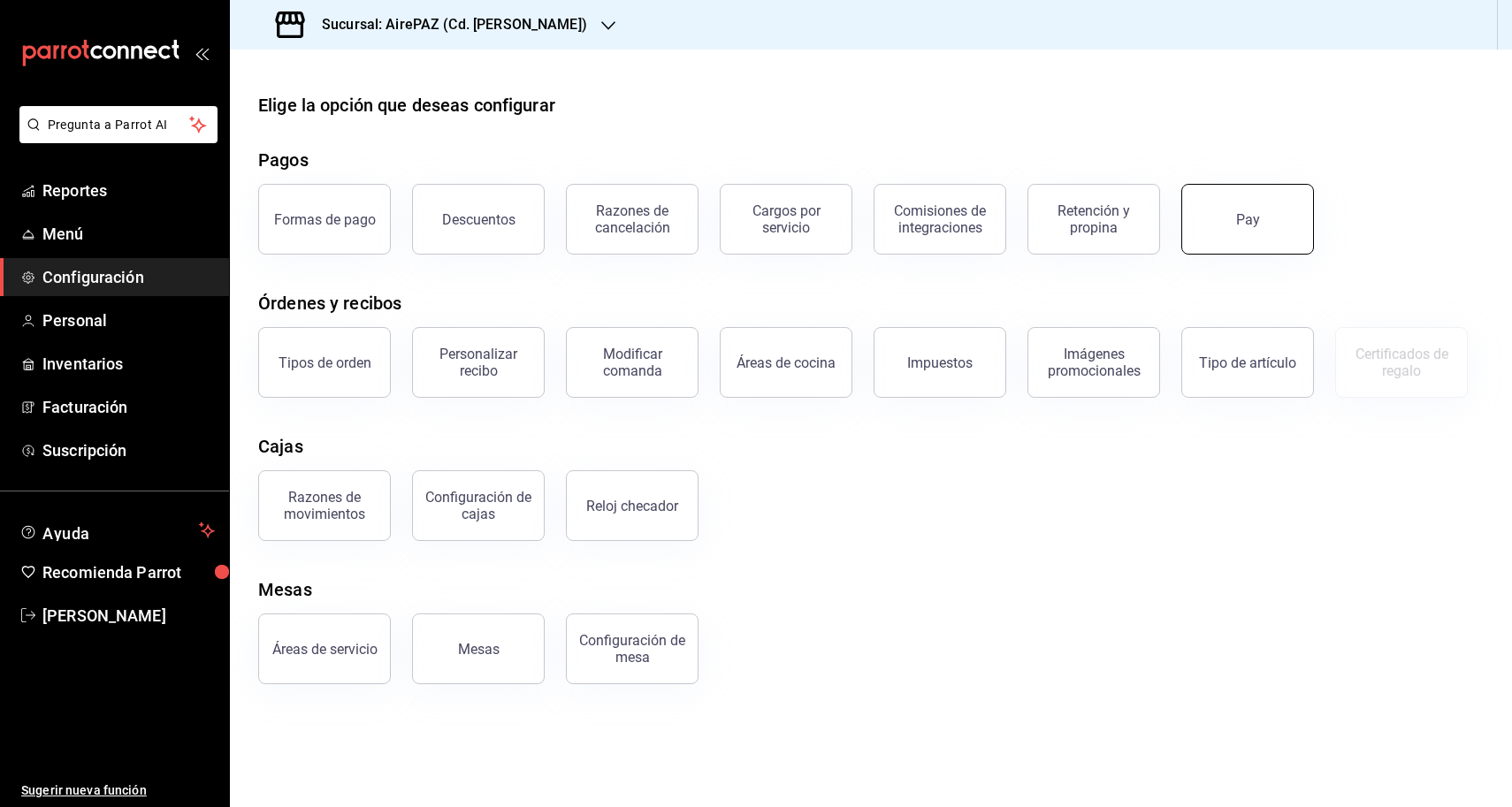
click at [1246, 234] on button "Pay" at bounding box center [1248, 219] width 133 height 71
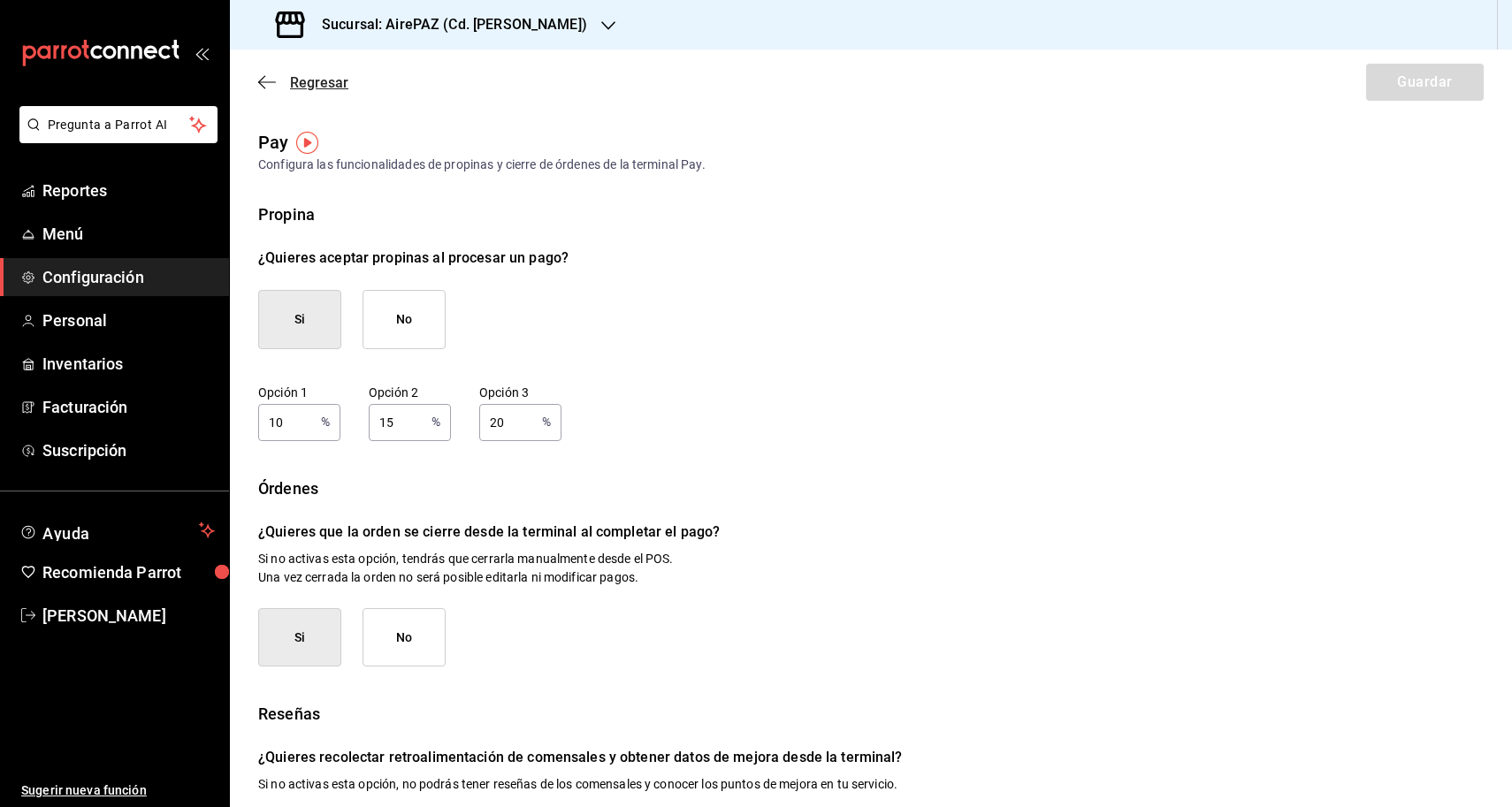
click at [273, 86] on icon "button" at bounding box center [267, 81] width 18 height 16
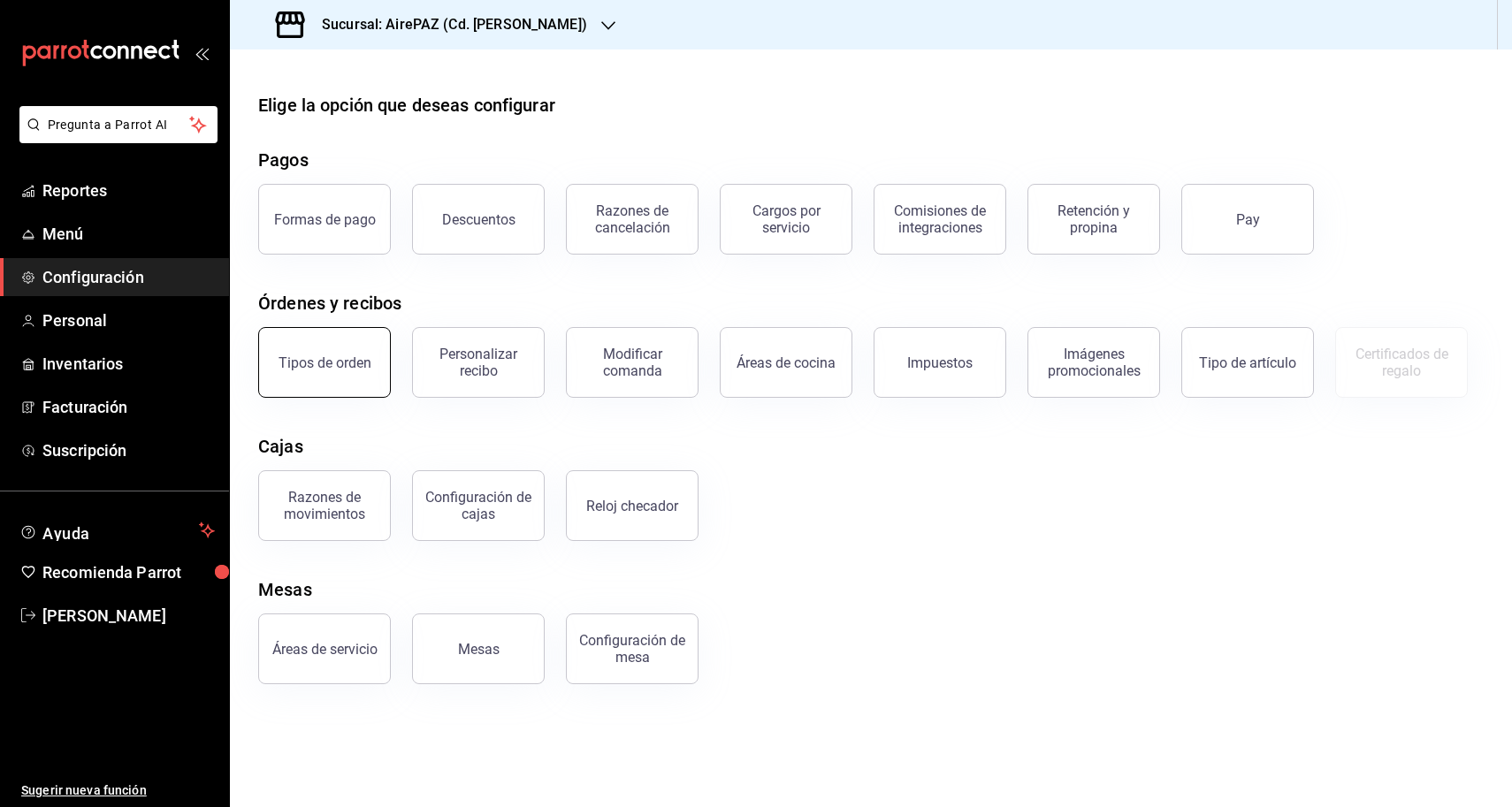
click at [315, 334] on button "Tipos de orden" at bounding box center [325, 362] width 133 height 71
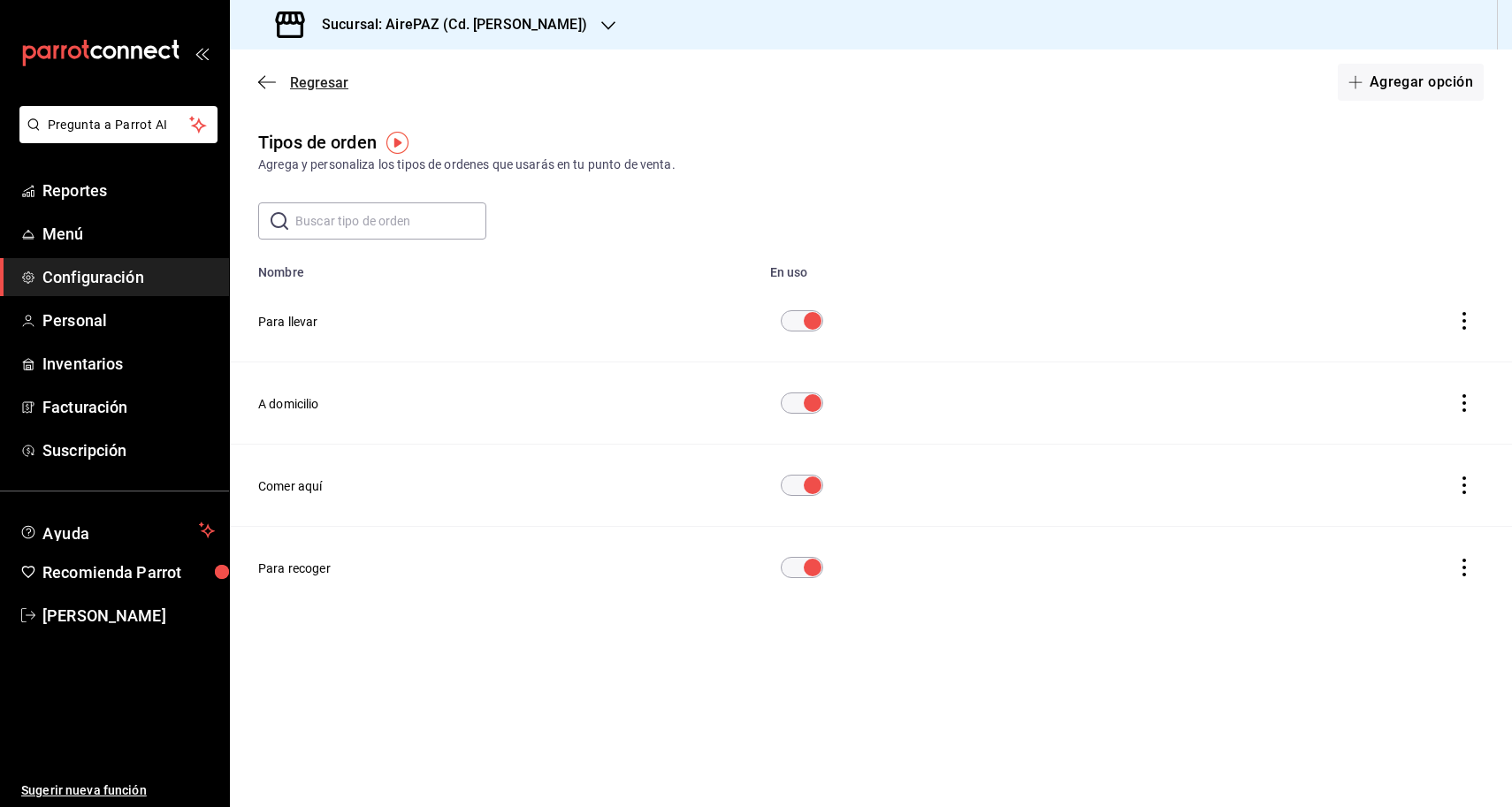
click at [266, 76] on icon "button" at bounding box center [267, 81] width 18 height 16
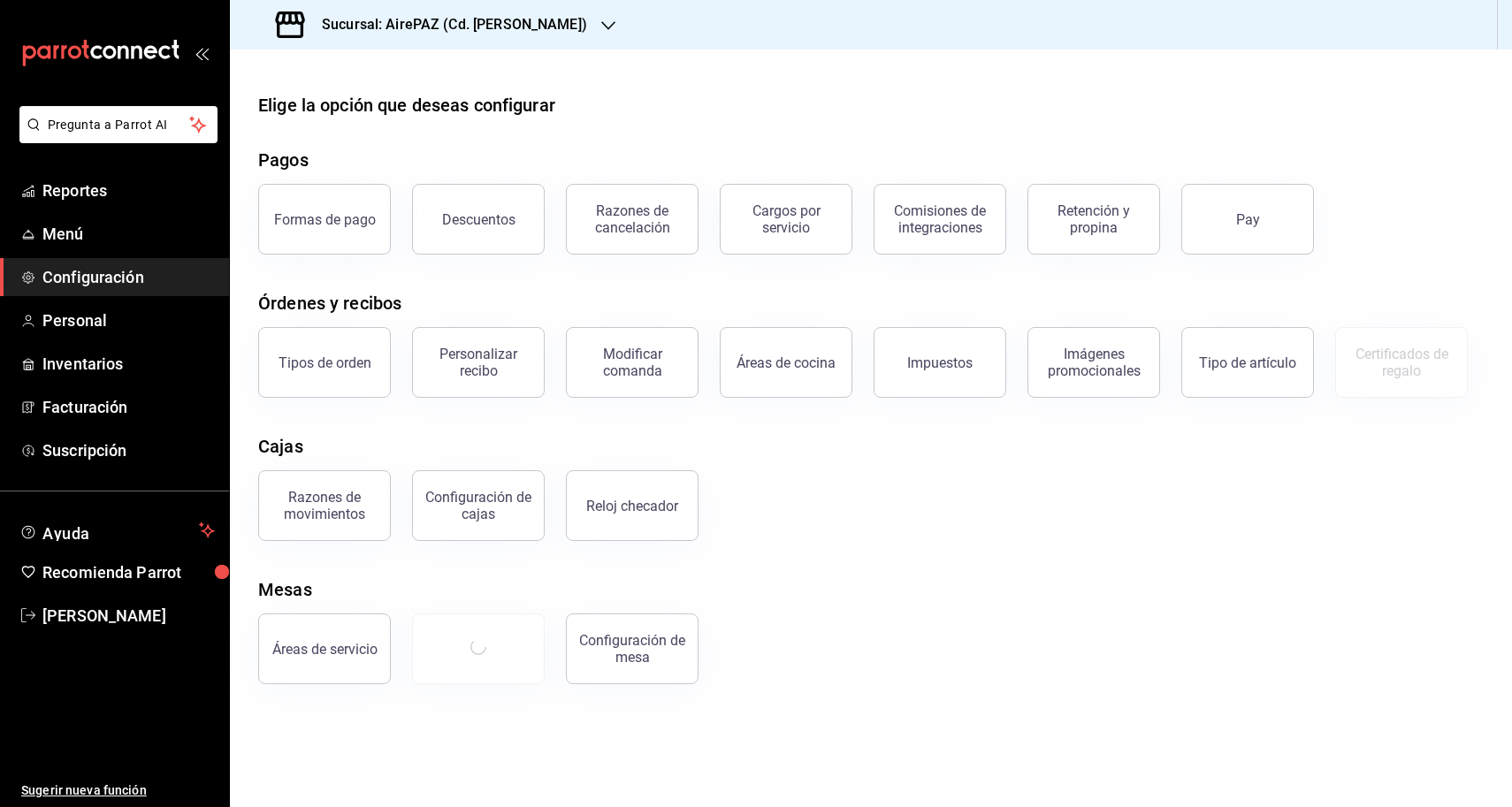
click at [266, 76] on div at bounding box center [872, 64] width 1283 height 28
click at [109, 56] on icon "mailbox folders" at bounding box center [101, 53] width 159 height 26
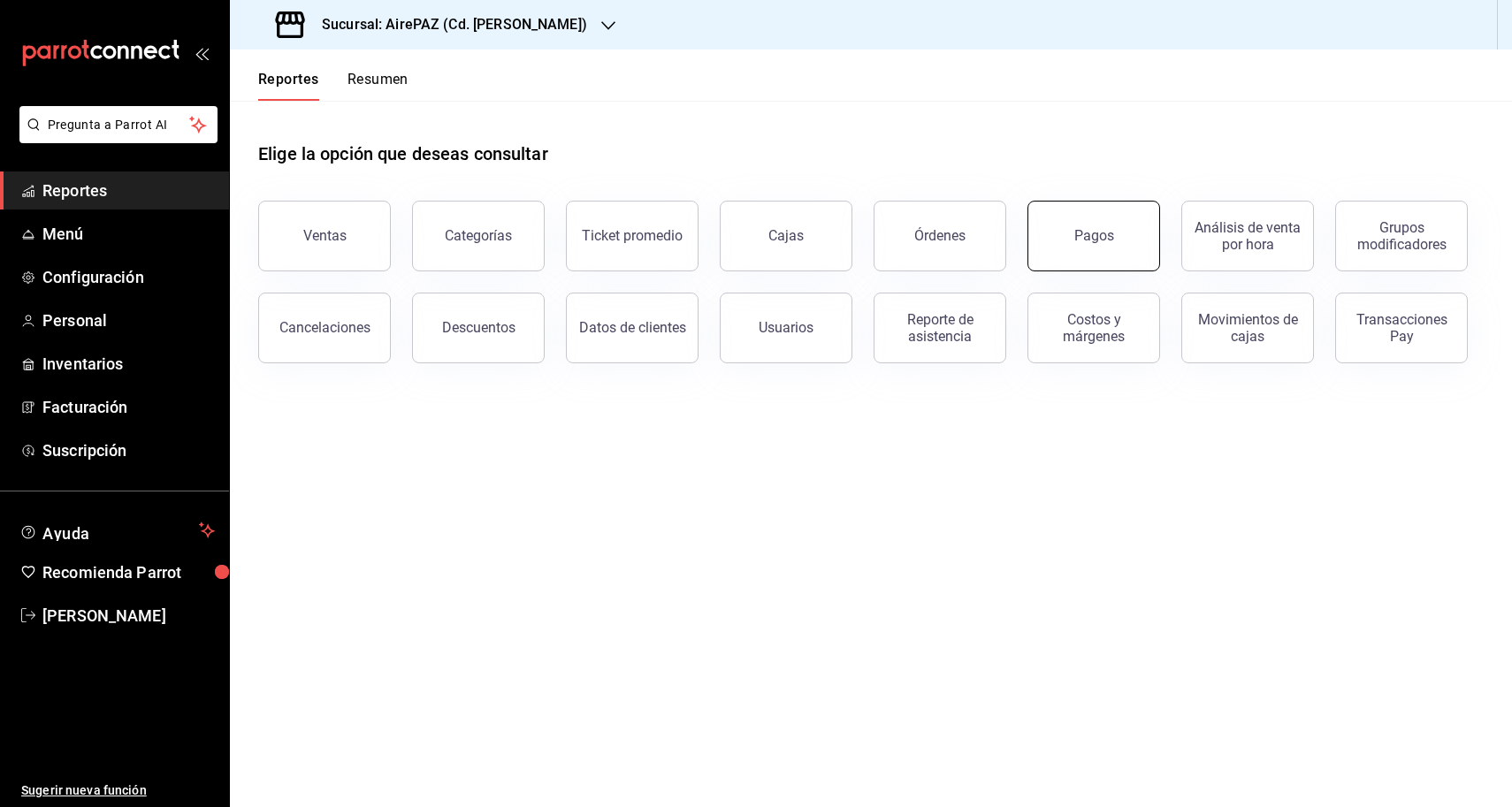
click at [1084, 235] on div "Pagos" at bounding box center [1094, 236] width 40 height 17
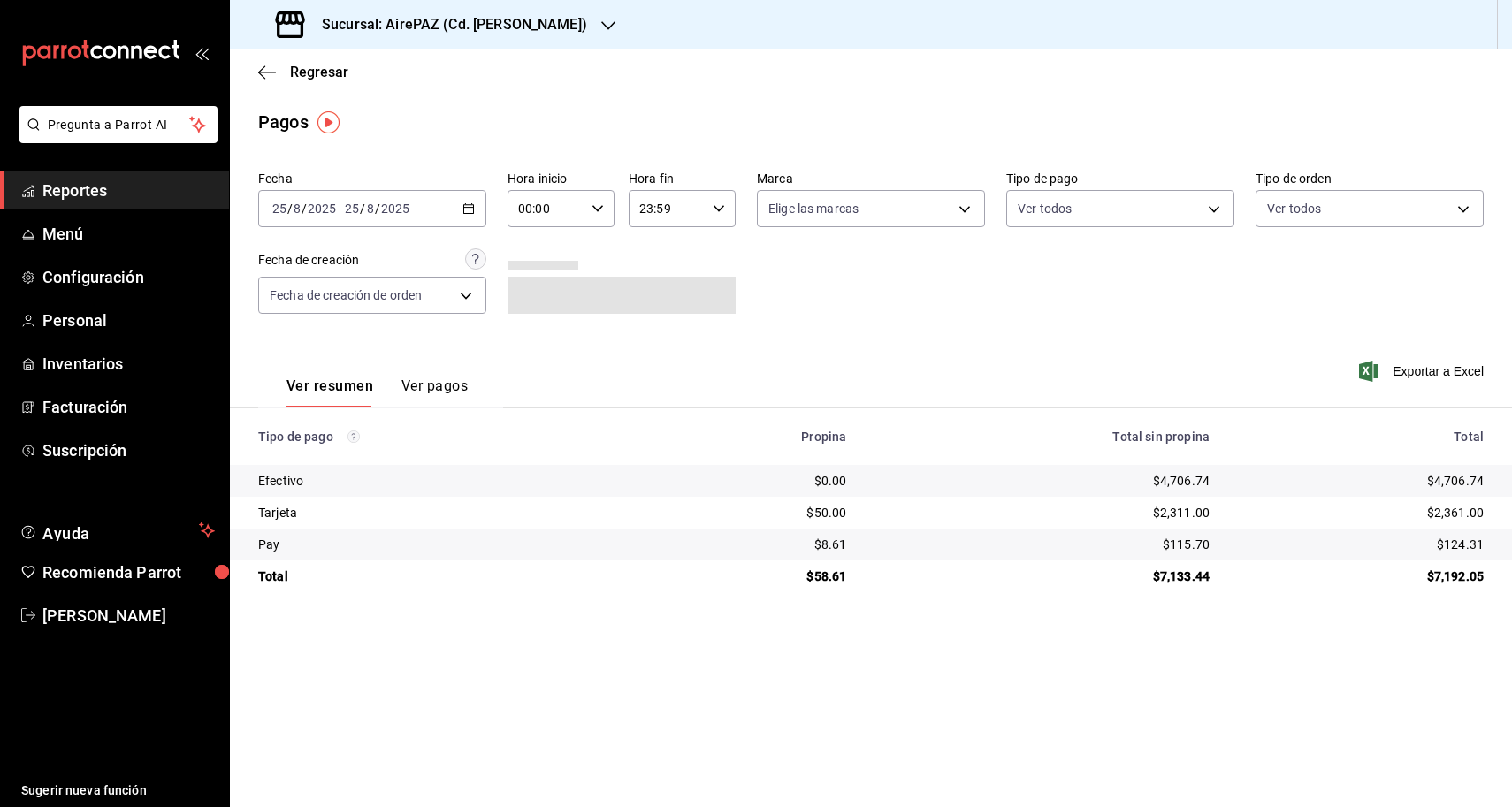
click at [450, 379] on button "Ver pagos" at bounding box center [434, 392] width 66 height 30
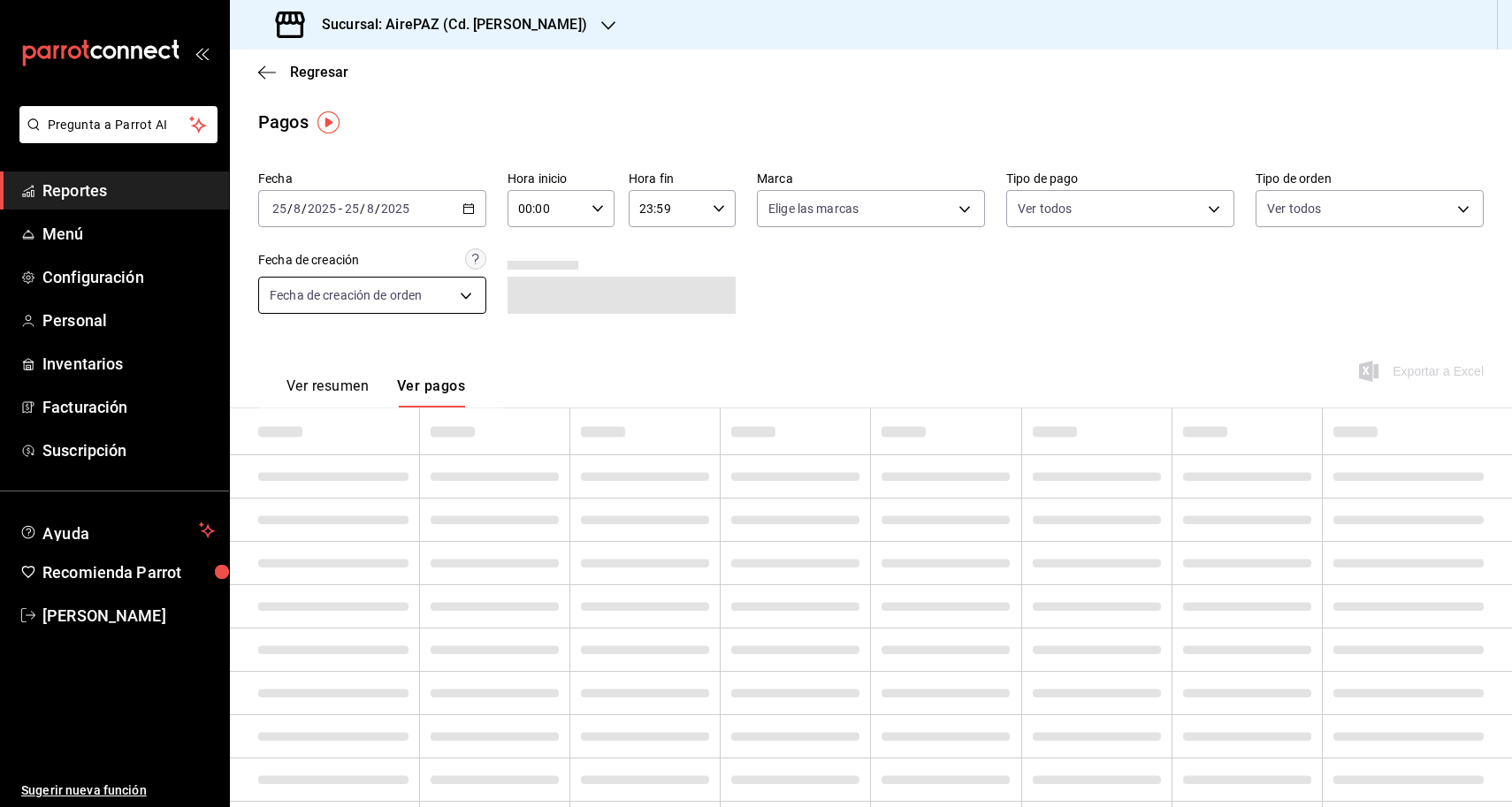
click at [433, 290] on body "Pregunta a Parrot AI Reportes Menú Configuración Personal Inventarios Facturaci…" at bounding box center [756, 404] width 1512 height 807
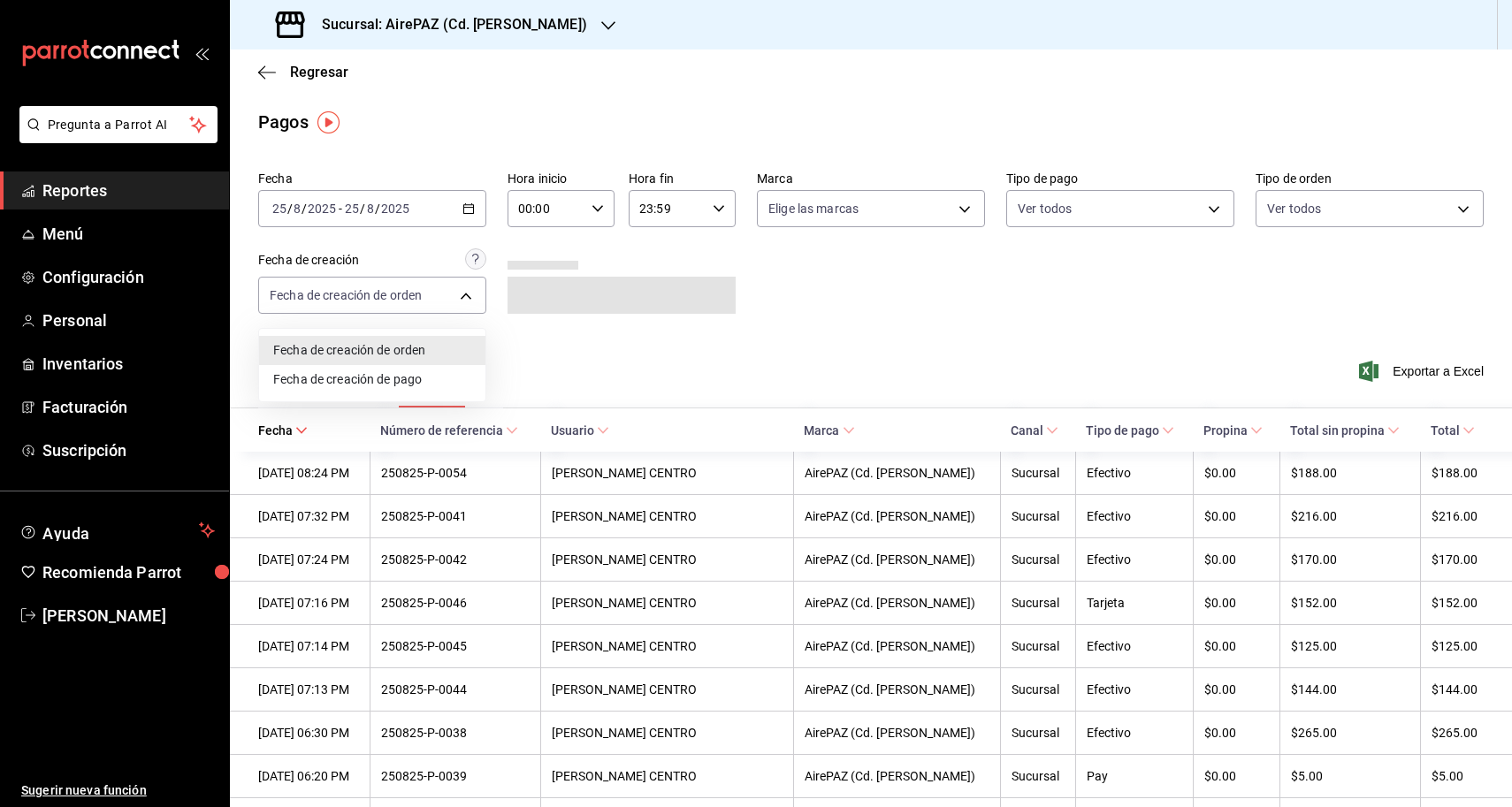
click at [845, 274] on div at bounding box center [756, 404] width 1512 height 807
click at [1197, 151] on main "Regresar Pagos Fecha [DATE] [DATE] - [DATE] [DATE] Hora inicio 00:00 Hora inici…" at bounding box center [872, 698] width 1283 height 1298
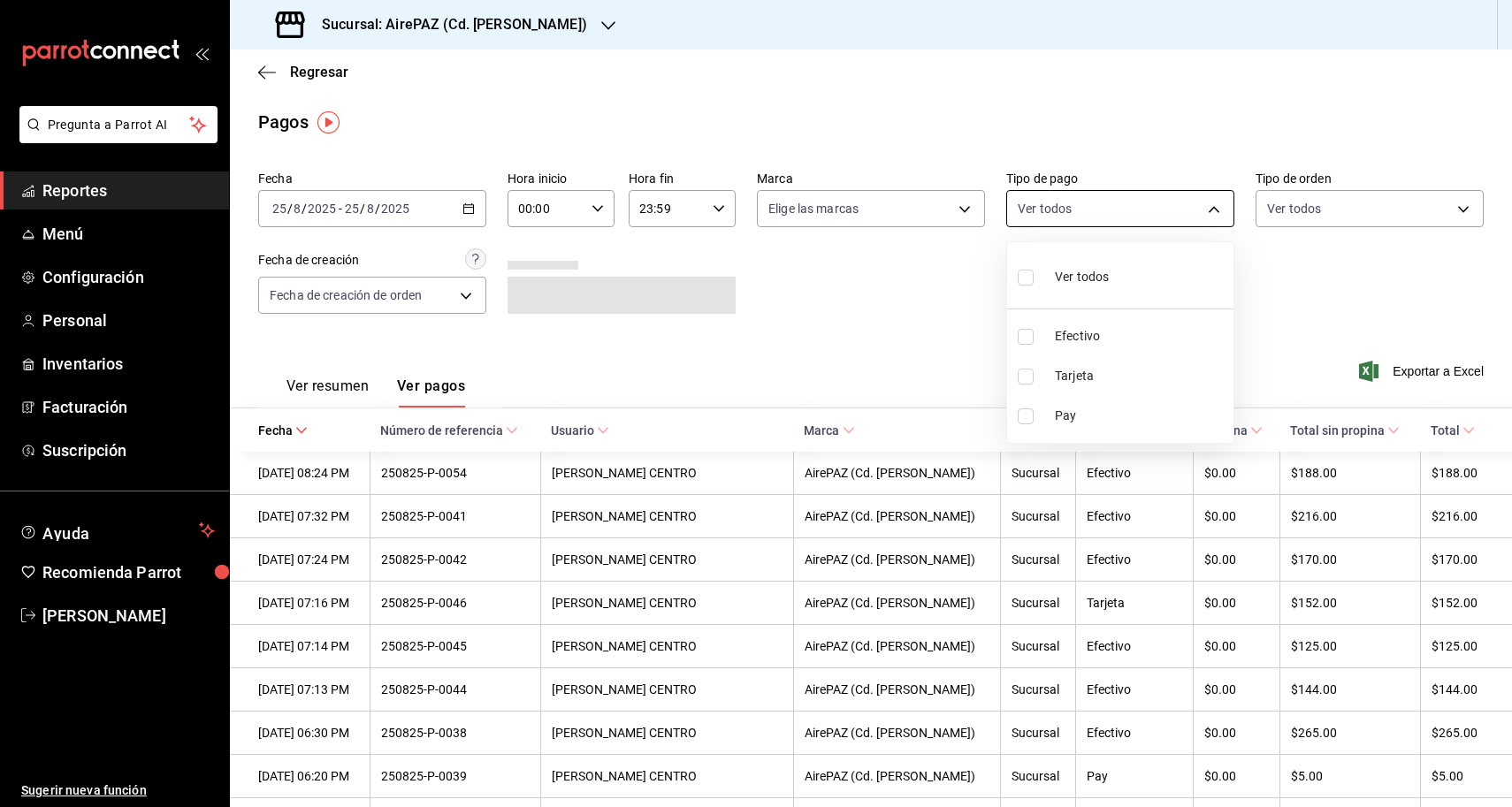
click at [1148, 225] on body "Pregunta a Parrot AI Reportes Menú Configuración Personal Inventarios Facturaci…" at bounding box center [756, 404] width 1512 height 807
click at [1092, 409] on span "Pay" at bounding box center [1140, 416] width 171 height 19
type input "2b9251fa-4e3c-4921-8e04-f2c1a2ec6a55"
checkbox input "true"
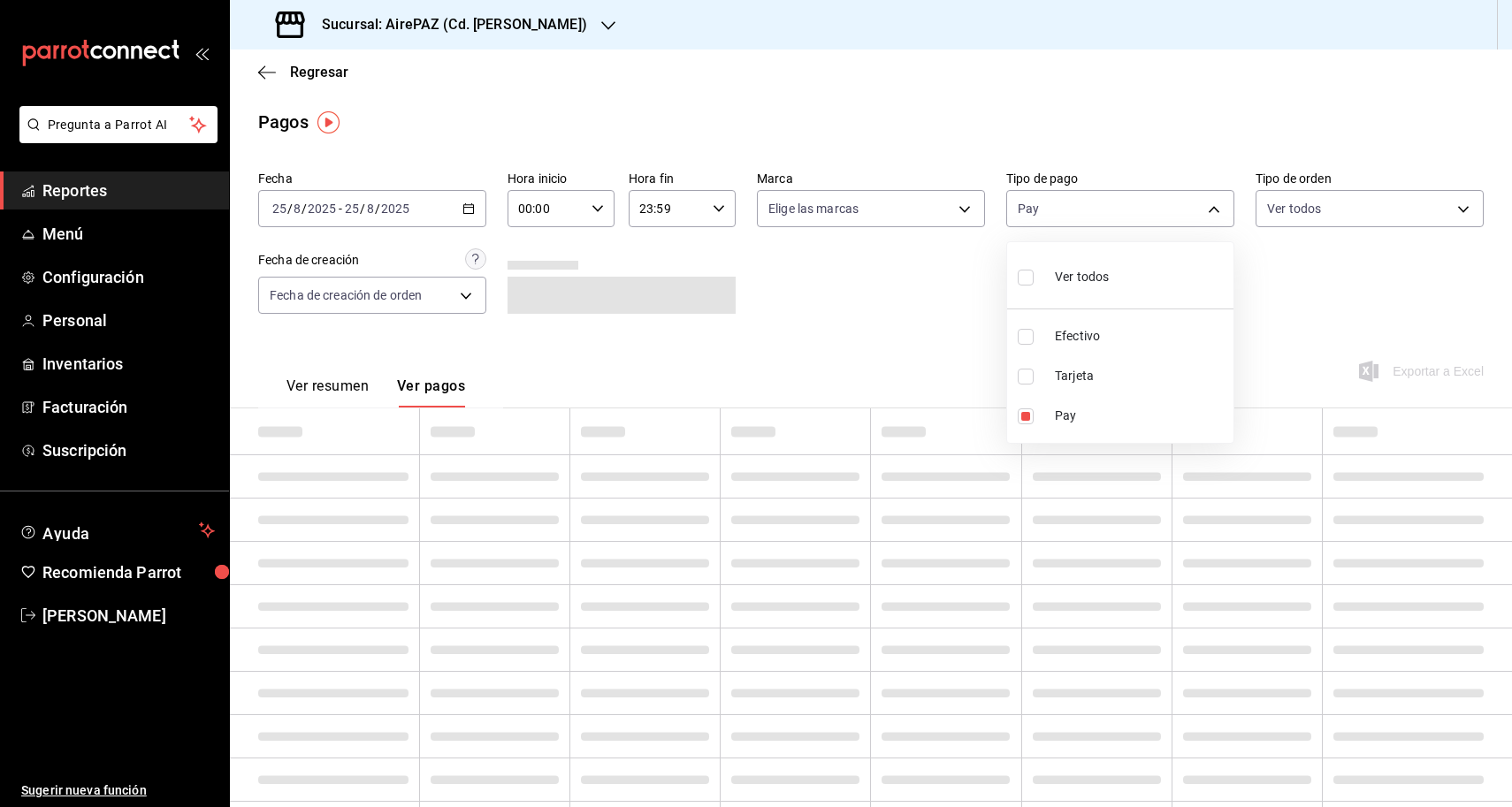
click at [924, 325] on div at bounding box center [756, 404] width 1512 height 807
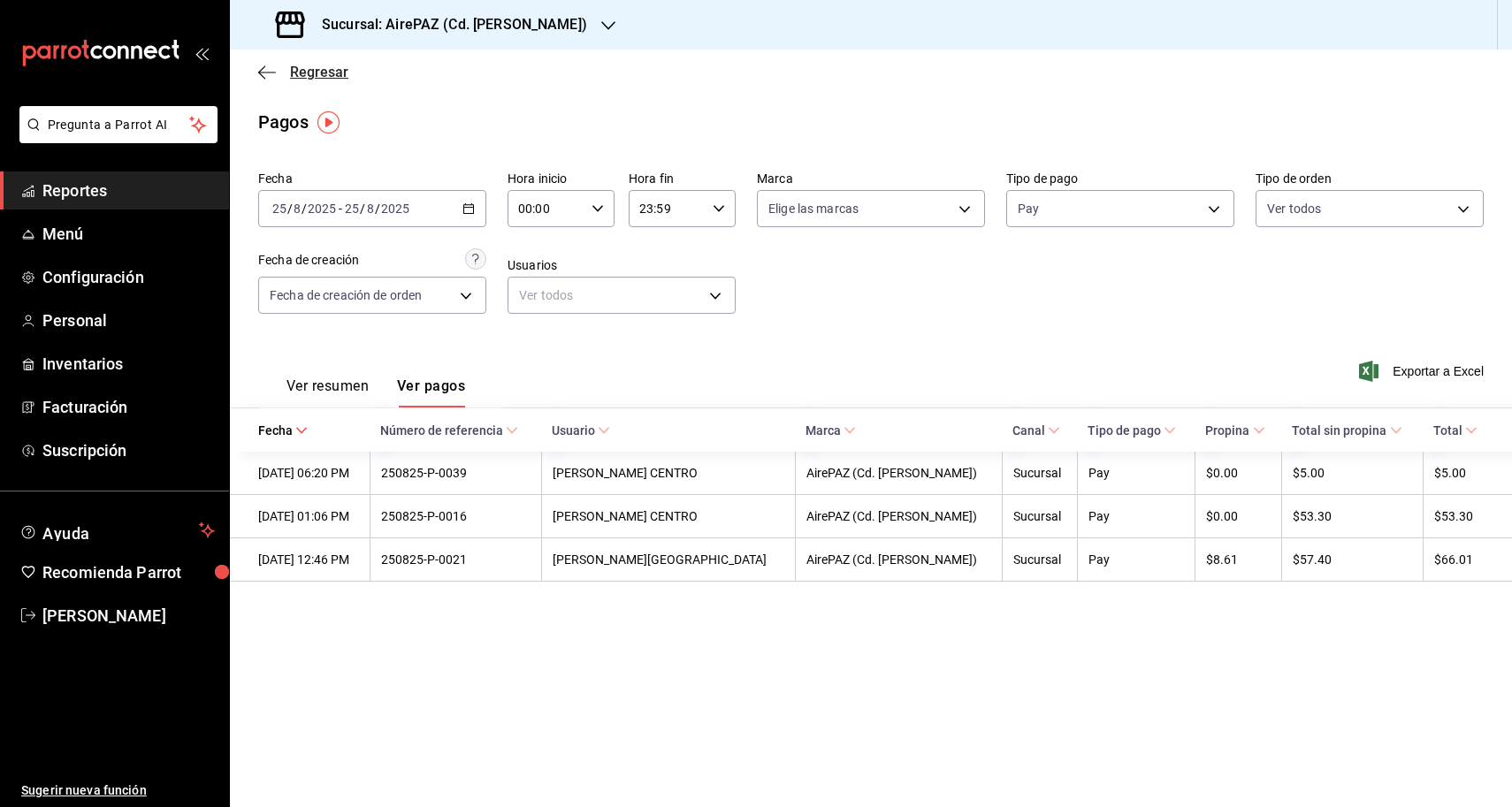
click at [259, 77] on icon "button" at bounding box center [267, 72] width 18 height 16
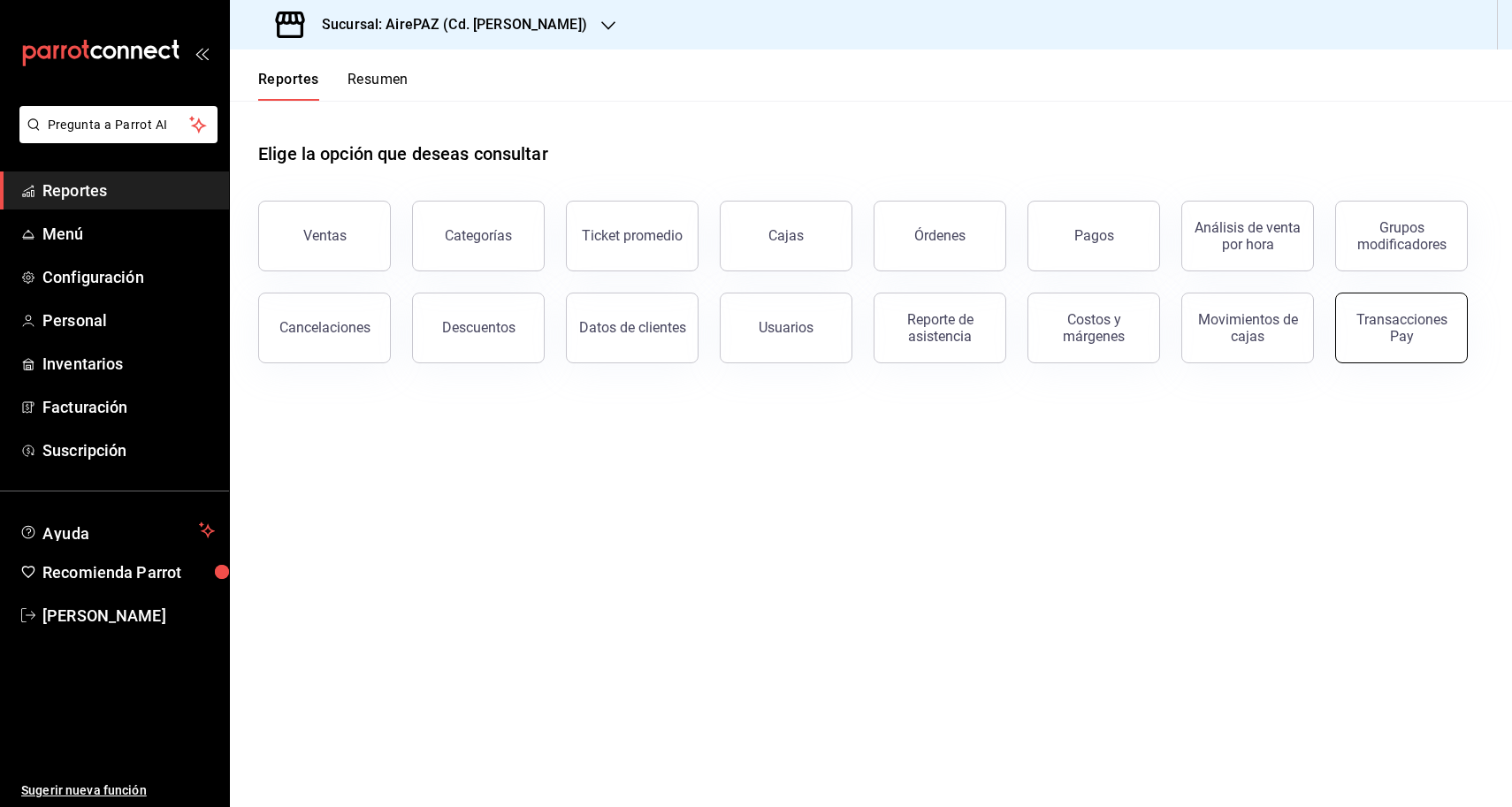
click at [1389, 320] on div "Transacciones Pay" at bounding box center [1401, 328] width 110 height 34
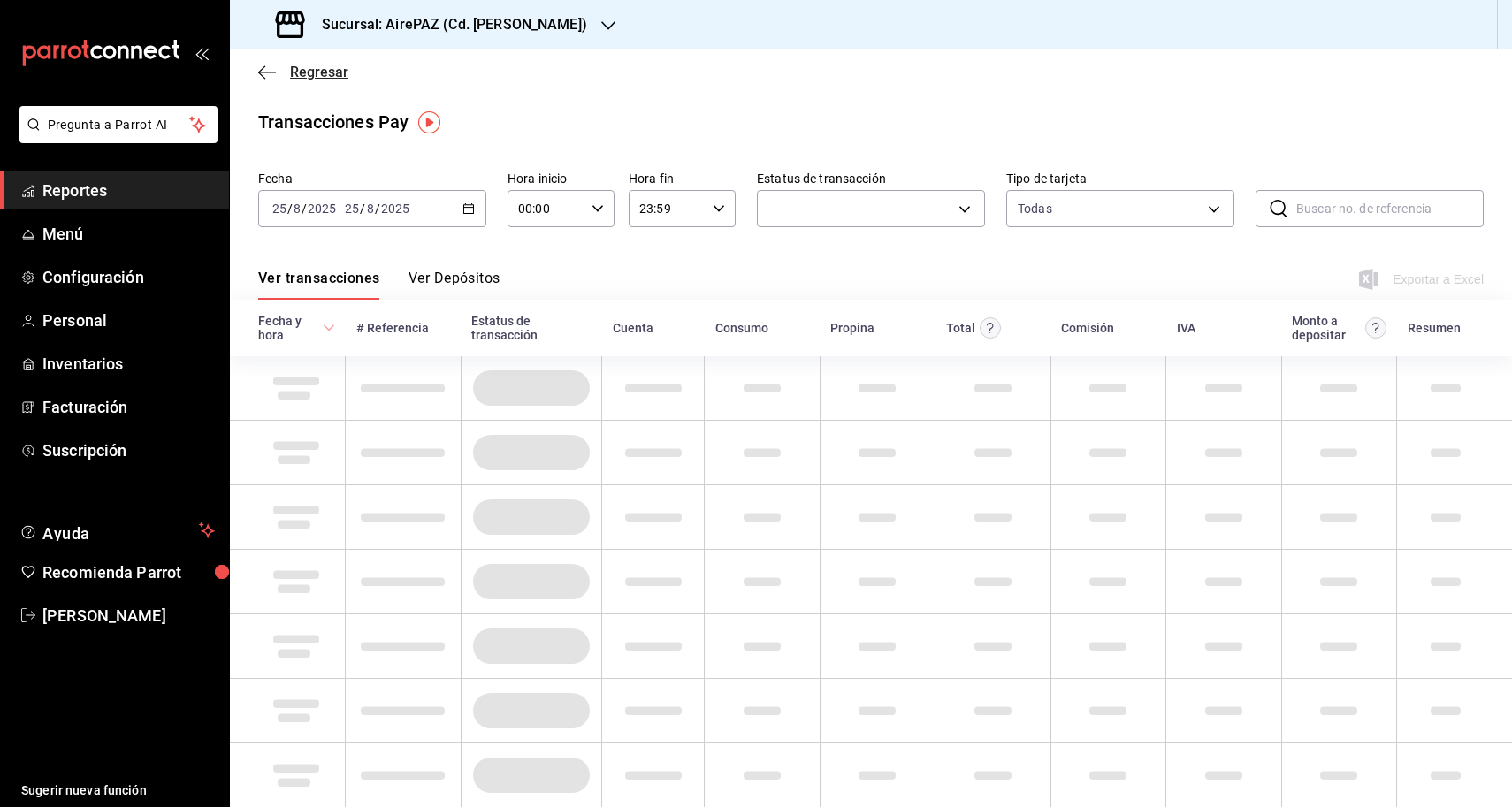
click at [274, 72] on icon "button" at bounding box center [267, 72] width 18 height 1
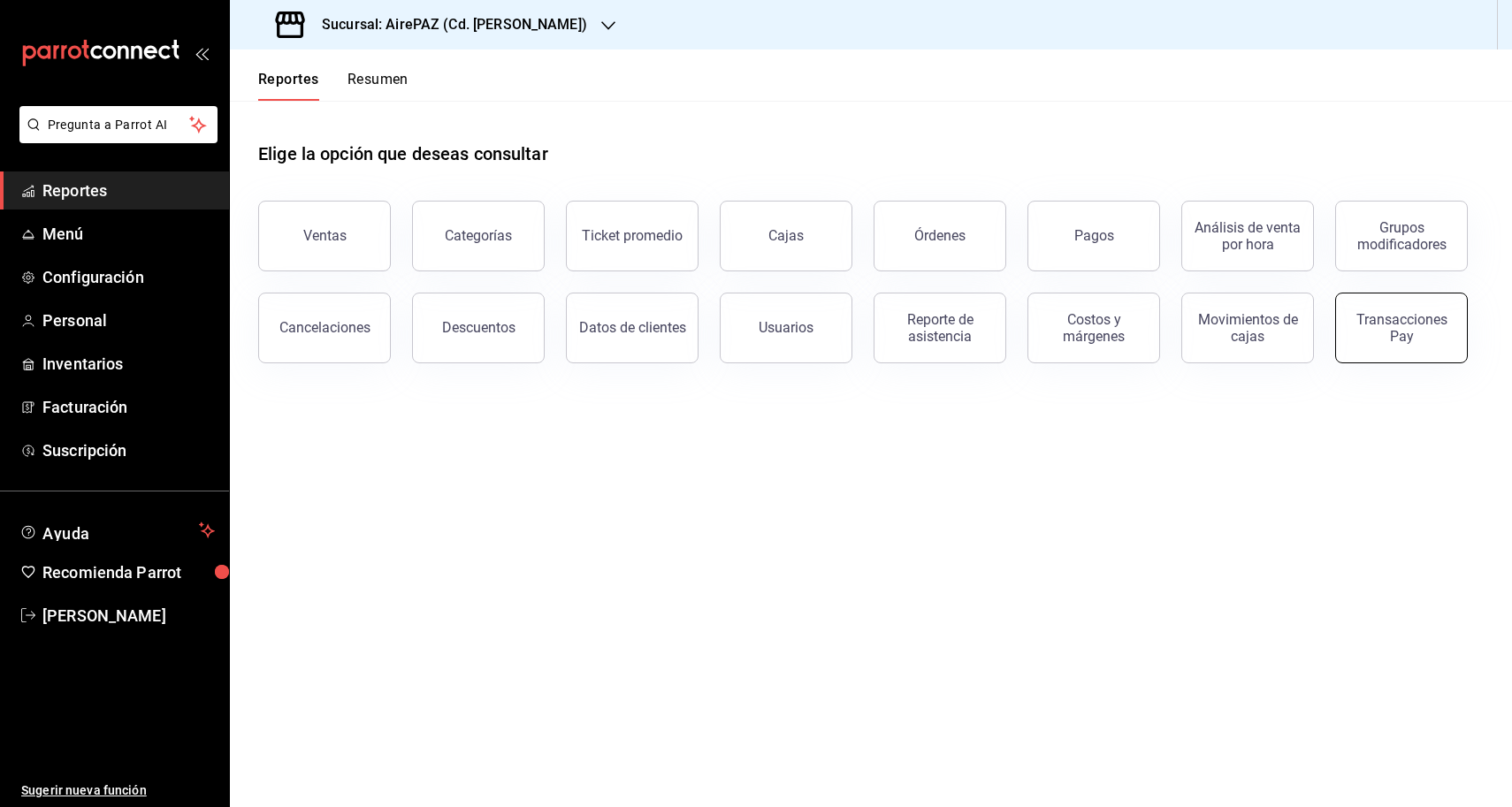
click at [1392, 313] on div "Transacciones Pay" at bounding box center [1401, 328] width 110 height 34
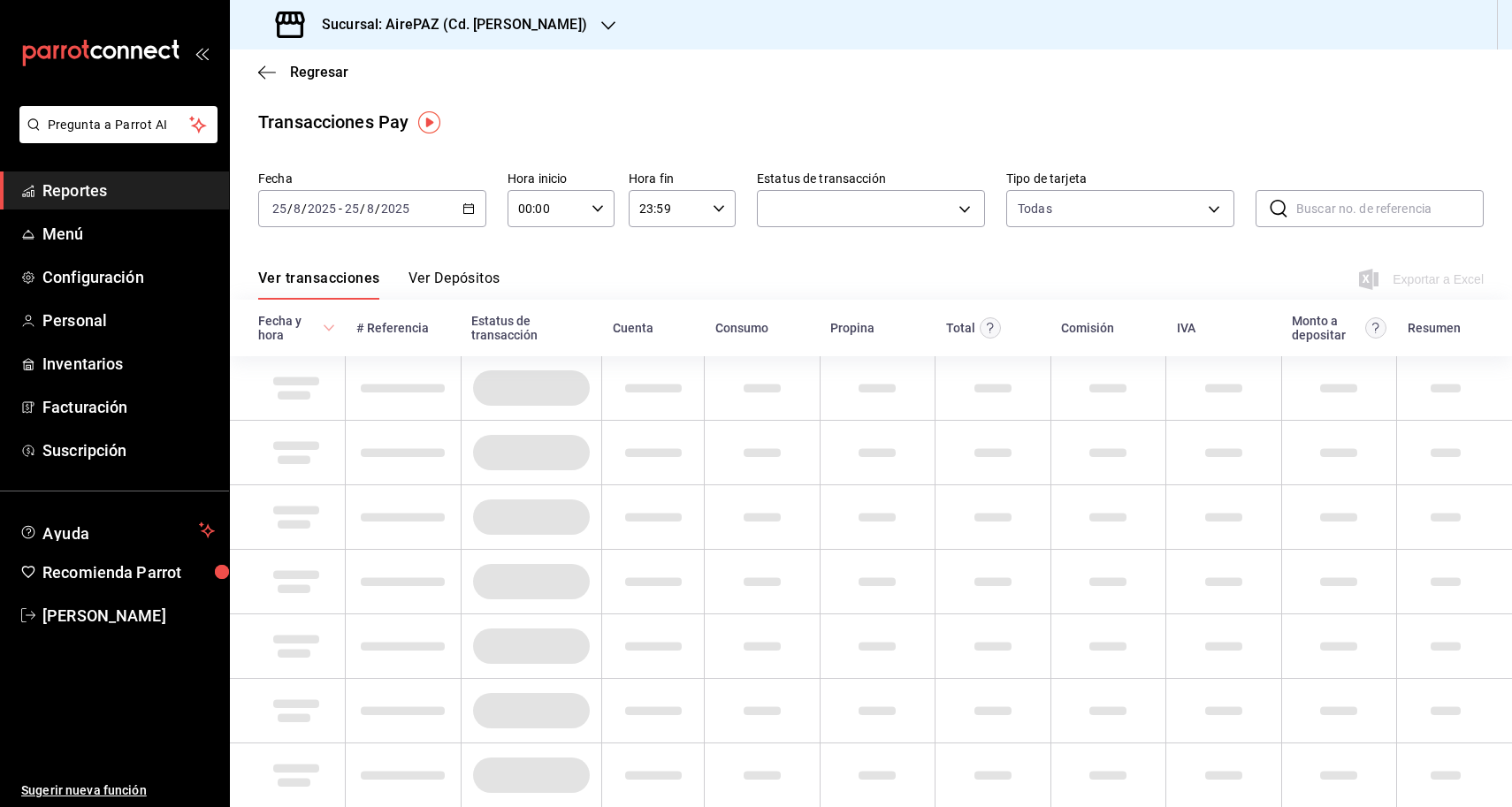
click at [470, 278] on button "Ver Depósitos" at bounding box center [454, 285] width 92 height 30
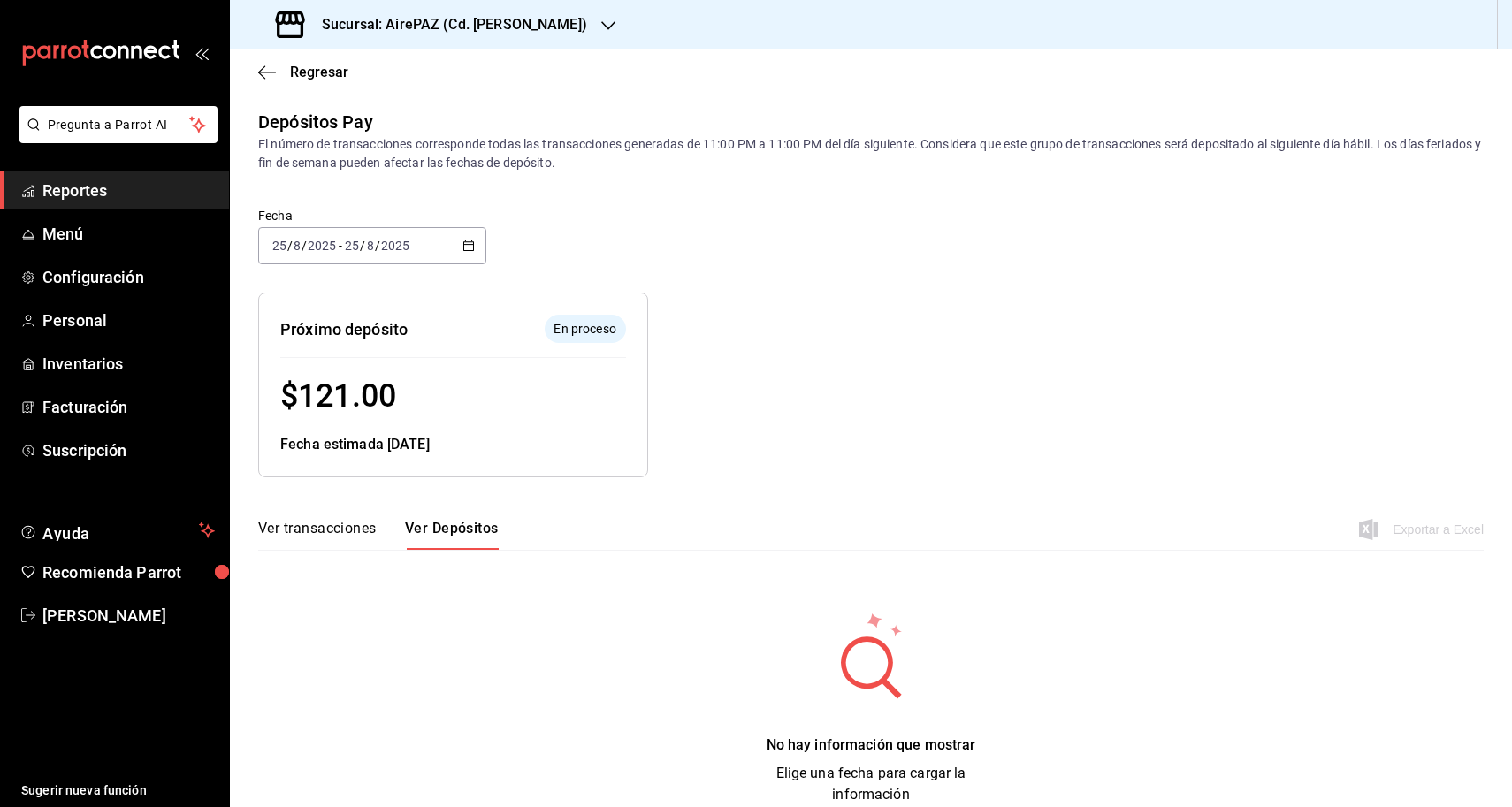
click at [330, 524] on button "Ver transacciones" at bounding box center [317, 535] width 119 height 30
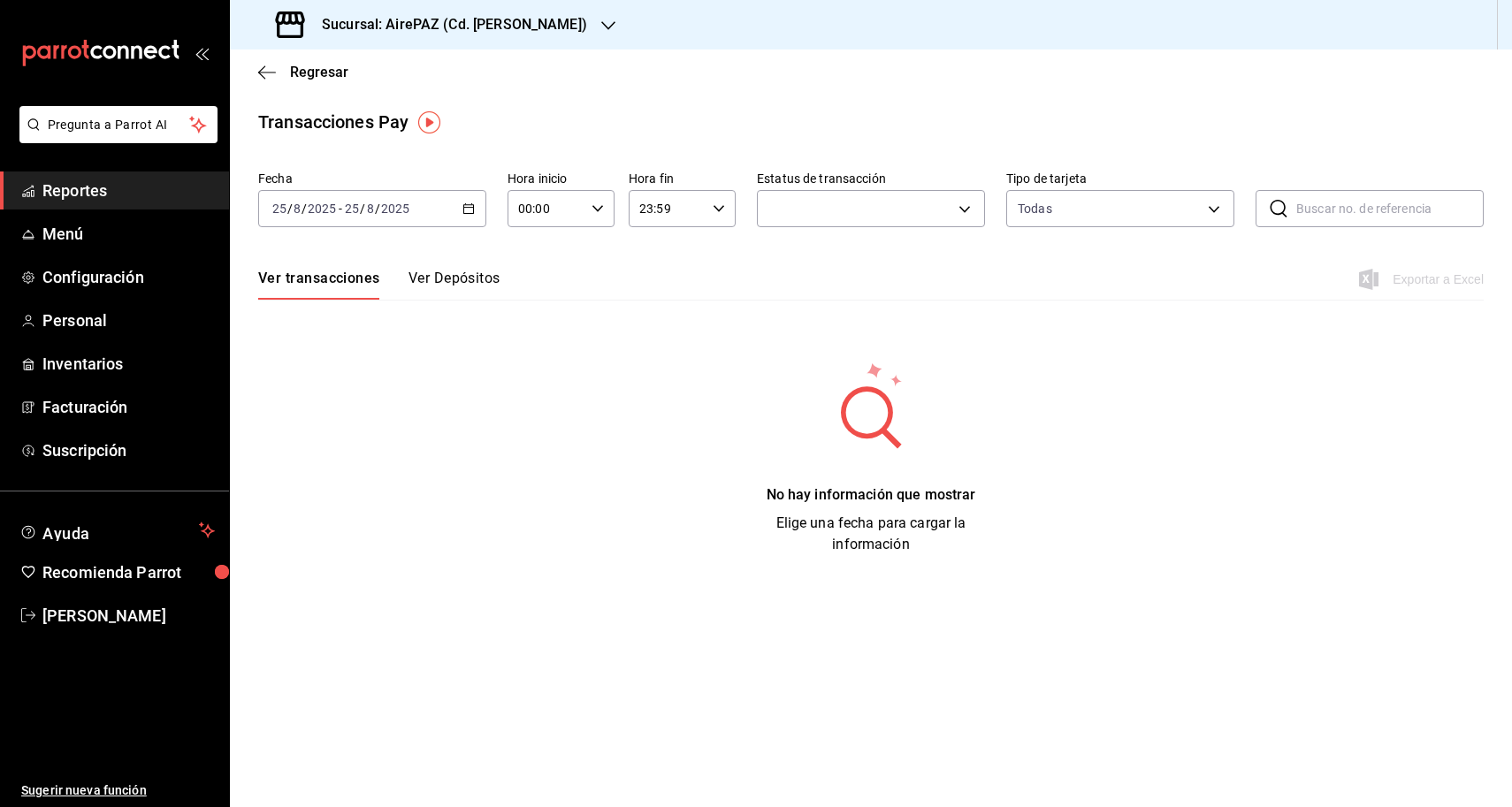
click at [475, 206] on div "2025-08-25 25 / 8 / 2025 - 2025-08-25 25 / 8 / 2025" at bounding box center [373, 209] width 228 height 37
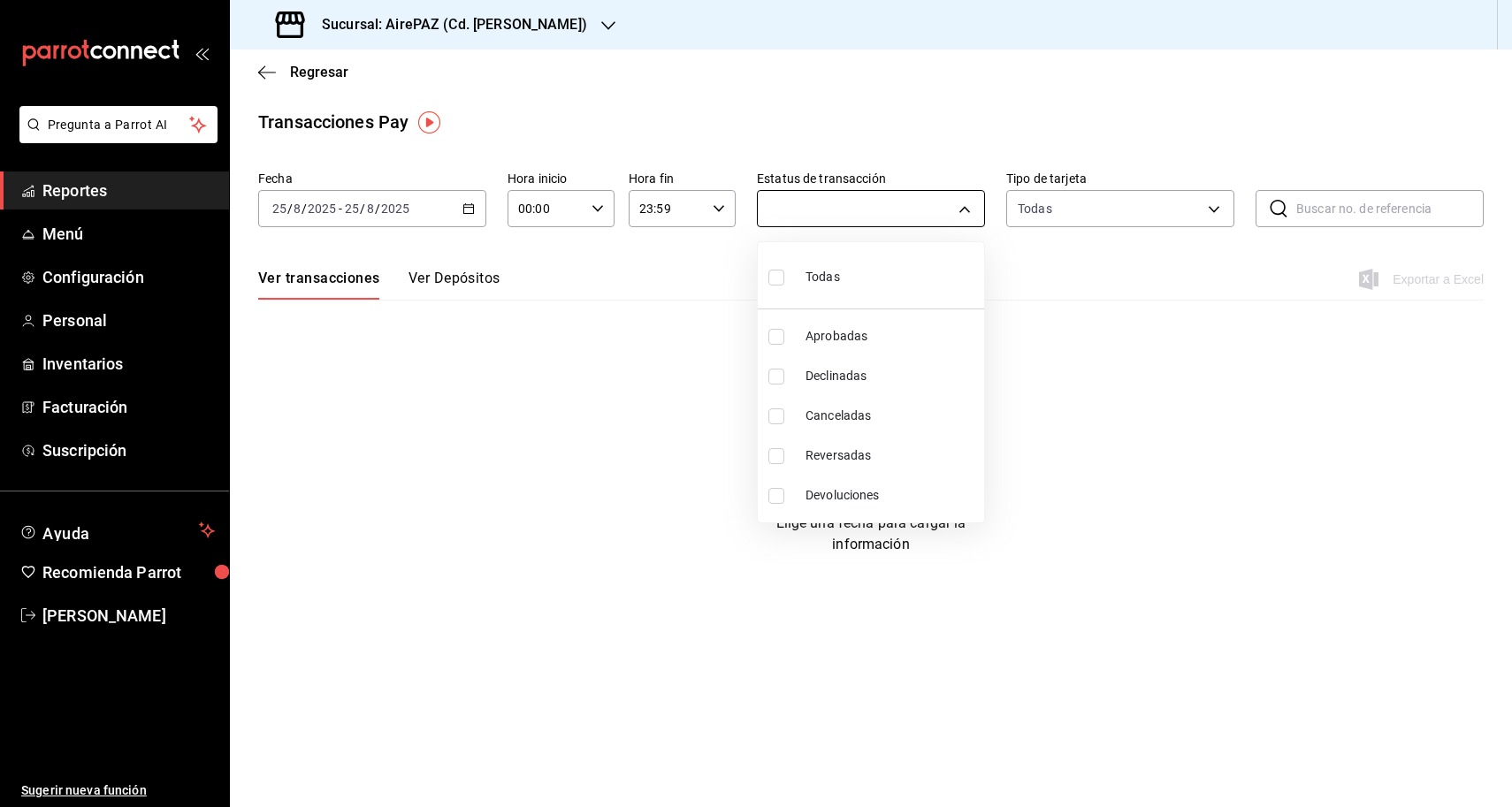
click at [868, 195] on body "Pregunta a Parrot AI Reportes Menú Configuración Personal Inventarios Facturaci…" at bounding box center [756, 404] width 1512 height 807
click at [844, 264] on li "Todas" at bounding box center [871, 275] width 227 height 52
type input "approved,failed,canceled,reversed,refunded"
checkbox input "true"
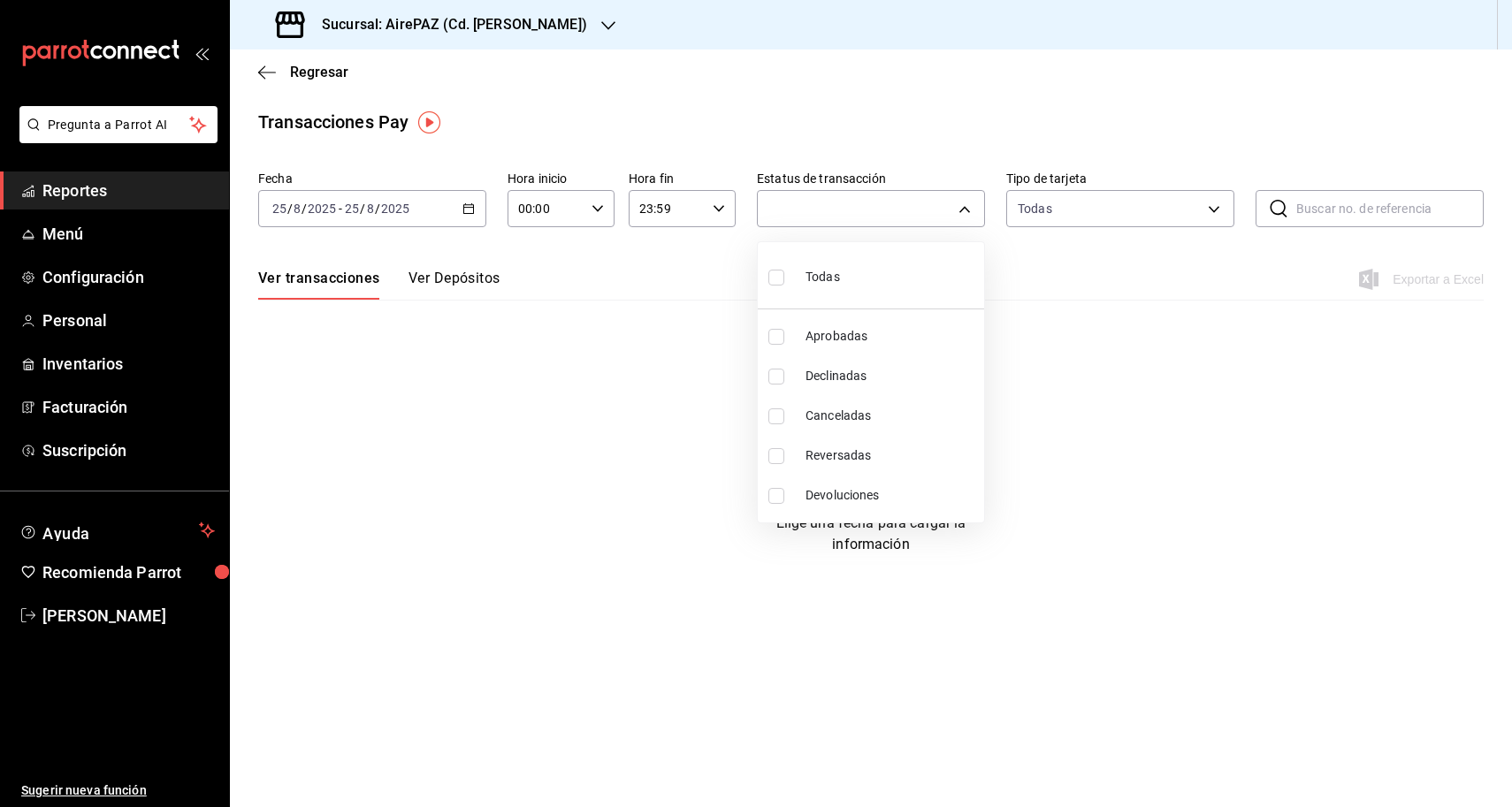
checkbox input "true"
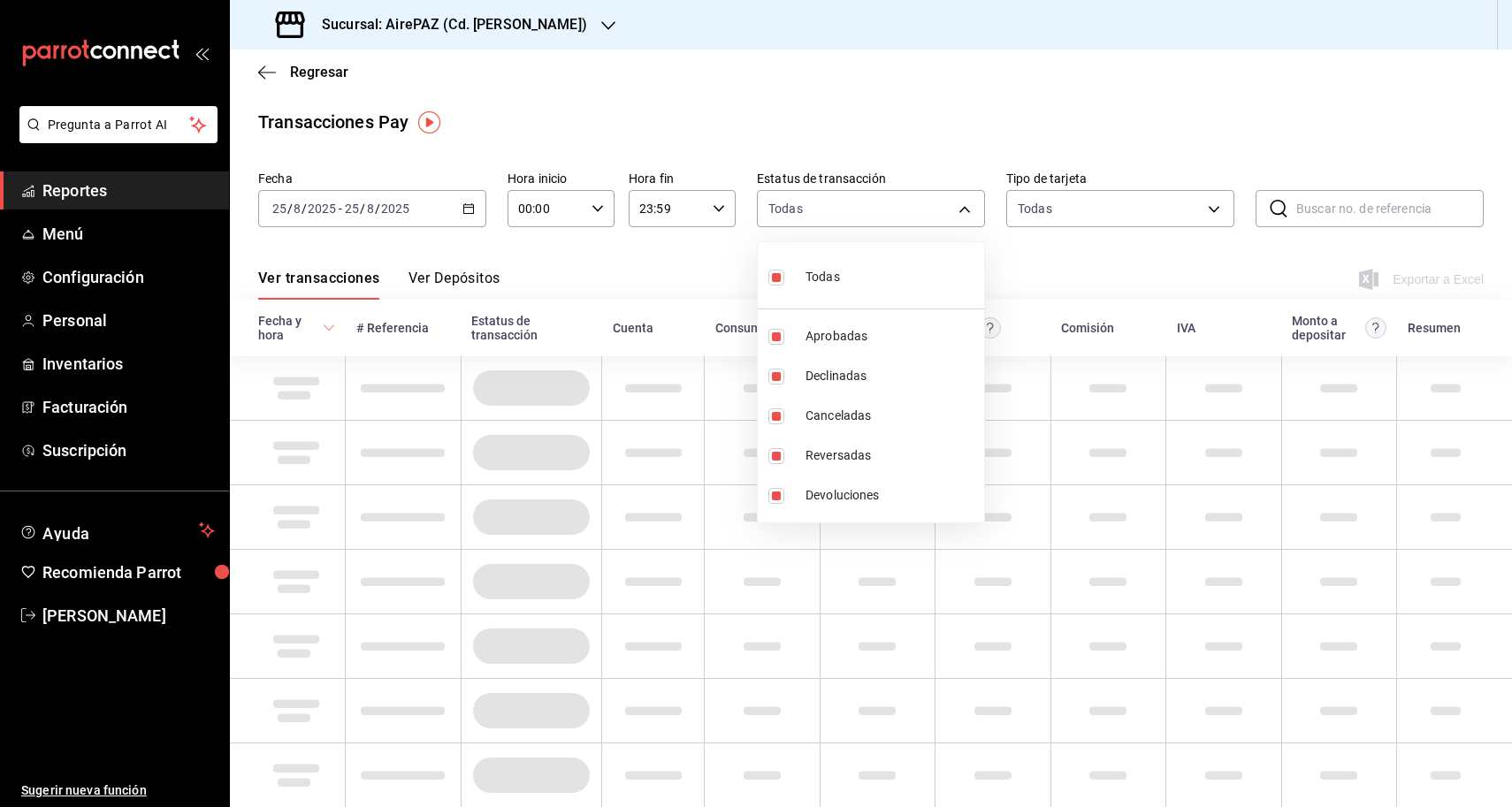
click at [1053, 238] on div at bounding box center [756, 404] width 1512 height 807
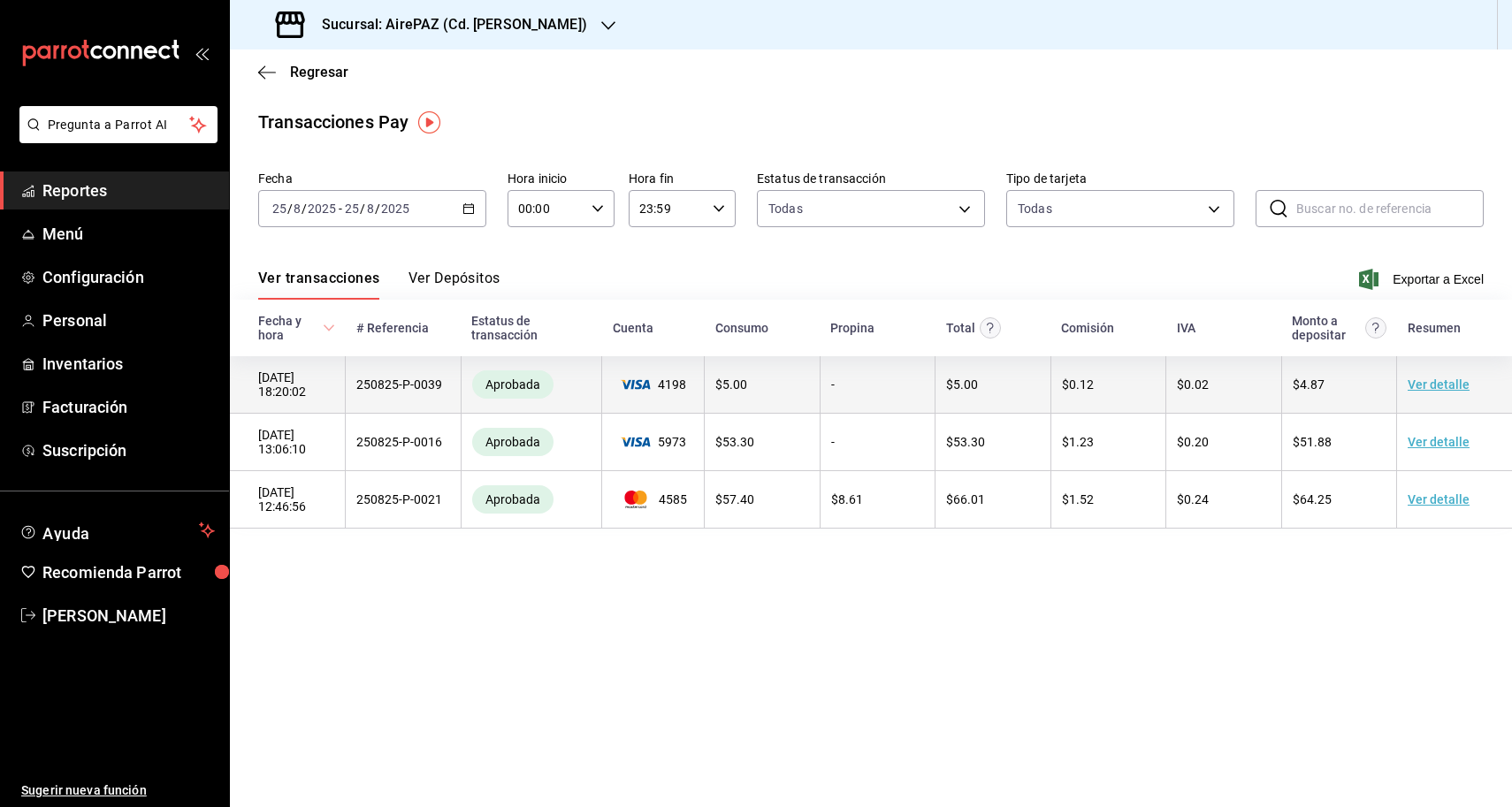
click at [1435, 384] on link "Ver detalle" at bounding box center [1439, 384] width 62 height 14
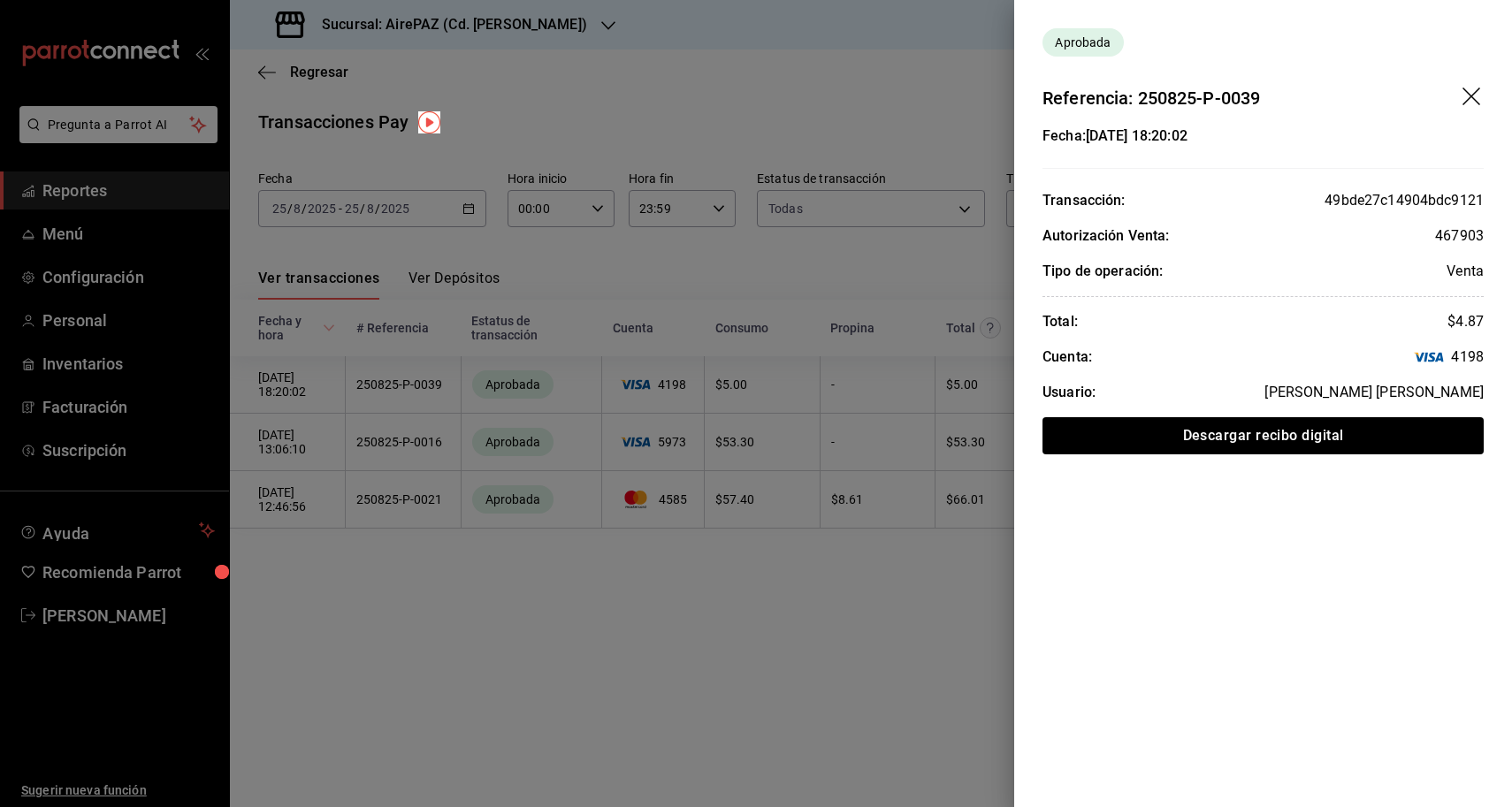
click at [937, 583] on div at bounding box center [756, 404] width 1512 height 807
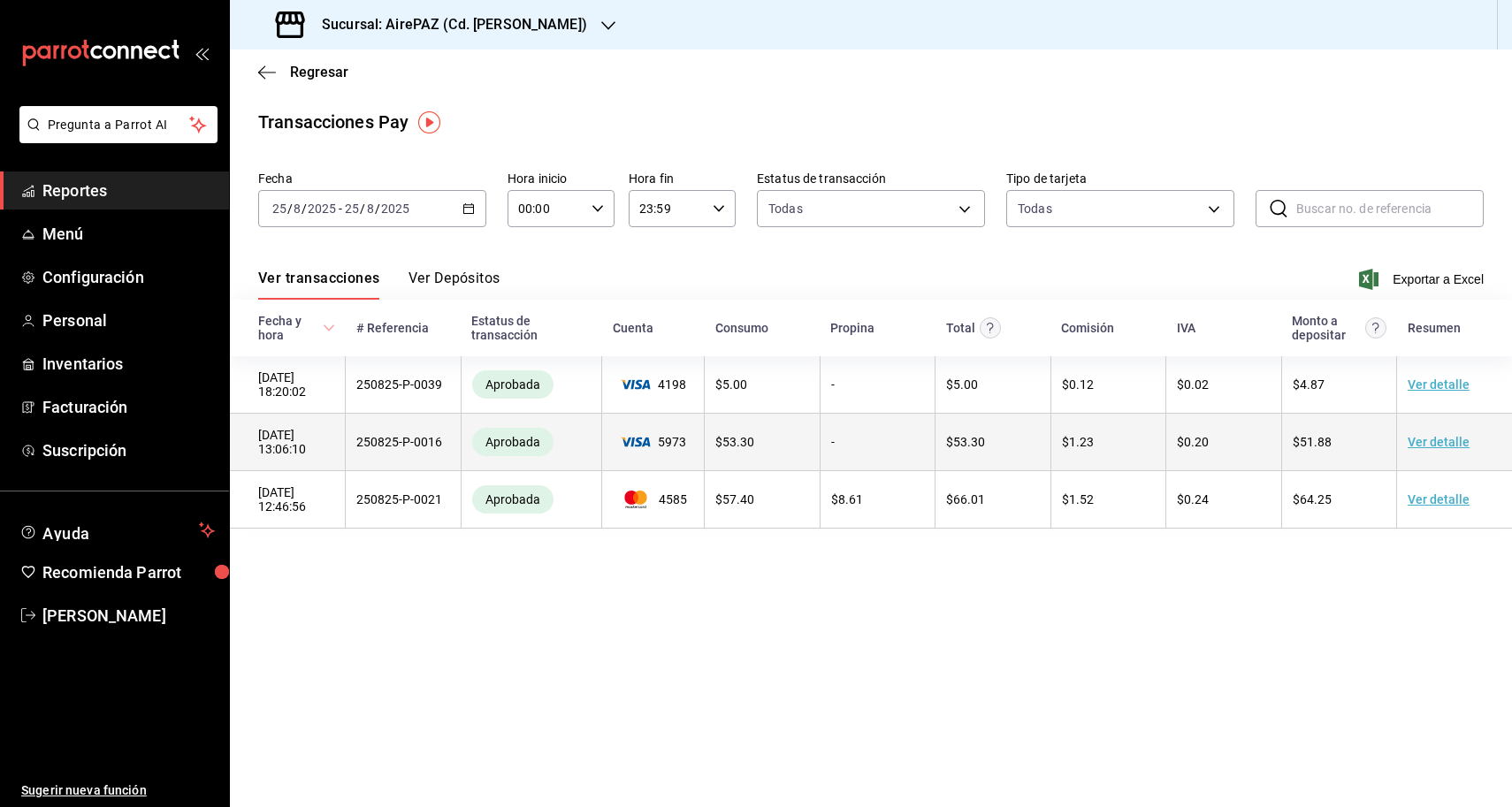
click at [1433, 436] on link "Ver detalle" at bounding box center [1439, 442] width 62 height 14
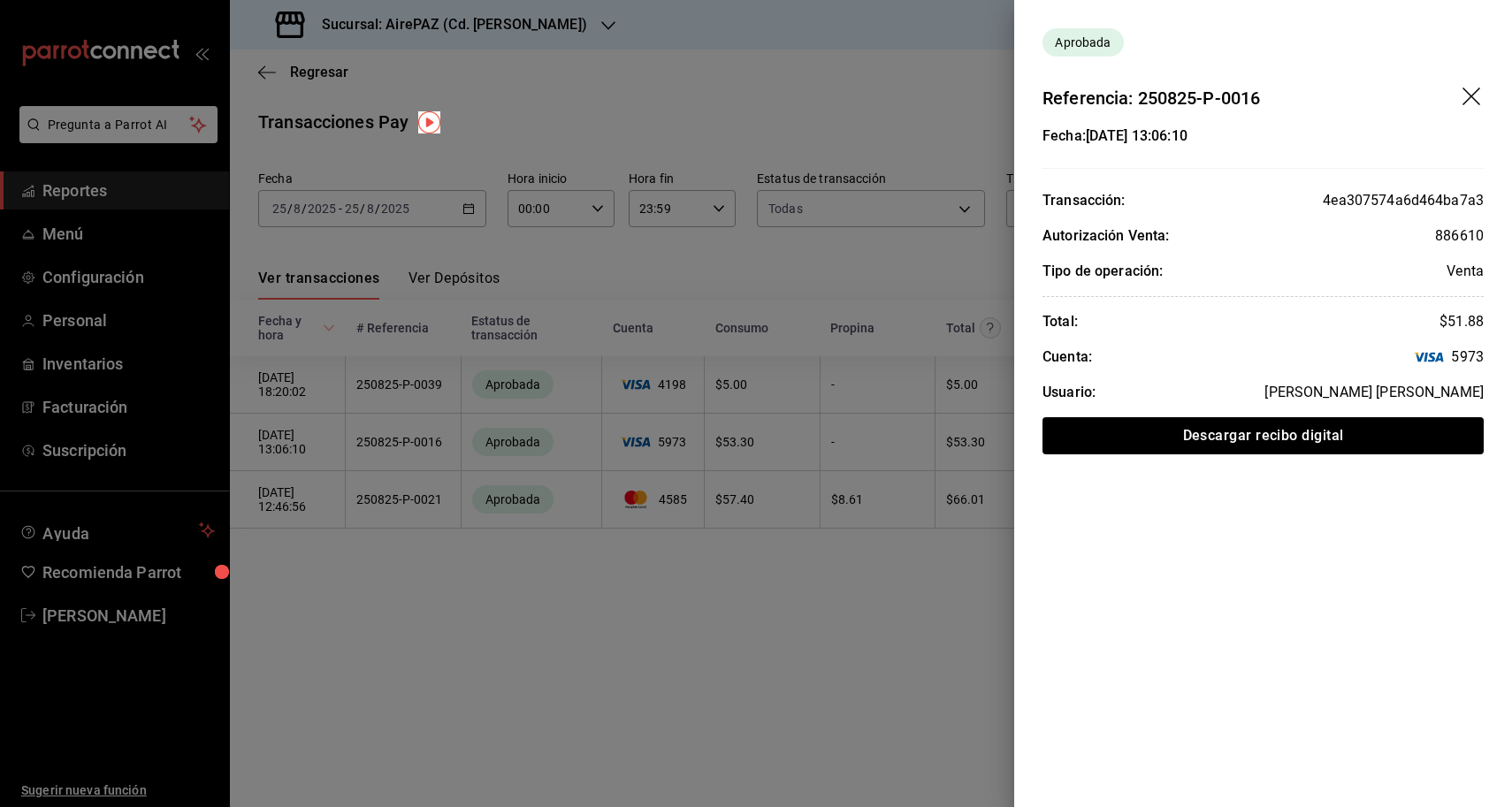
click at [845, 584] on div at bounding box center [756, 404] width 1512 height 807
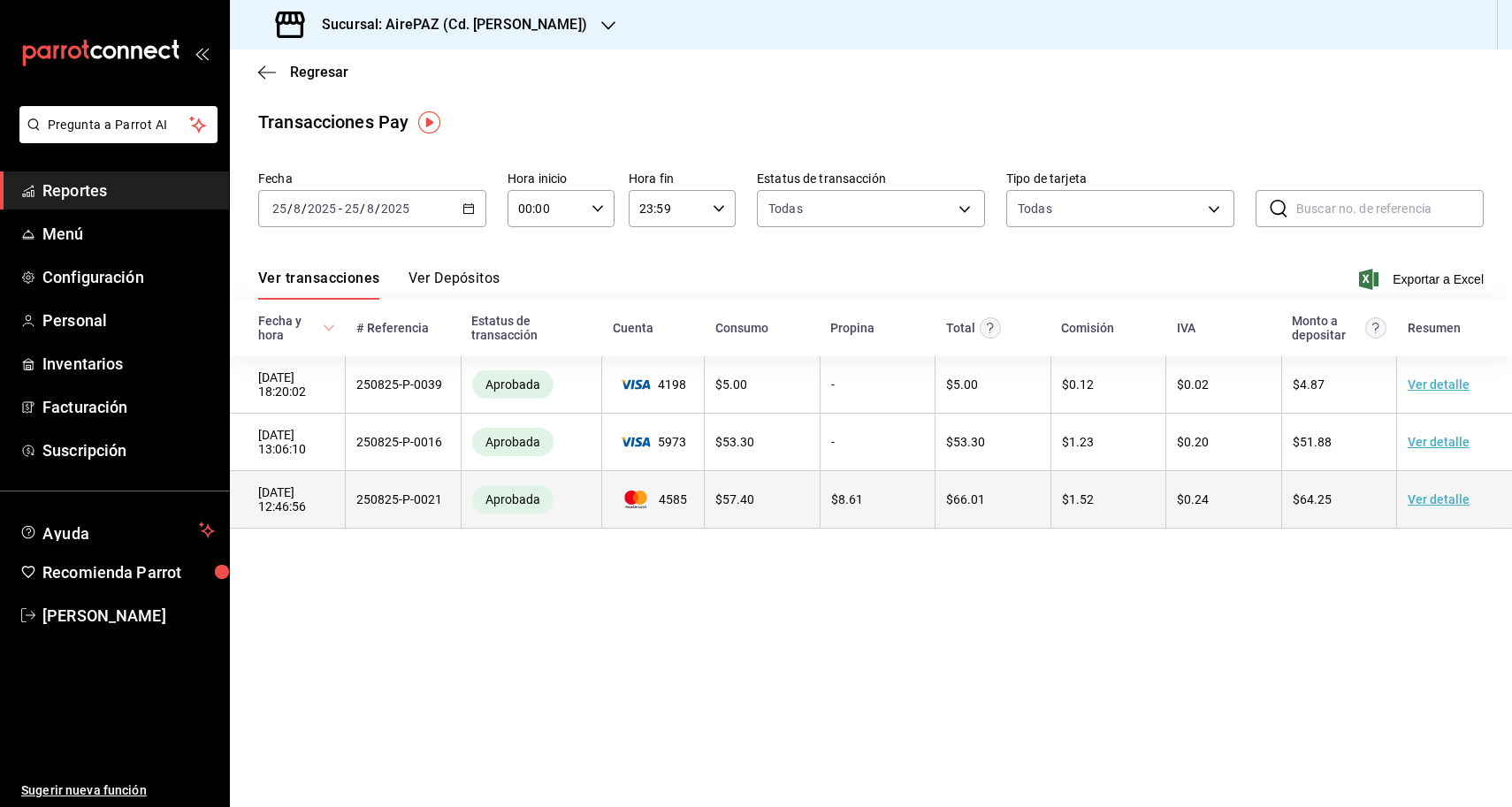
click at [1440, 503] on link "Ver detalle" at bounding box center [1439, 499] width 62 height 14
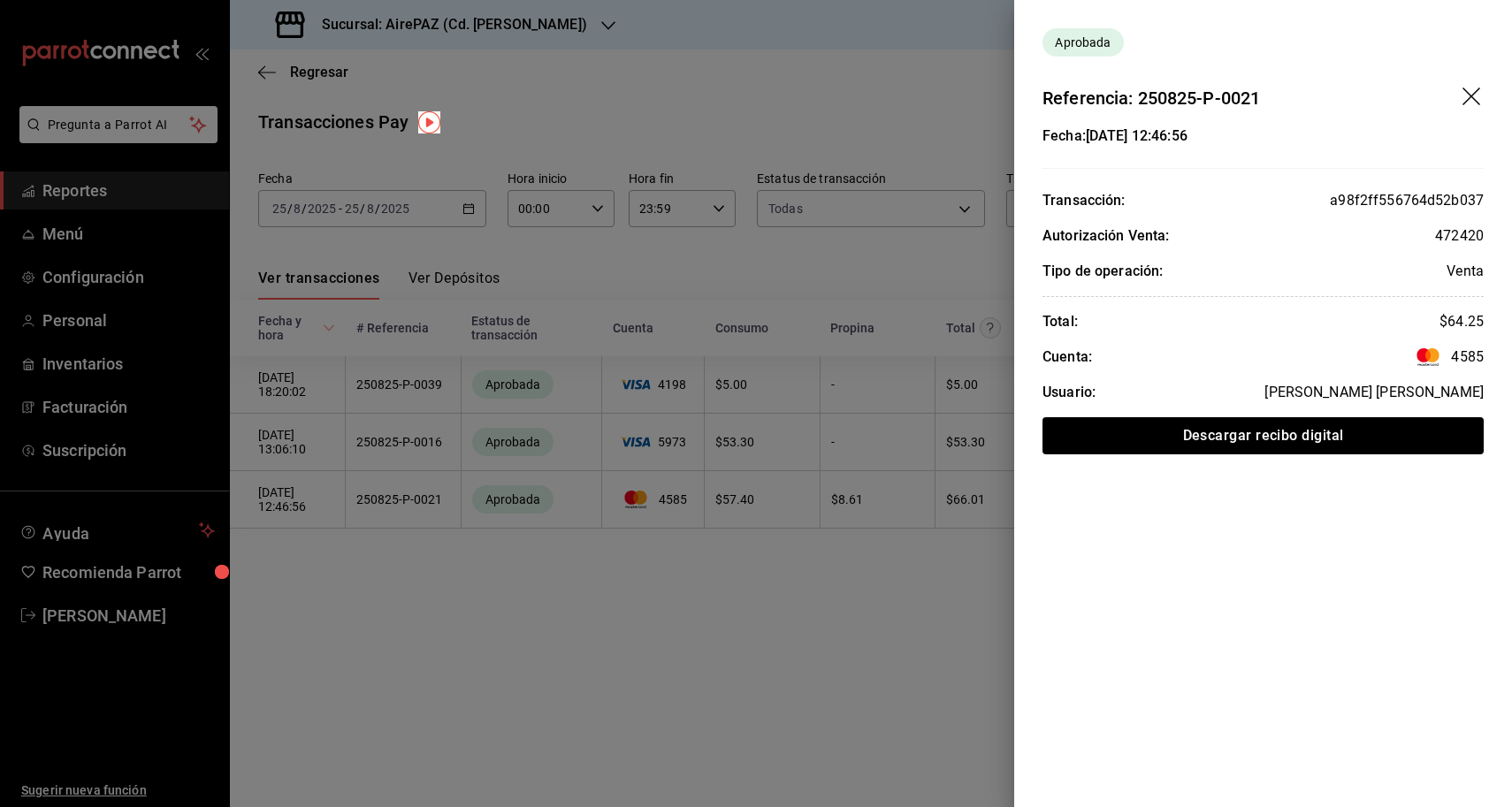
click at [808, 593] on div at bounding box center [756, 404] width 1512 height 807
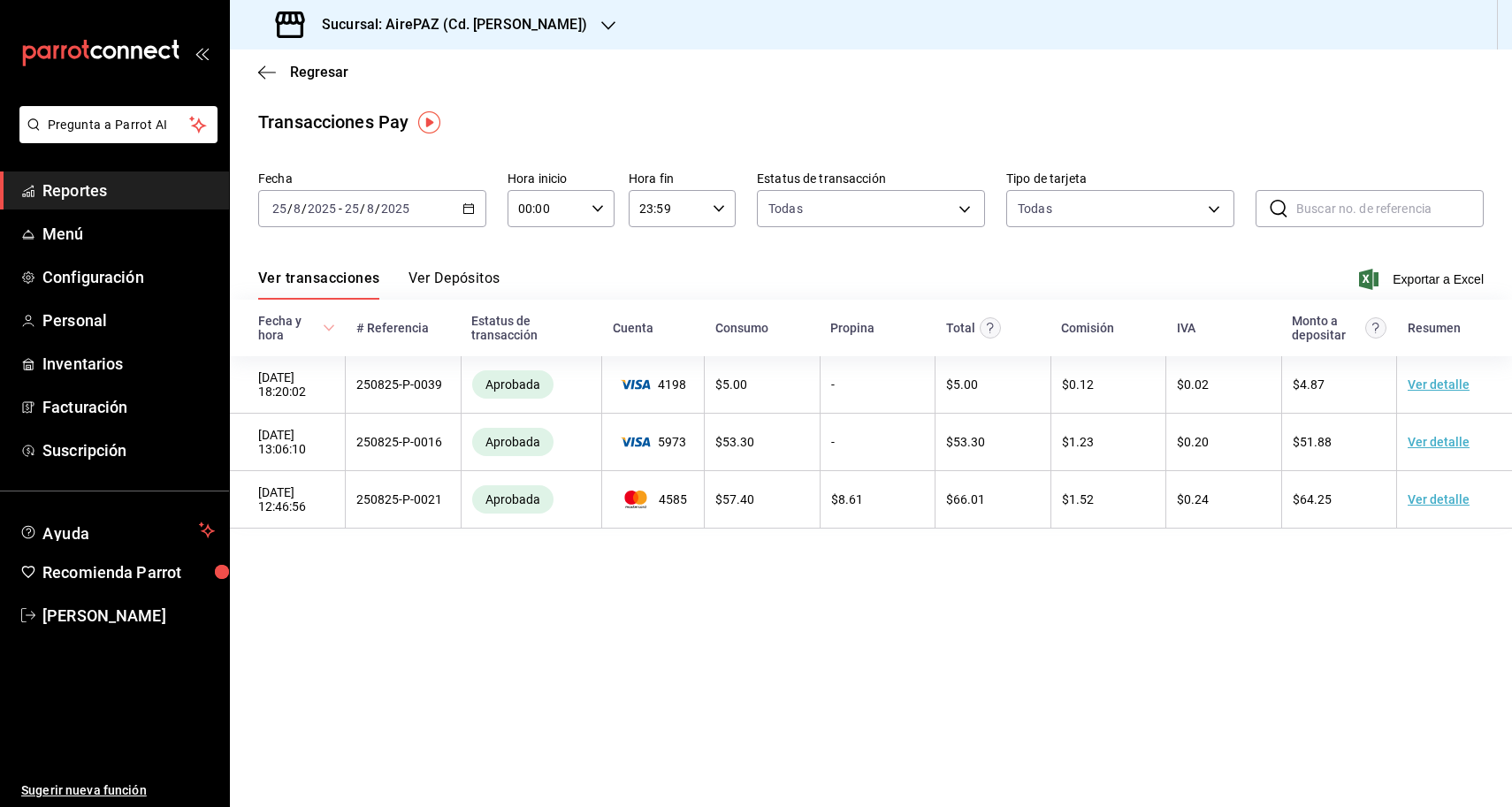
click at [489, 270] on button "Ver Depósitos" at bounding box center [454, 285] width 92 height 30
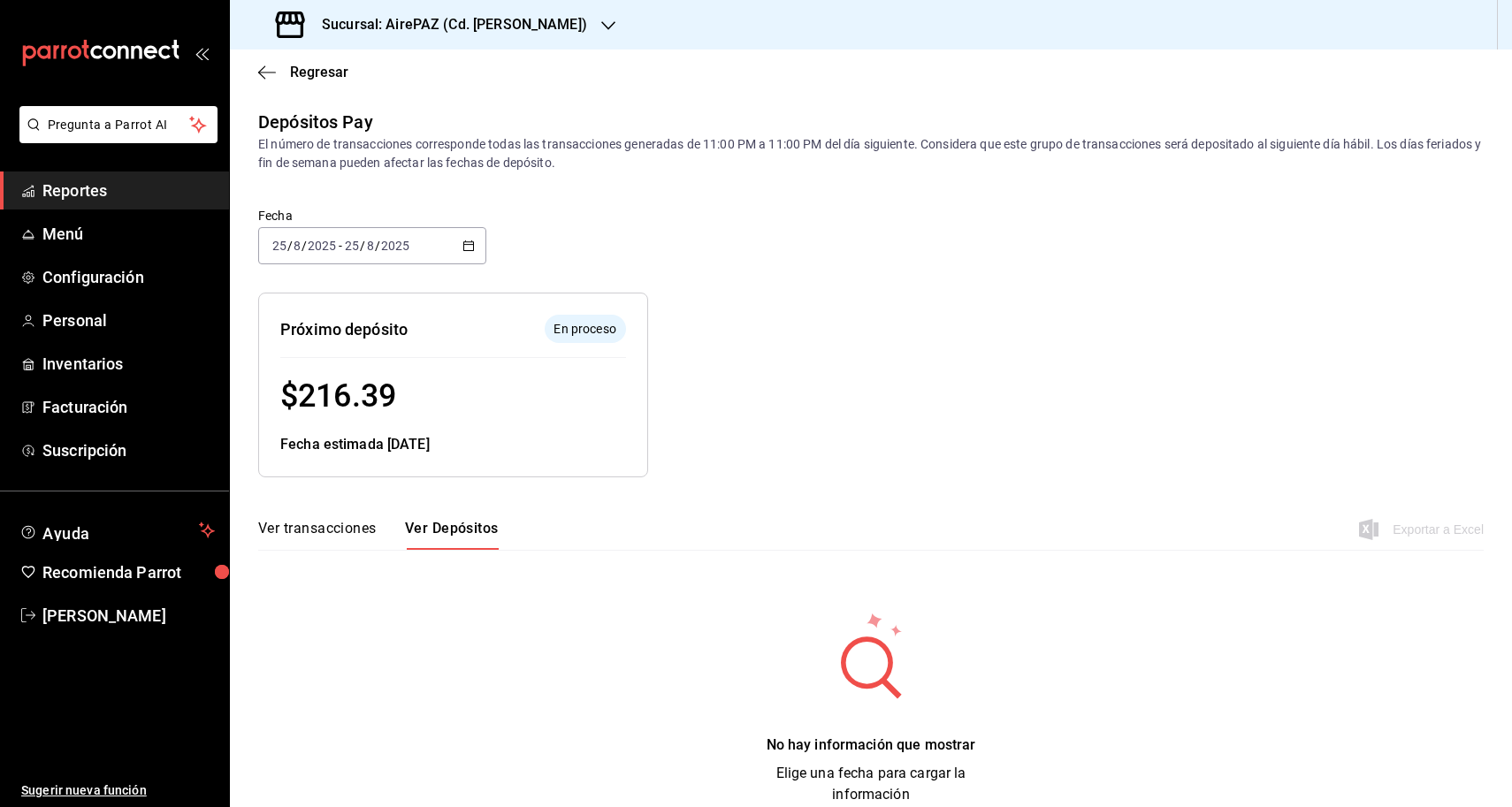
click at [353, 526] on button "Ver transacciones" at bounding box center [317, 535] width 119 height 30
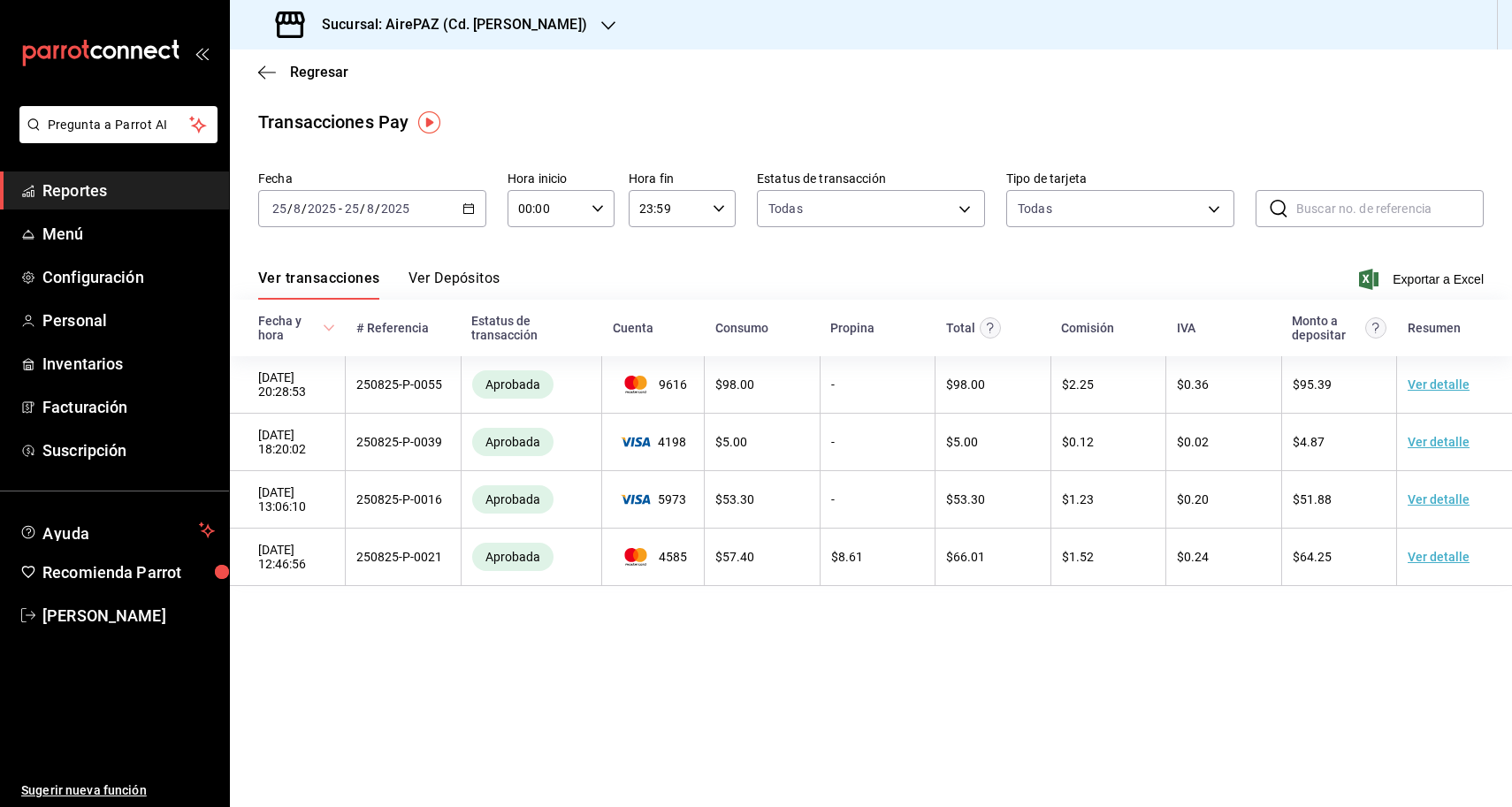
click at [474, 282] on button "Ver Depósitos" at bounding box center [454, 285] width 92 height 30
